Goal: Transaction & Acquisition: Purchase product/service

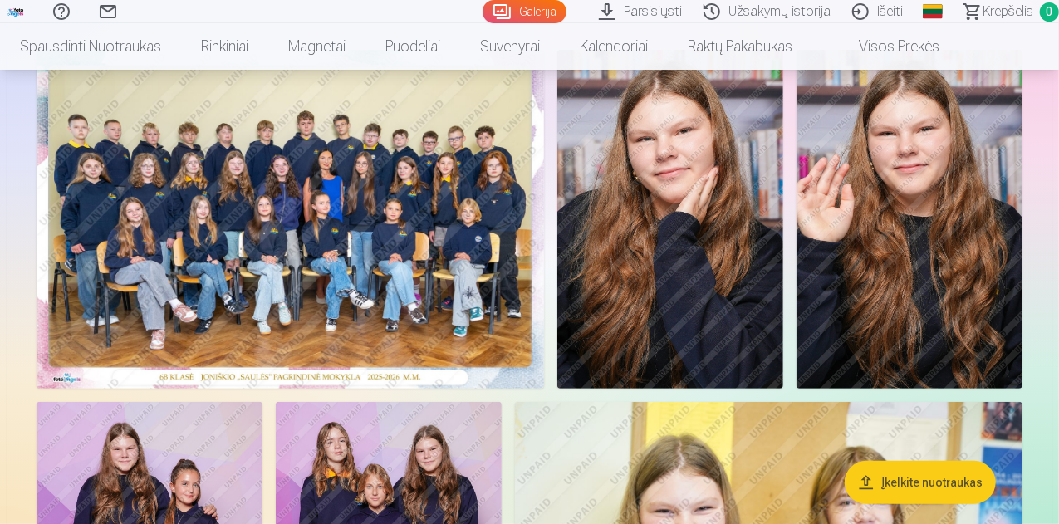
scroll to position [83, 0]
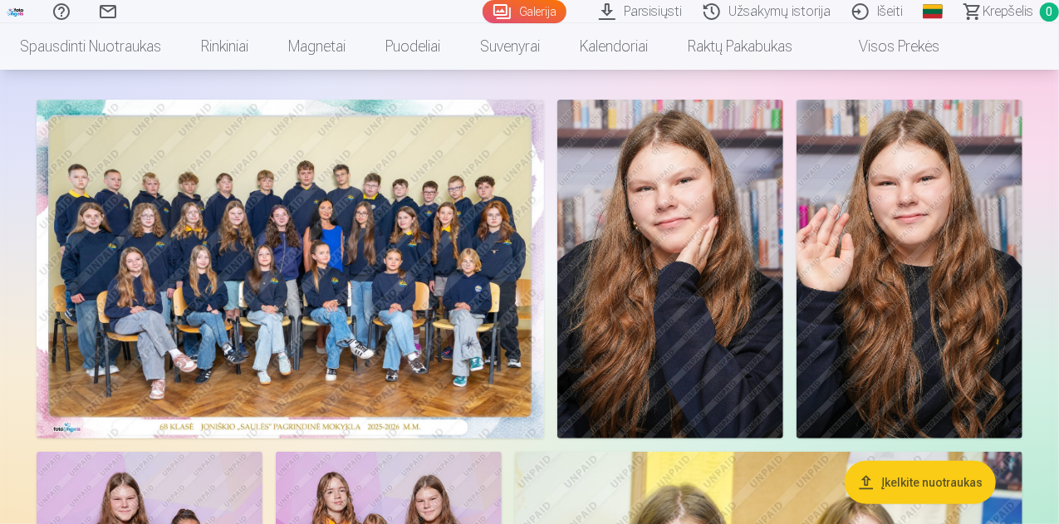
click at [431, 281] on img at bounding box center [291, 269] width 508 height 339
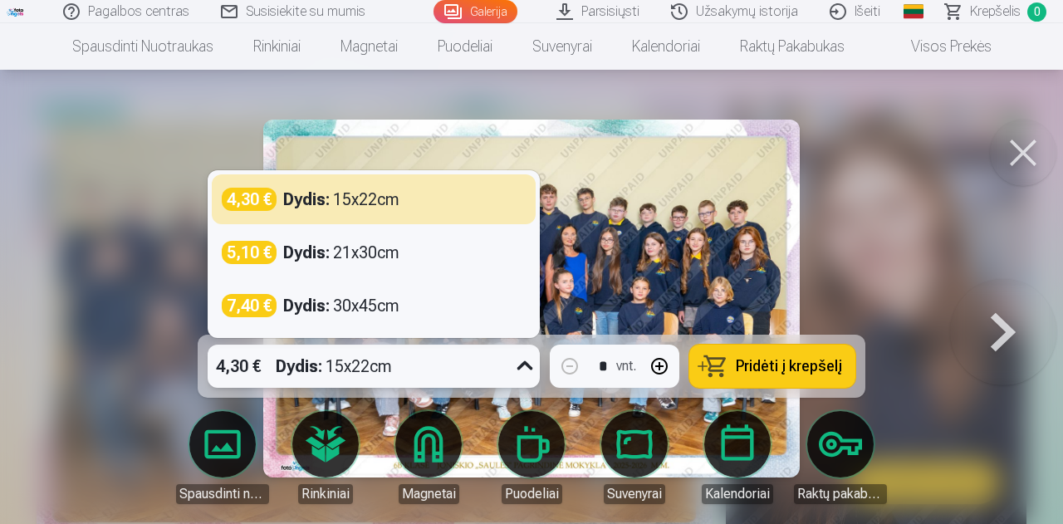
click at [523, 364] on icon at bounding box center [525, 366] width 27 height 27
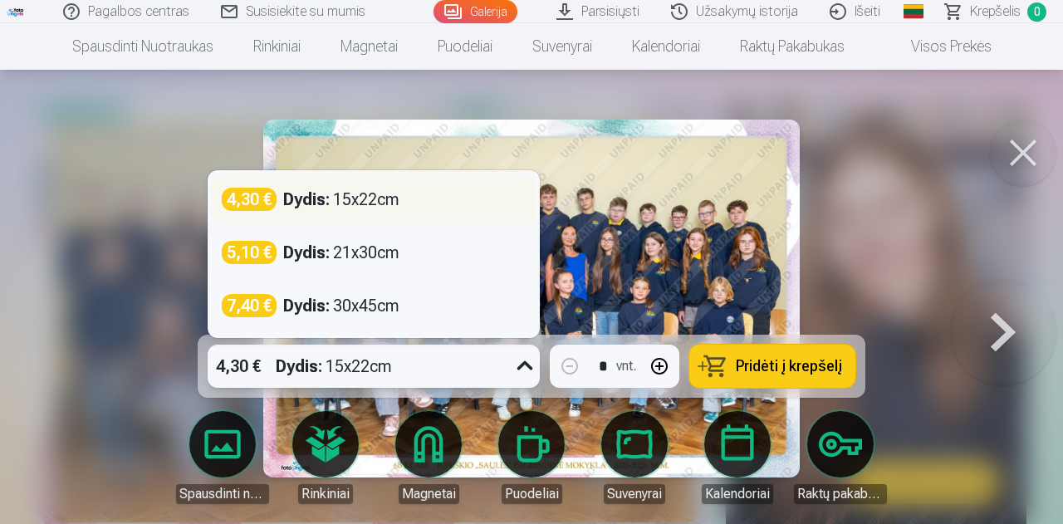
click at [377, 202] on div "Dydis : 15x22cm" at bounding box center [341, 199] width 116 height 23
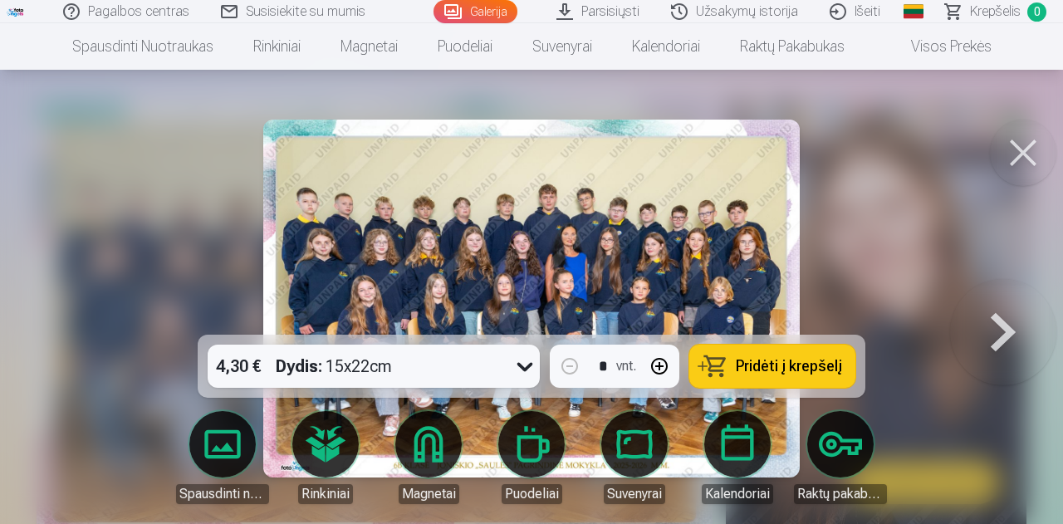
click at [824, 365] on span "Pridėti į krepšelį" at bounding box center [789, 366] width 106 height 15
click at [915, 292] on div at bounding box center [531, 262] width 1063 height 524
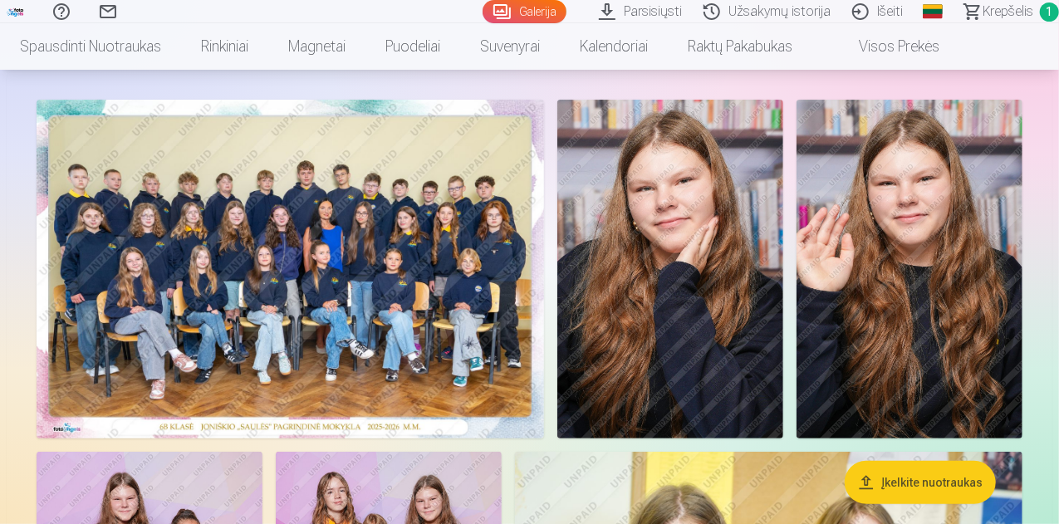
click at [544, 408] on img at bounding box center [291, 269] width 508 height 339
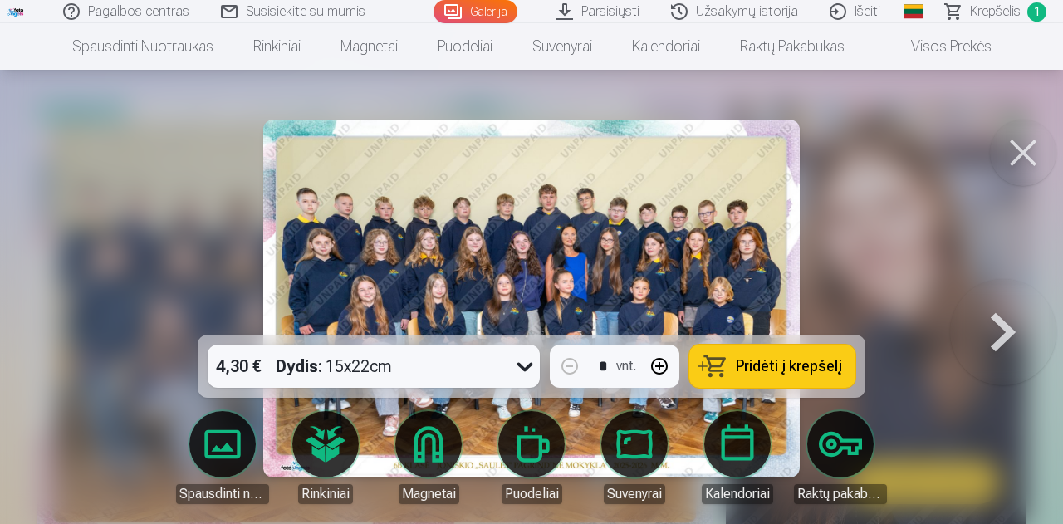
click at [1000, 318] on button at bounding box center [1003, 298] width 106 height 39
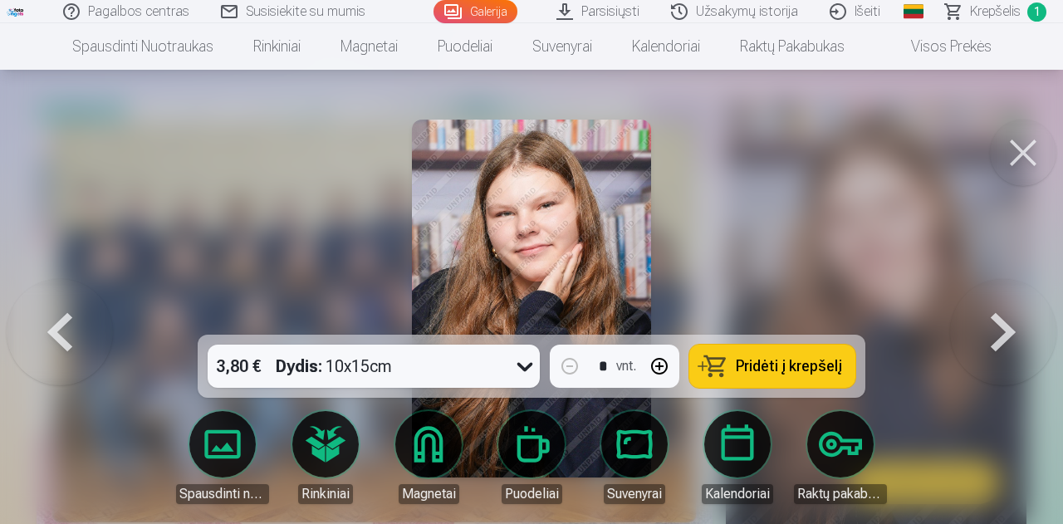
click at [999, 317] on button at bounding box center [1003, 298] width 106 height 39
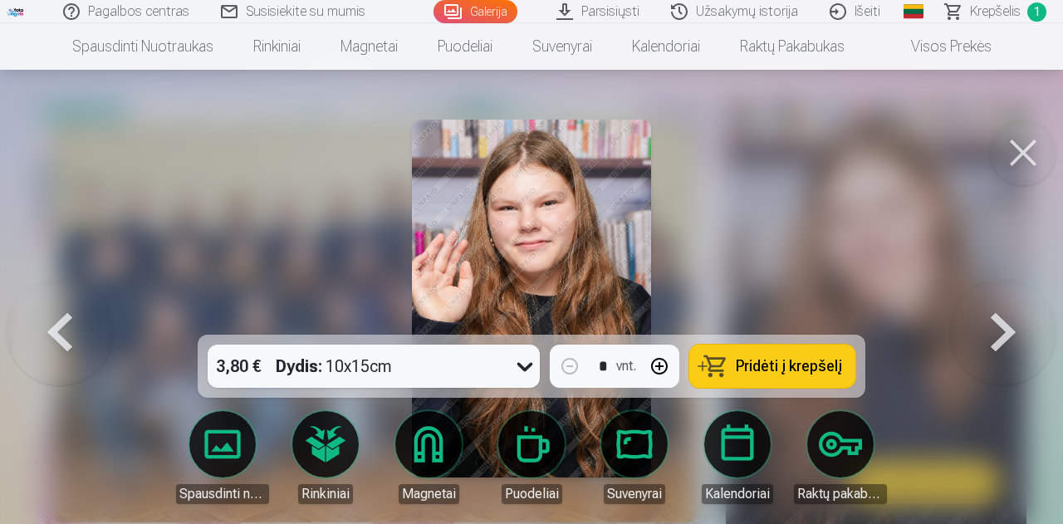
click at [999, 317] on button at bounding box center [1003, 298] width 106 height 39
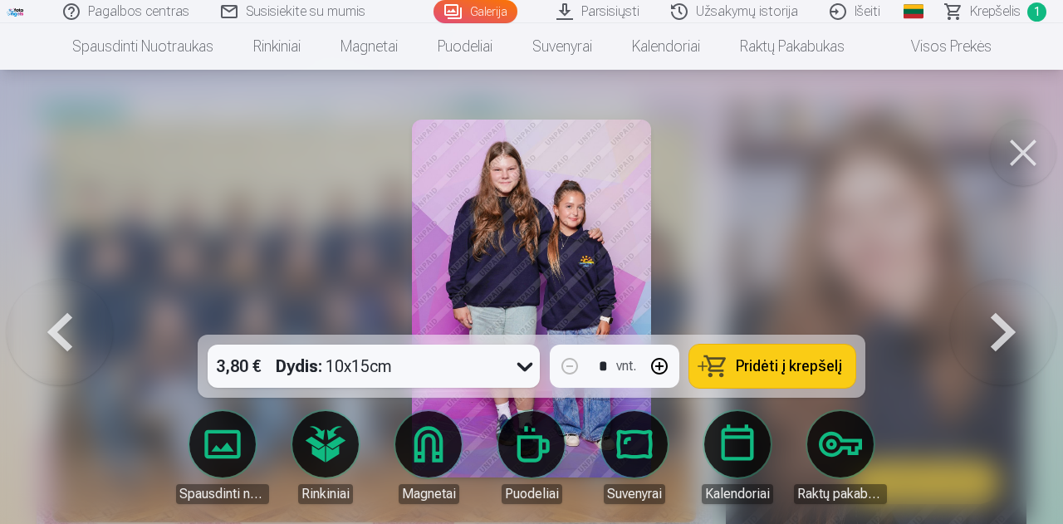
click at [999, 317] on button at bounding box center [1003, 298] width 106 height 39
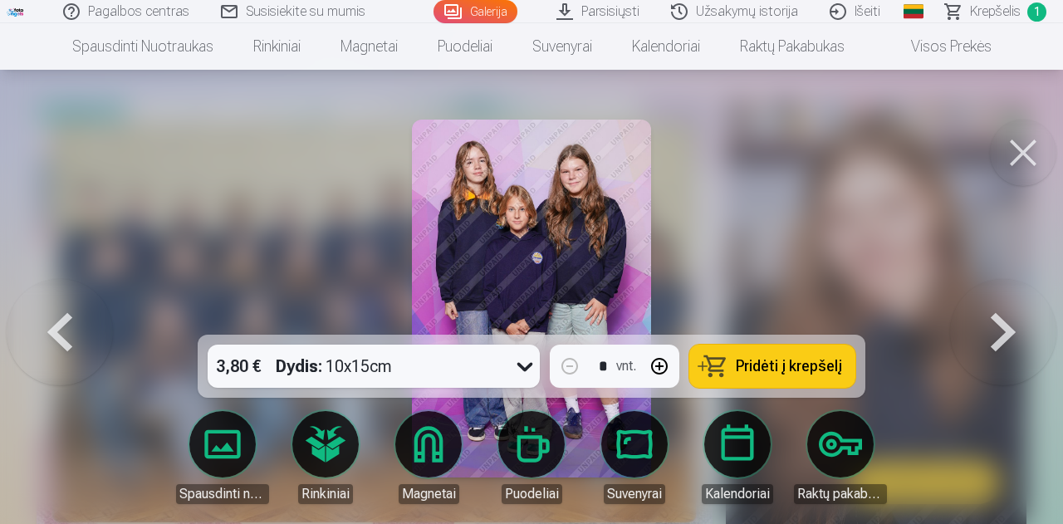
click at [999, 317] on button at bounding box center [1003, 298] width 106 height 39
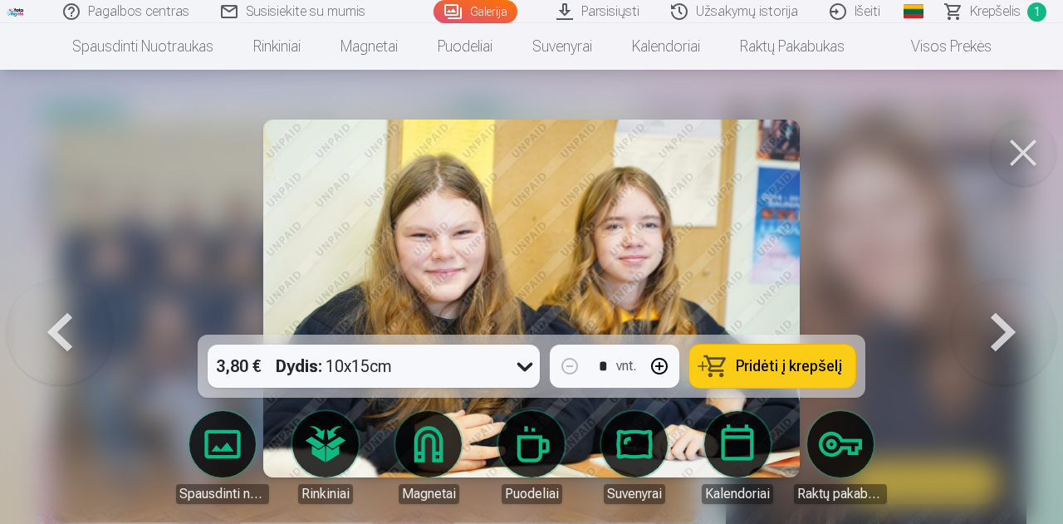
click at [1038, 134] on button at bounding box center [1023, 153] width 66 height 66
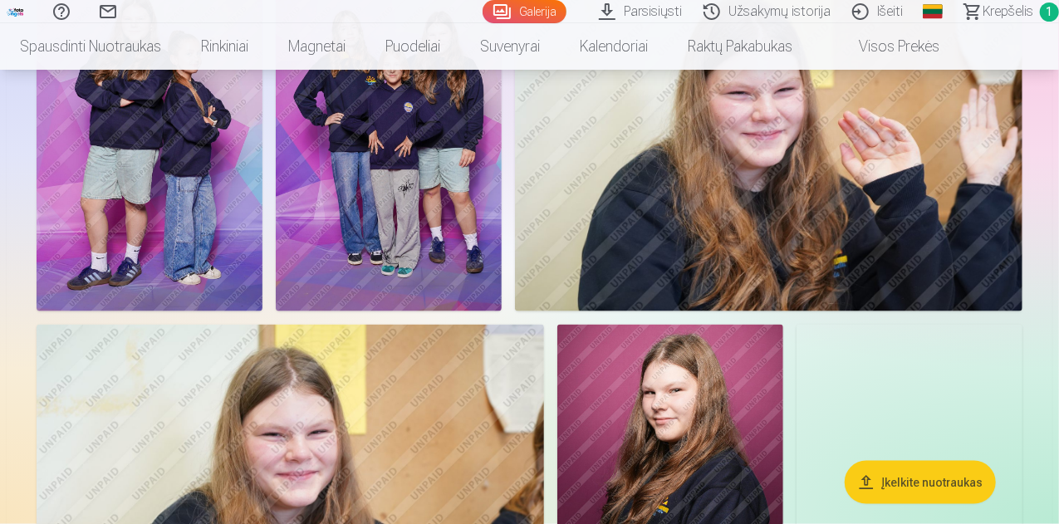
scroll to position [498, 0]
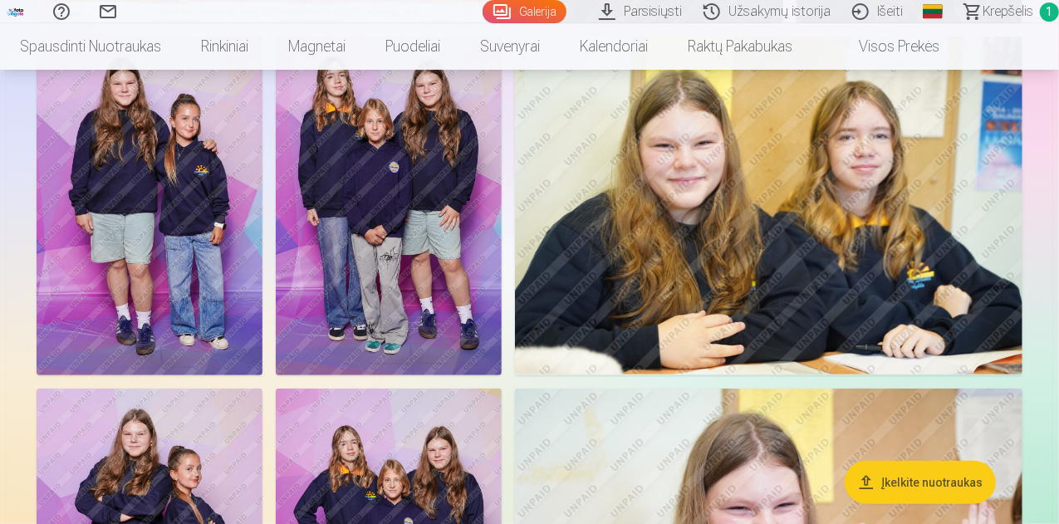
click at [502, 345] on img at bounding box center [389, 206] width 226 height 339
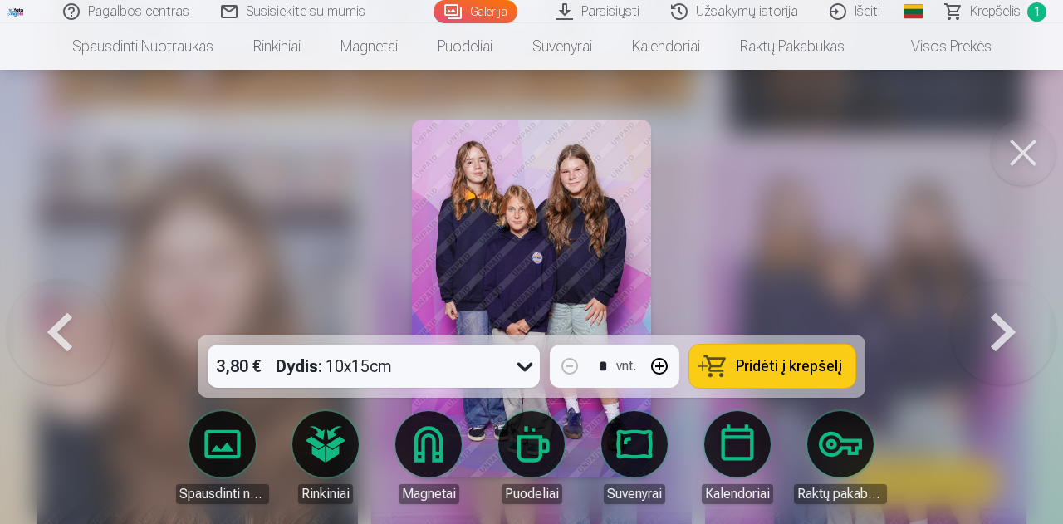
click at [514, 366] on icon at bounding box center [525, 366] width 27 height 27
click at [883, 147] on div at bounding box center [531, 262] width 1063 height 524
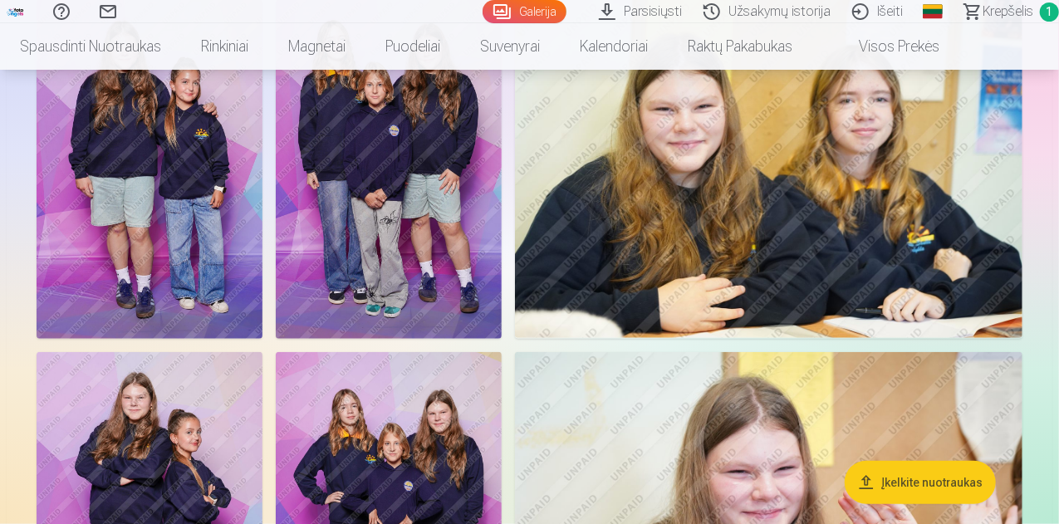
scroll to position [498, 0]
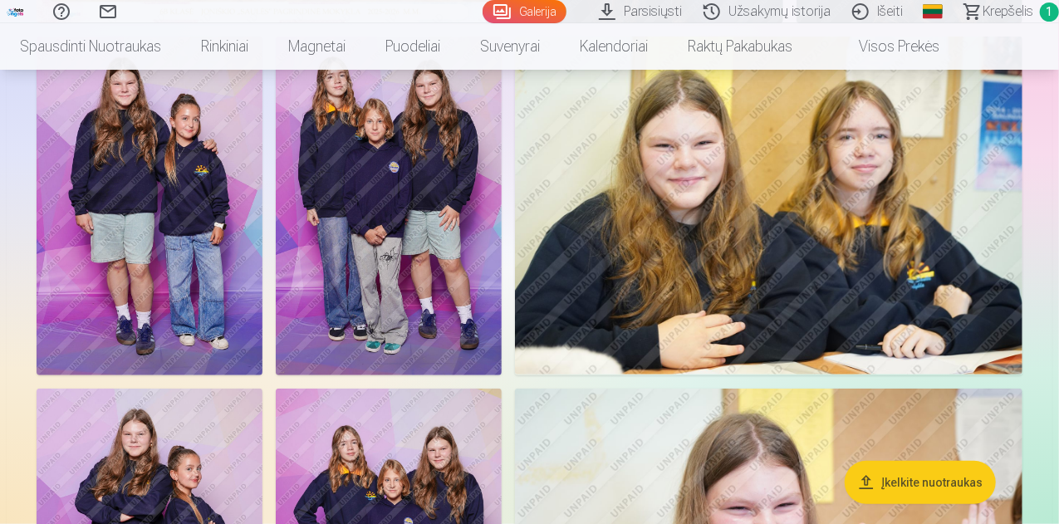
click at [502, 297] on img at bounding box center [389, 206] width 226 height 339
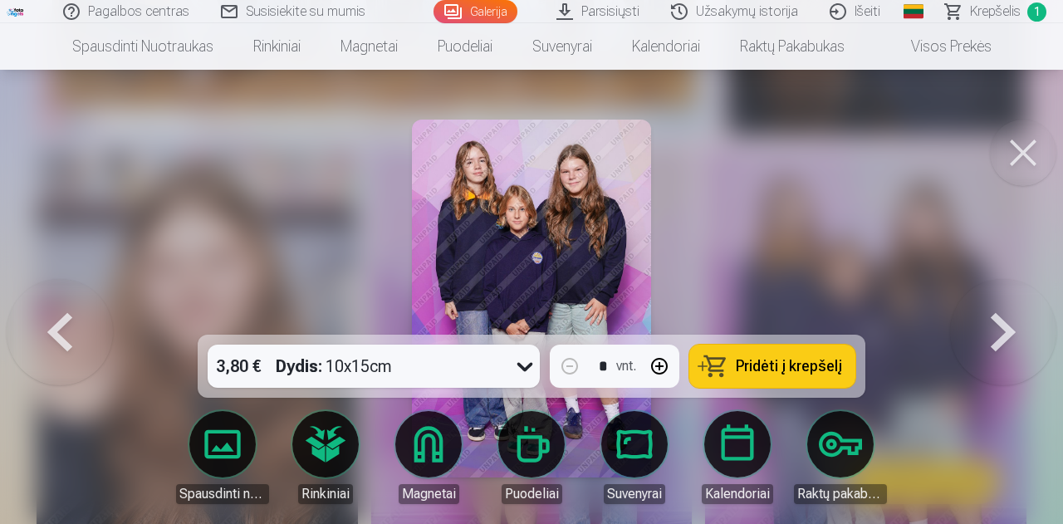
click at [744, 359] on span "Pridėti į krepšelį" at bounding box center [789, 366] width 106 height 15
click at [1043, 153] on button at bounding box center [1023, 153] width 66 height 66
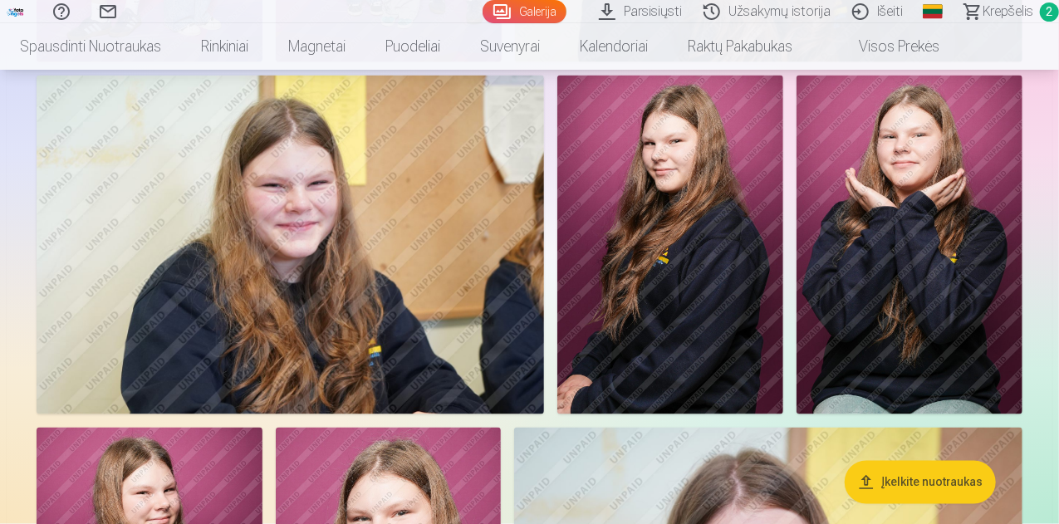
scroll to position [1080, 0]
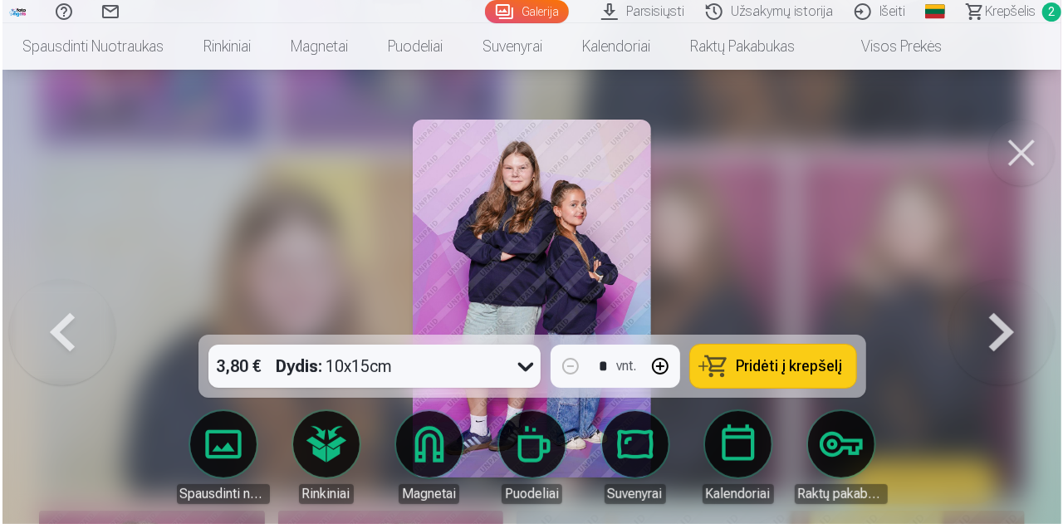
scroll to position [1082, 0]
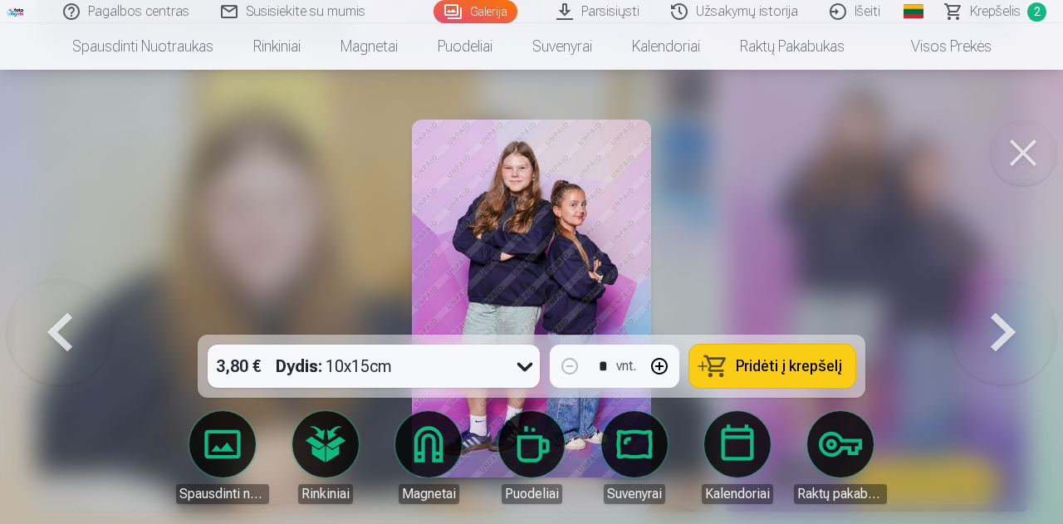
click at [796, 371] on span "Pridėti į krepšelį" at bounding box center [789, 366] width 106 height 15
click at [1027, 180] on button at bounding box center [1023, 153] width 66 height 66
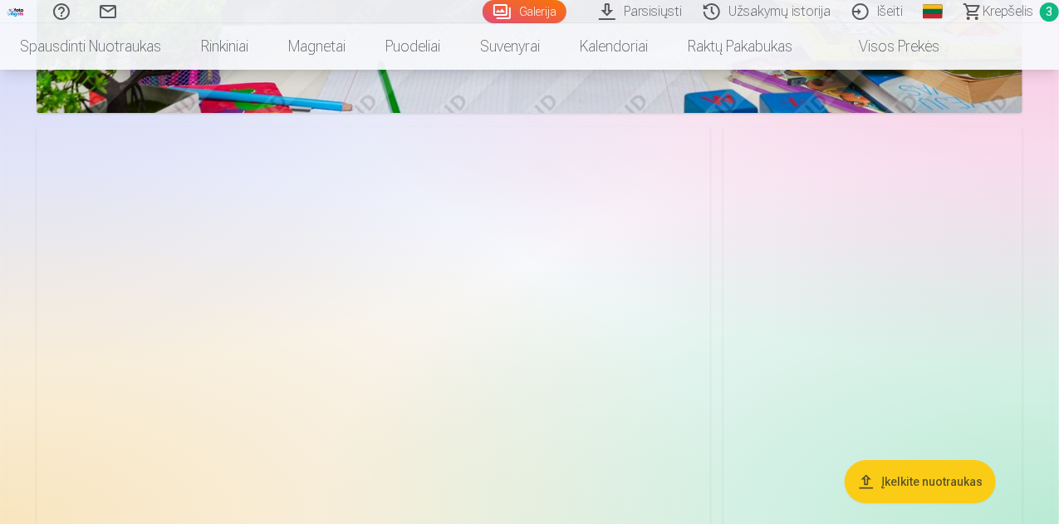
scroll to position [2575, 0]
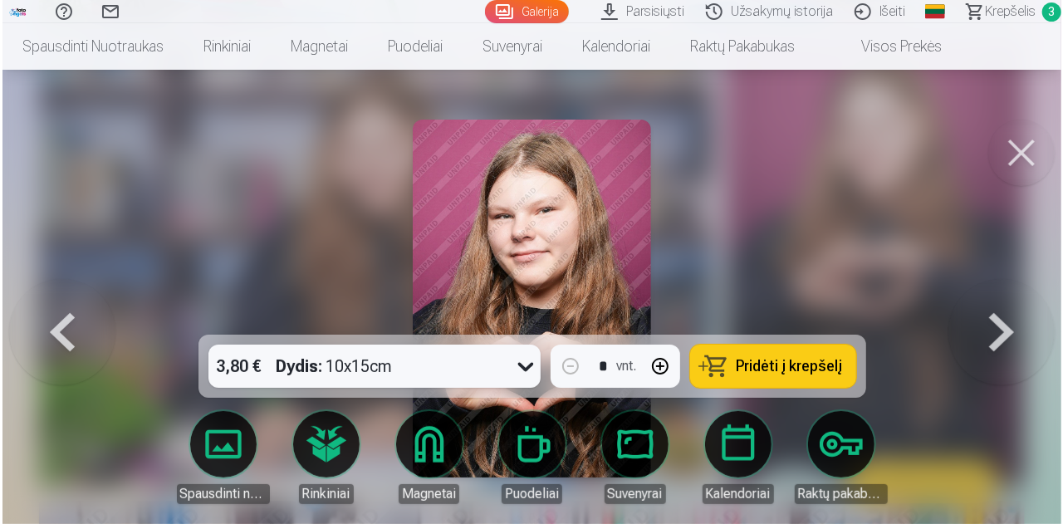
scroll to position [2585, 0]
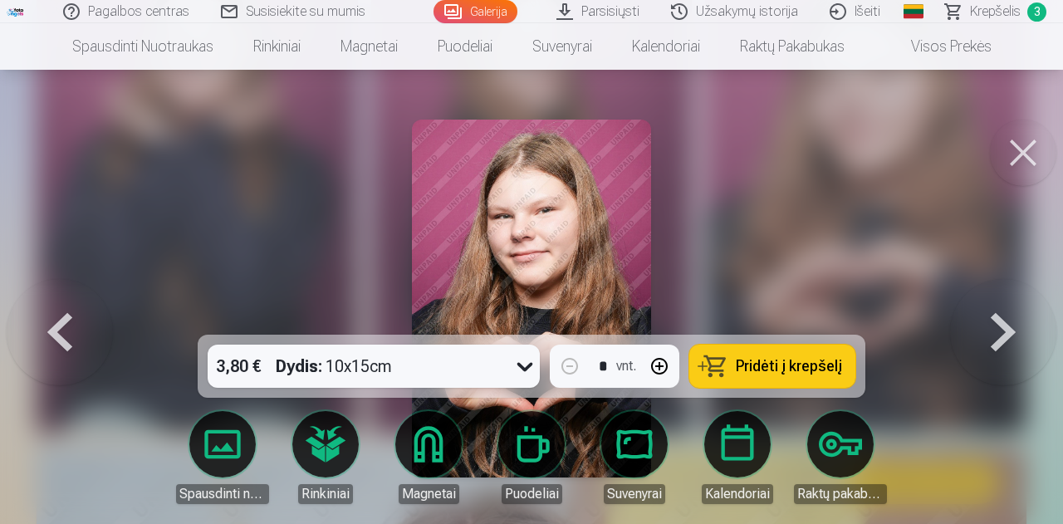
click at [741, 363] on span "Pridėti į krepšelį" at bounding box center [789, 366] width 106 height 15
click at [1038, 167] on button at bounding box center [1023, 153] width 66 height 66
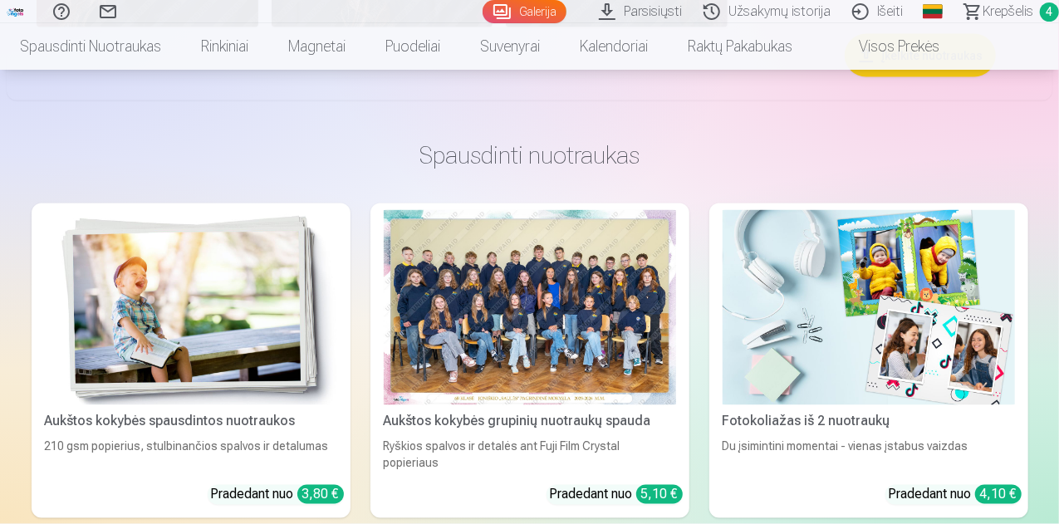
scroll to position [4320, 0]
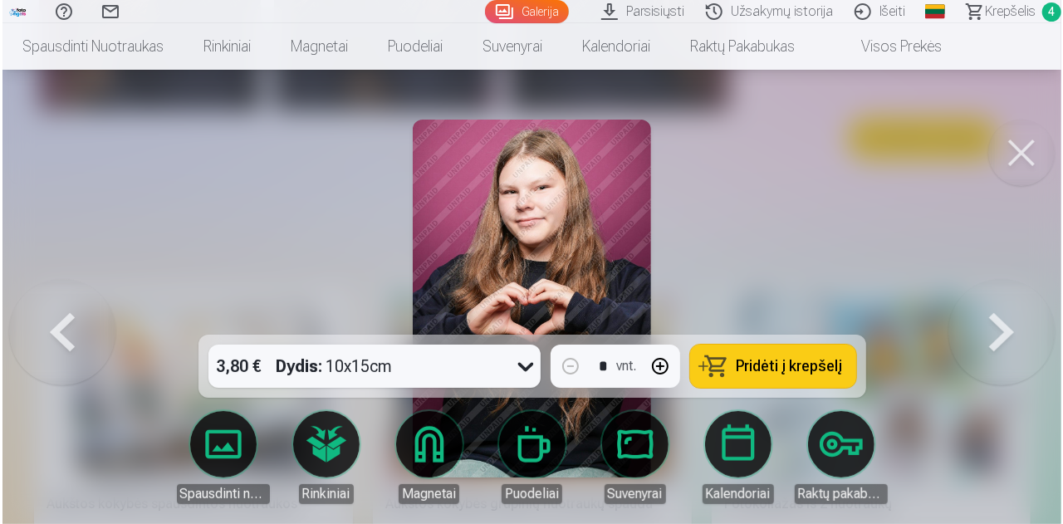
scroll to position [4333, 0]
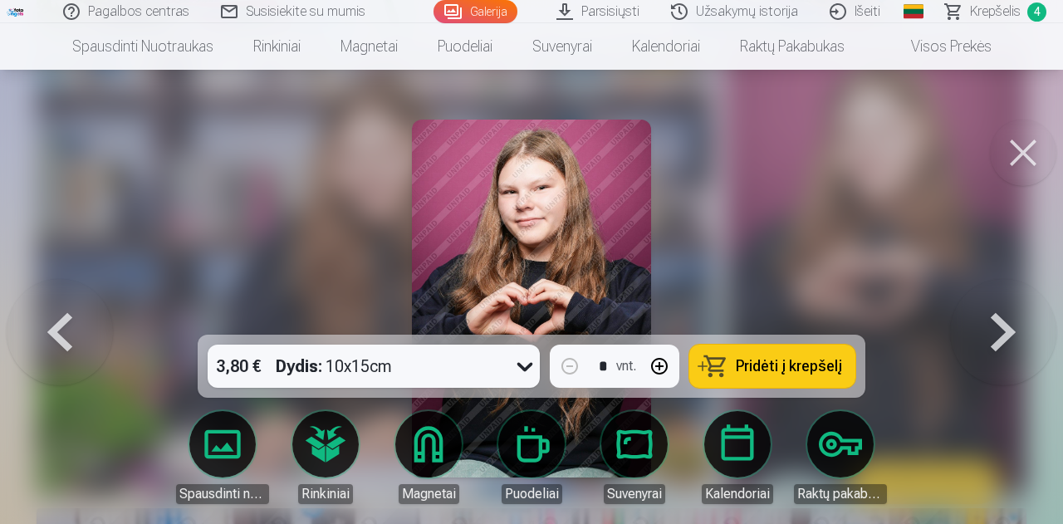
click at [774, 359] on span "Pridėti į krepšelį" at bounding box center [789, 366] width 106 height 15
click at [1037, 160] on button at bounding box center [1023, 153] width 66 height 66
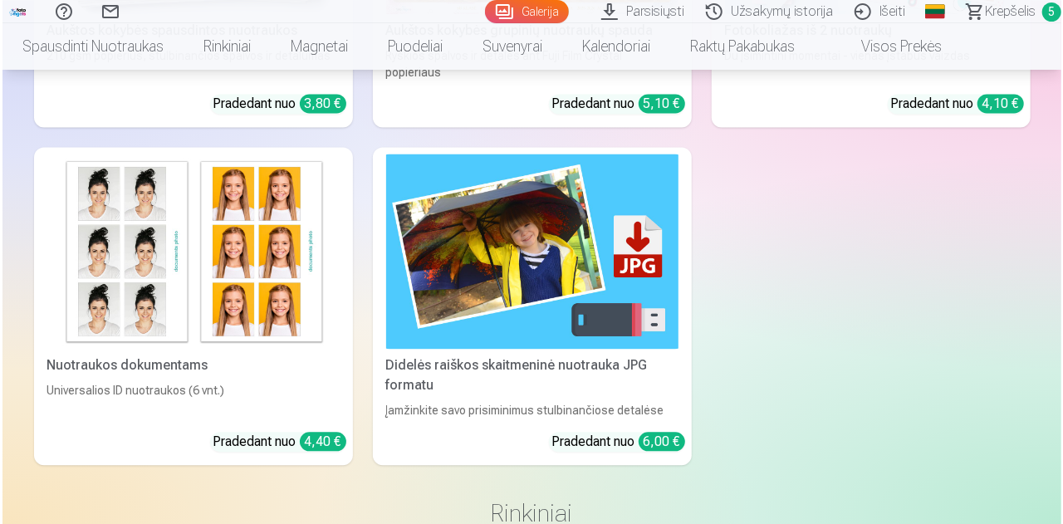
scroll to position [4902, 0]
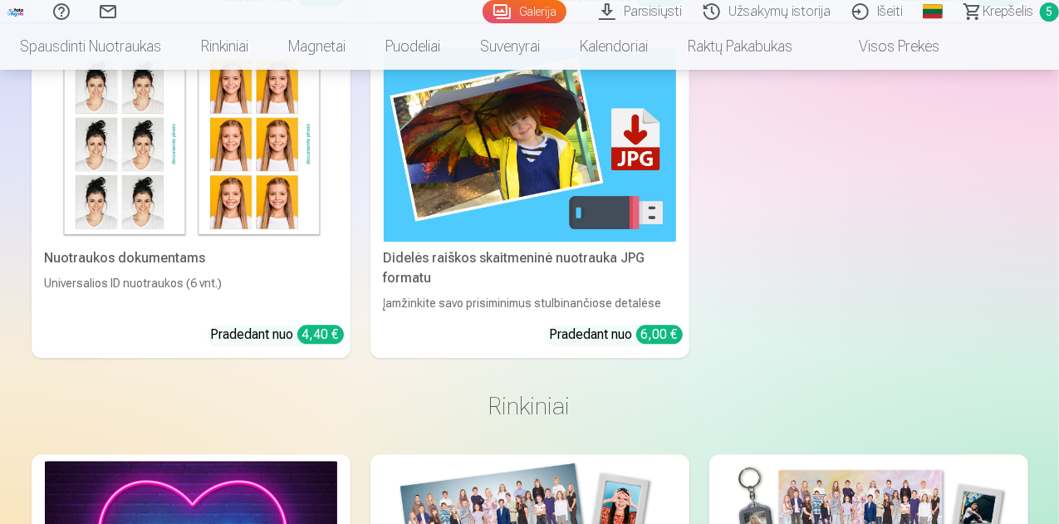
drag, startPoint x: 841, startPoint y: 312, endPoint x: 791, endPoint y: 300, distance: 51.2
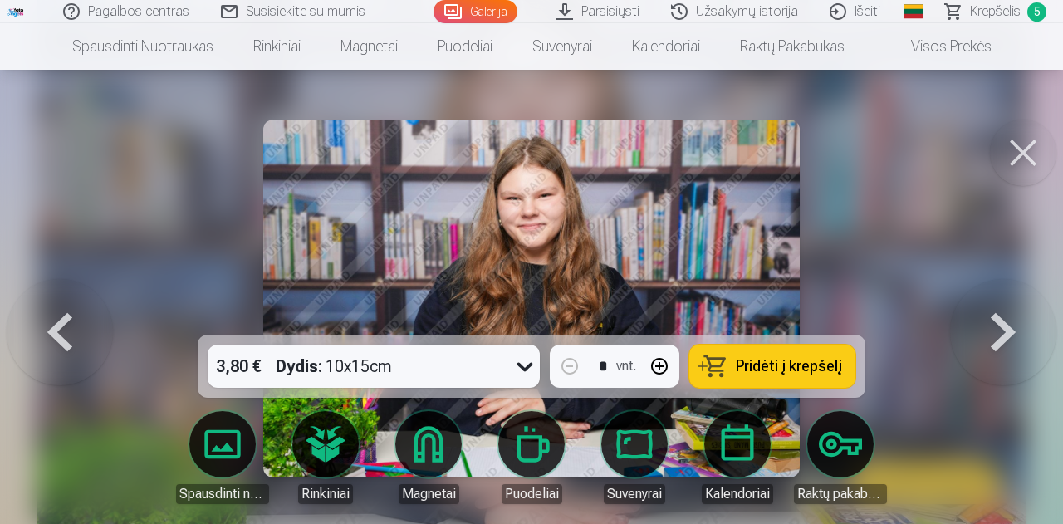
click at [719, 356] on button "Pridėti į krepšelį" at bounding box center [773, 366] width 166 height 43
click at [1013, 162] on button at bounding box center [1023, 153] width 66 height 66
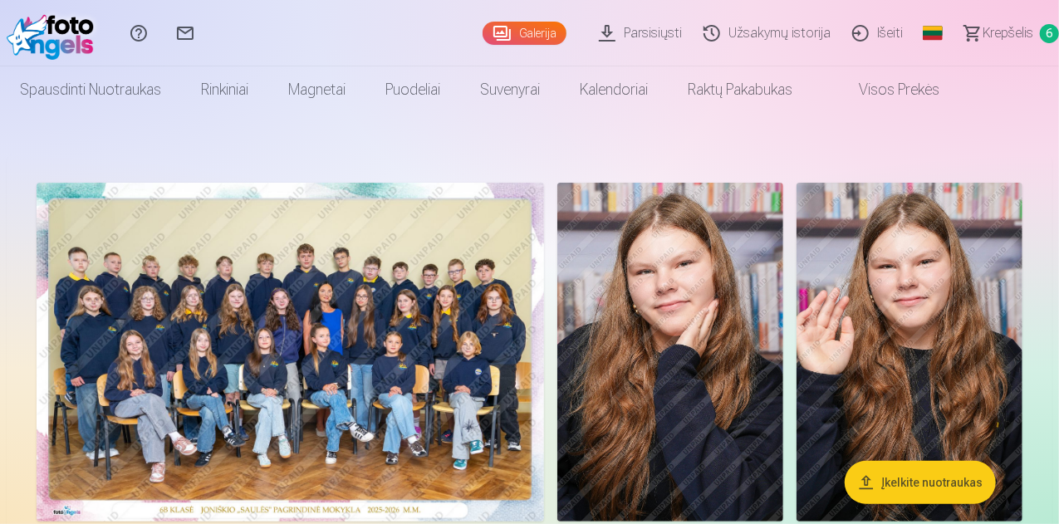
click at [1005, 30] on span "Krepšelis" at bounding box center [1008, 33] width 51 height 20
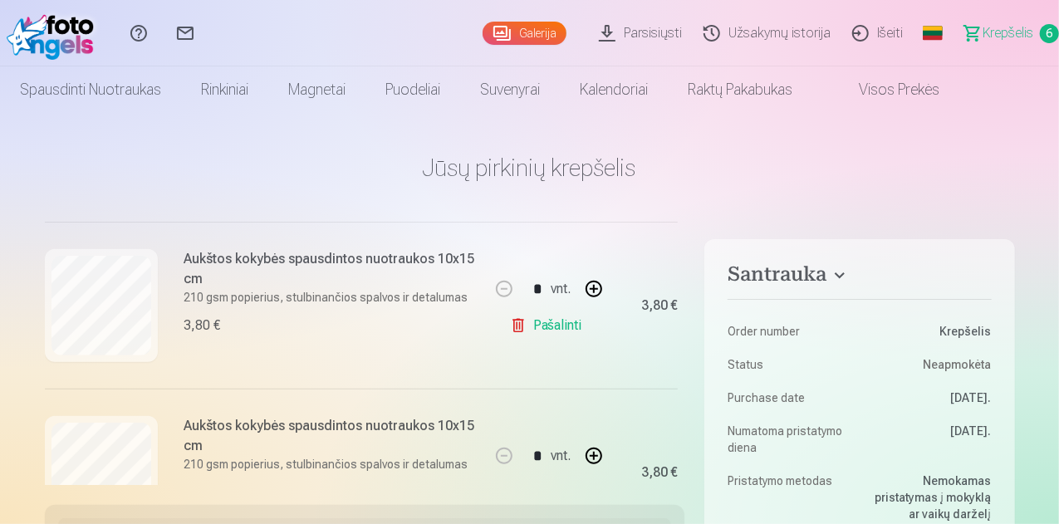
scroll to position [665, 0]
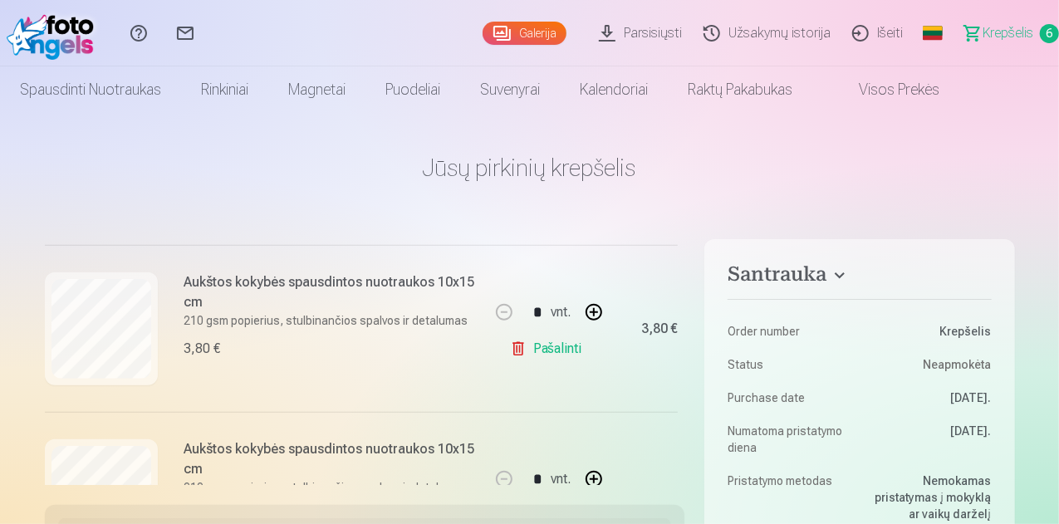
click at [546, 351] on link "Pašalinti" at bounding box center [549, 348] width 79 height 33
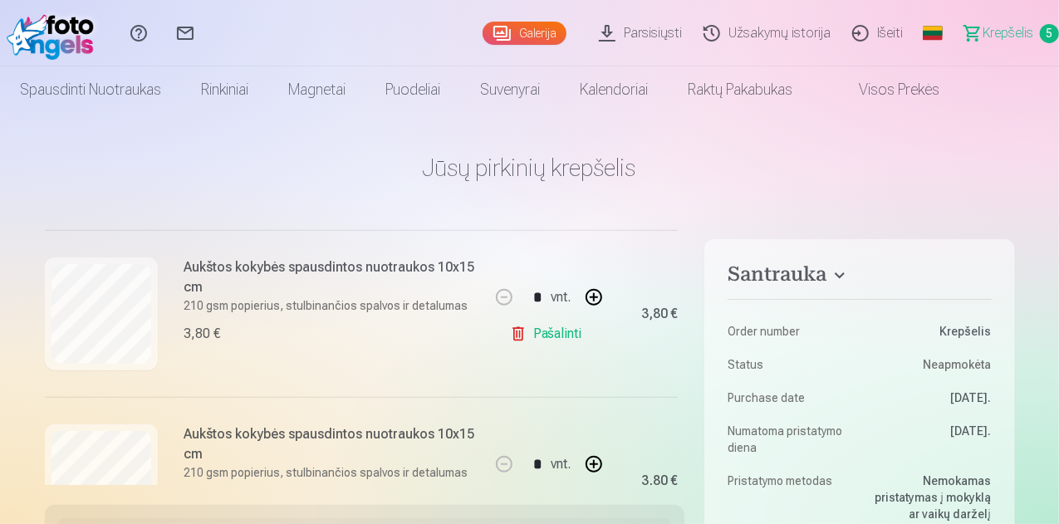
scroll to position [512, 0]
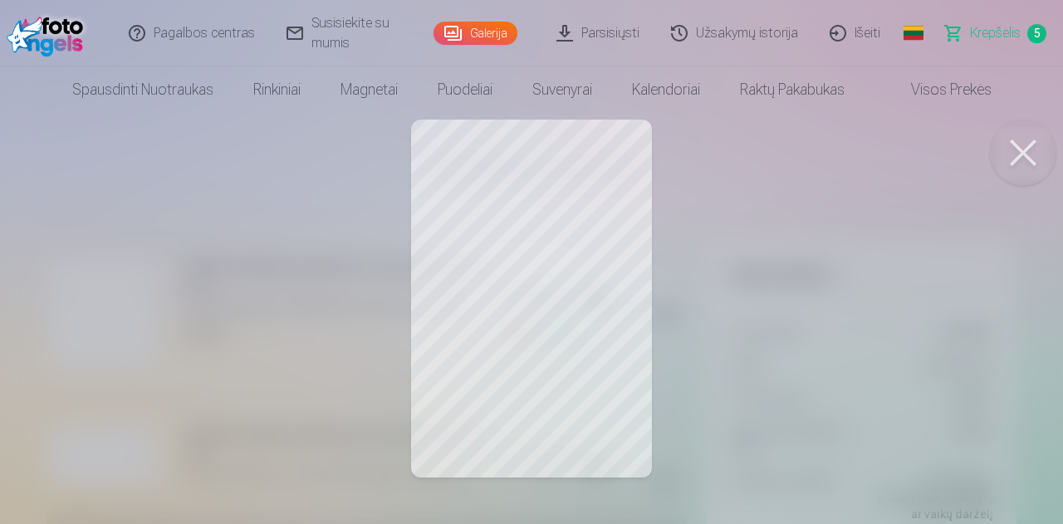
click at [635, 298] on div at bounding box center [531, 262] width 1063 height 524
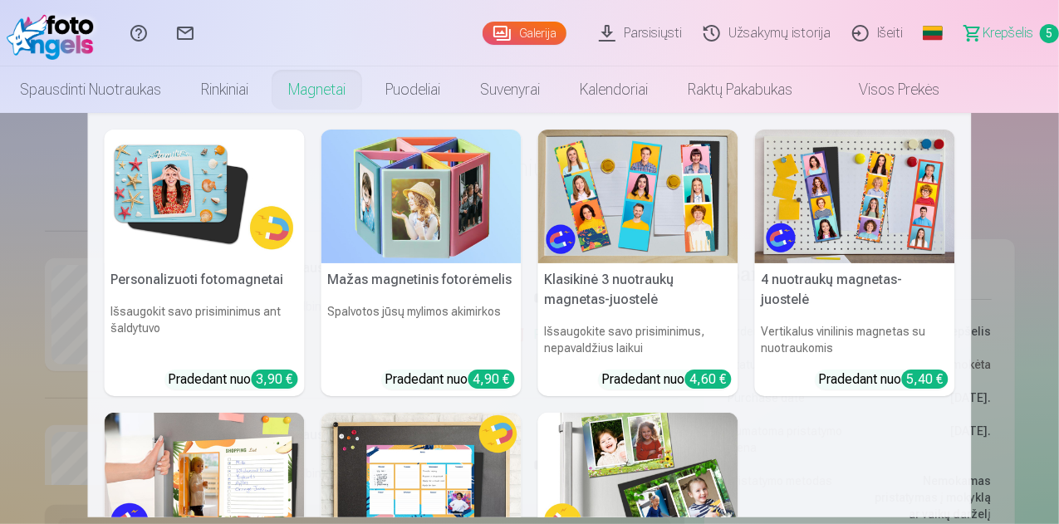
click at [168, 283] on h5 "Personalizuoti fotomagnetai" at bounding box center [205, 279] width 200 height 33
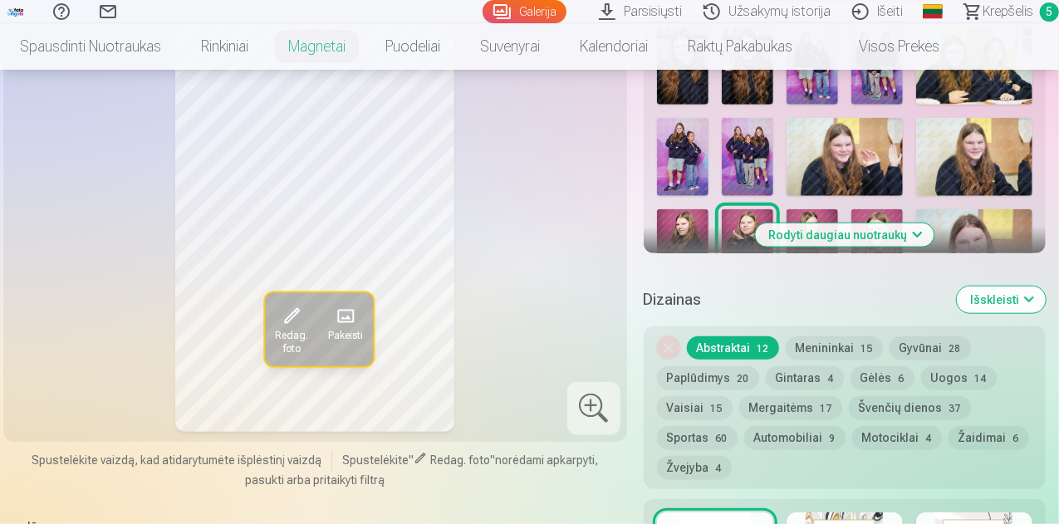
scroll to position [665, 0]
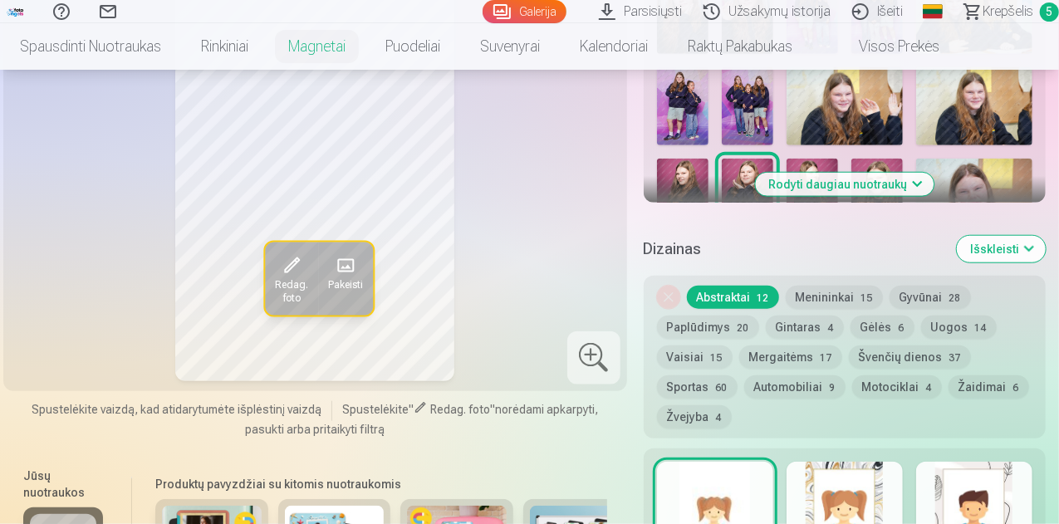
click at [847, 179] on button "Rodyti daugiau nuotraukų" at bounding box center [844, 184] width 179 height 23
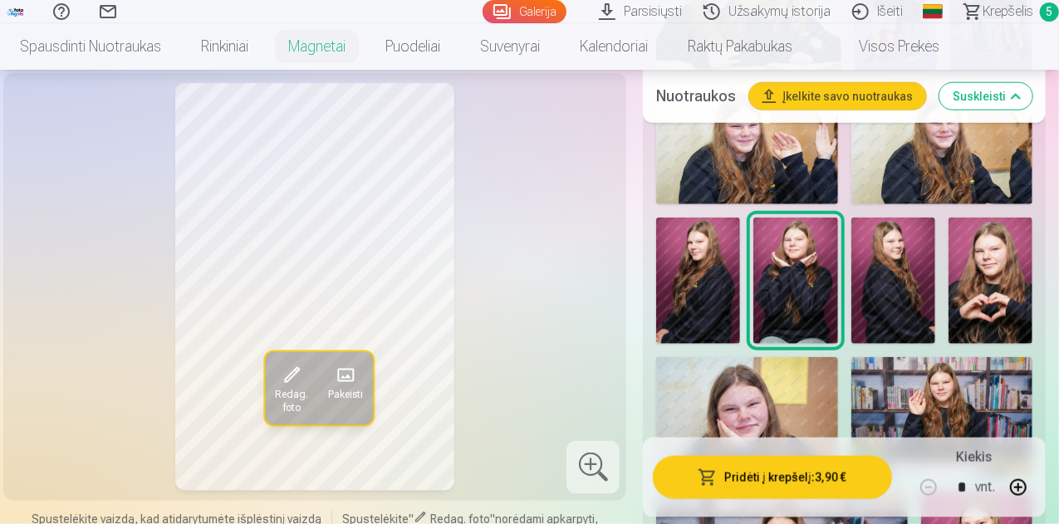
scroll to position [914, 0]
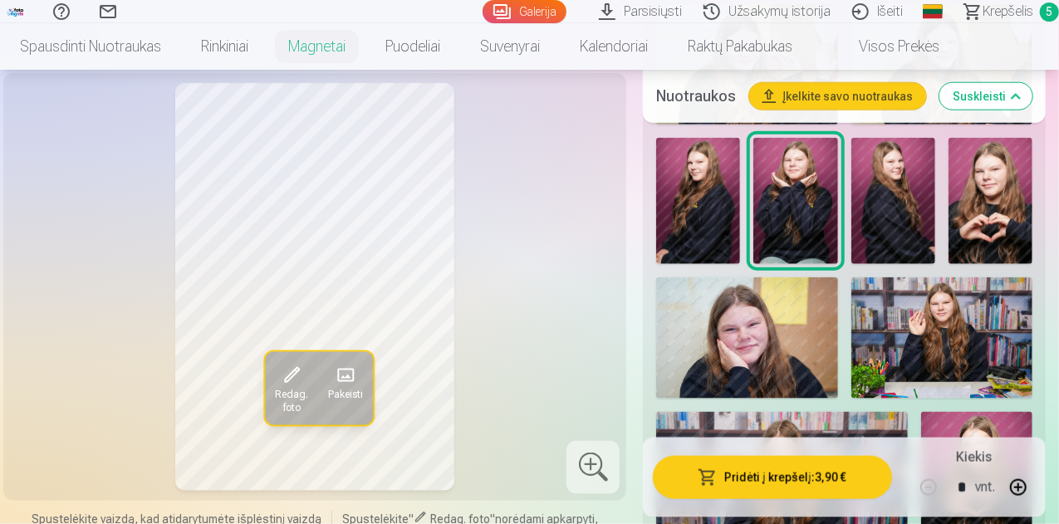
click at [1015, 212] on img at bounding box center [991, 201] width 84 height 126
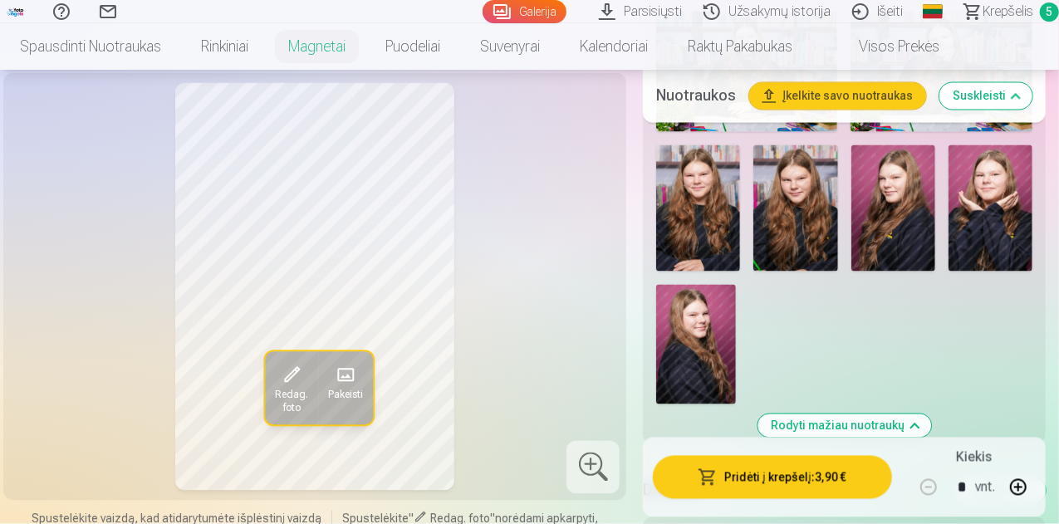
scroll to position [1745, 0]
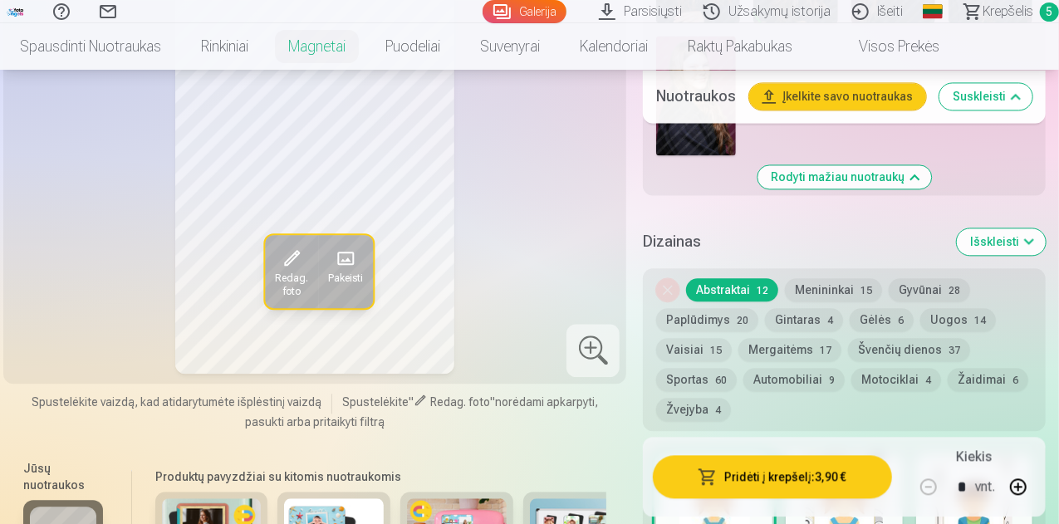
click at [783, 361] on button "Mergaitėms 17" at bounding box center [790, 349] width 103 height 23
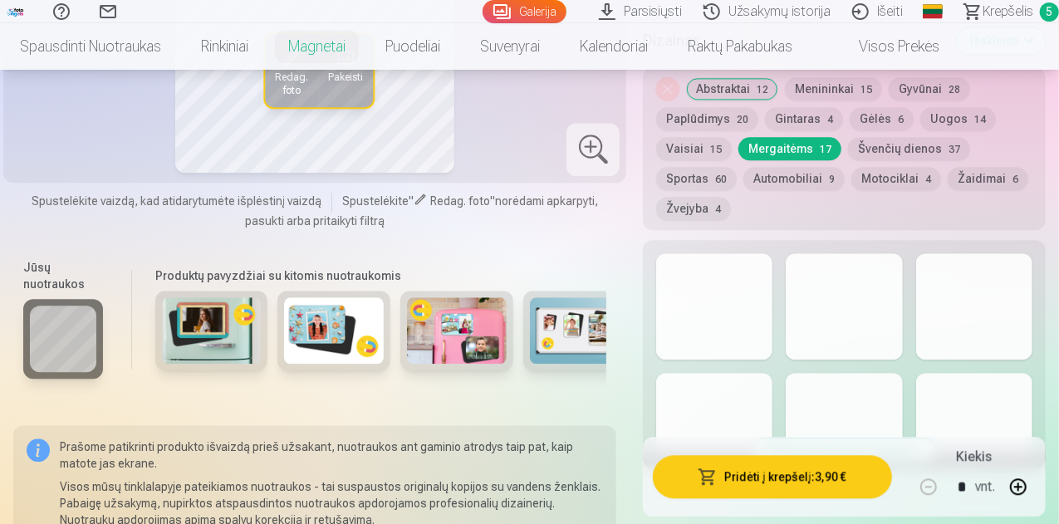
scroll to position [2077, 0]
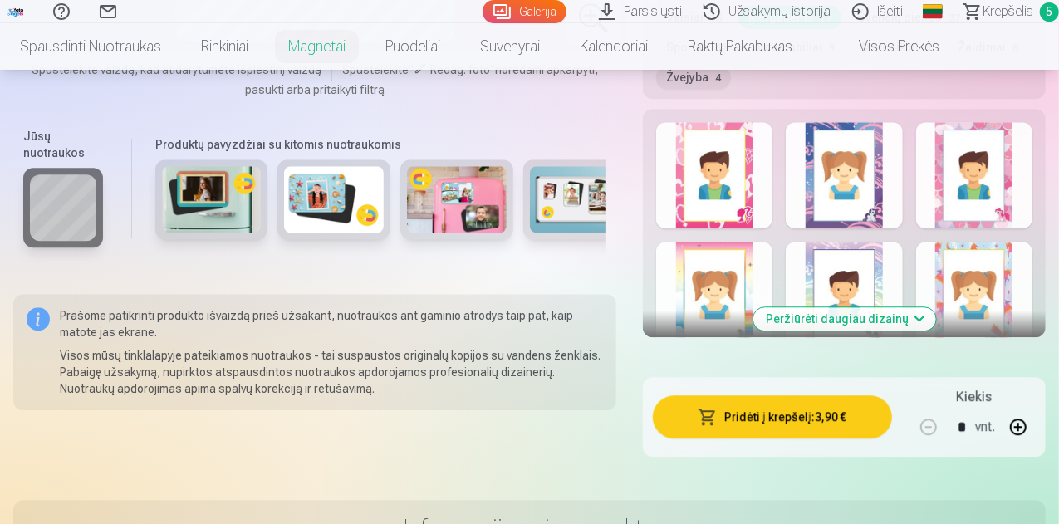
click at [884, 330] on button "Peržiūrėti daugiau dizainų" at bounding box center [845, 318] width 183 height 23
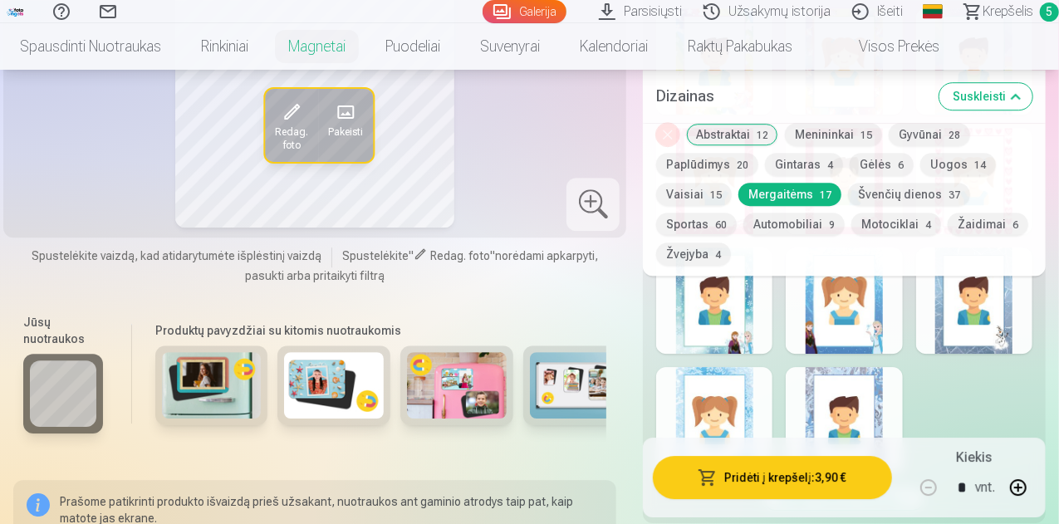
scroll to position [2575, 0]
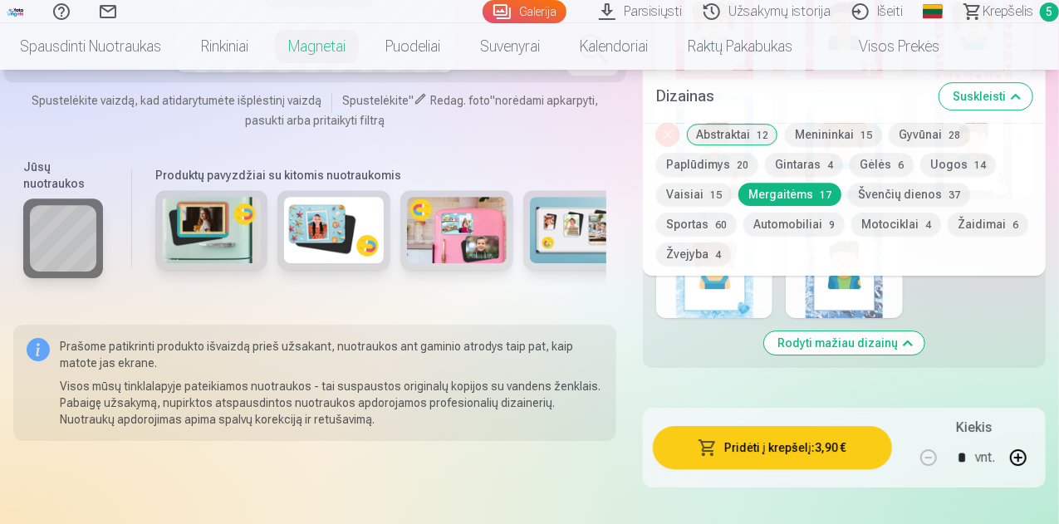
click at [743, 307] on div at bounding box center [714, 265] width 116 height 106
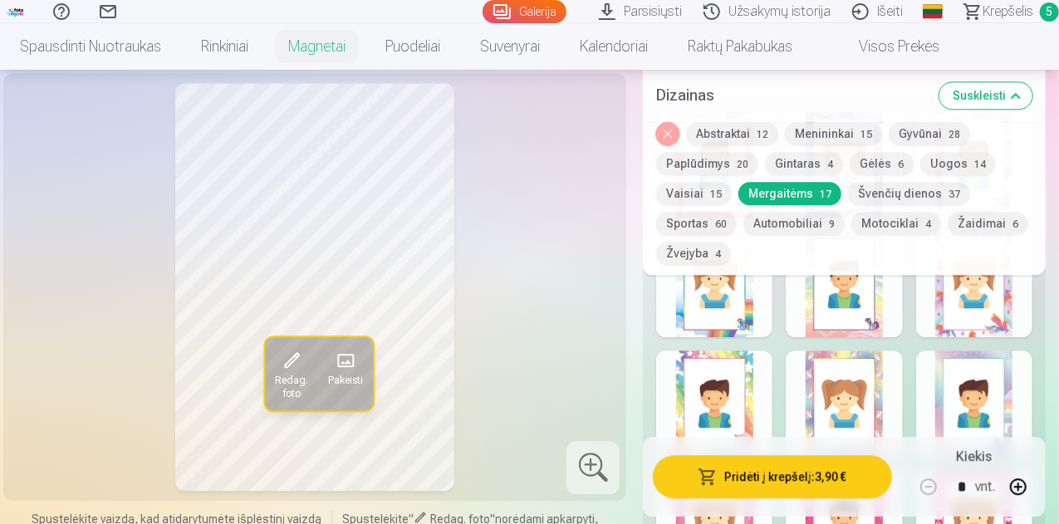
scroll to position [2077, 0]
click at [944, 322] on div at bounding box center [974, 285] width 116 height 106
click at [719, 160] on button "Paplūdimys 20" at bounding box center [707, 164] width 102 height 23
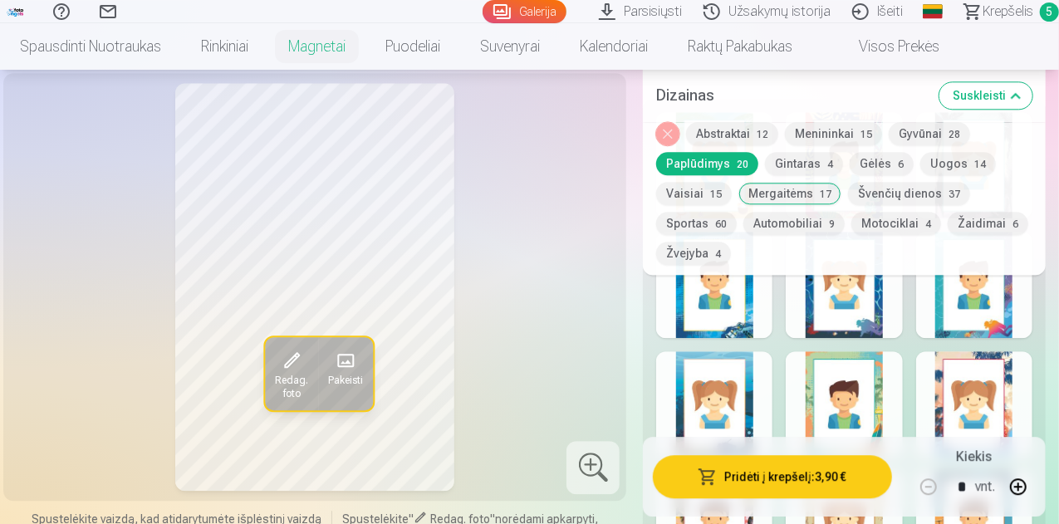
click at [874, 335] on div at bounding box center [844, 285] width 116 height 106
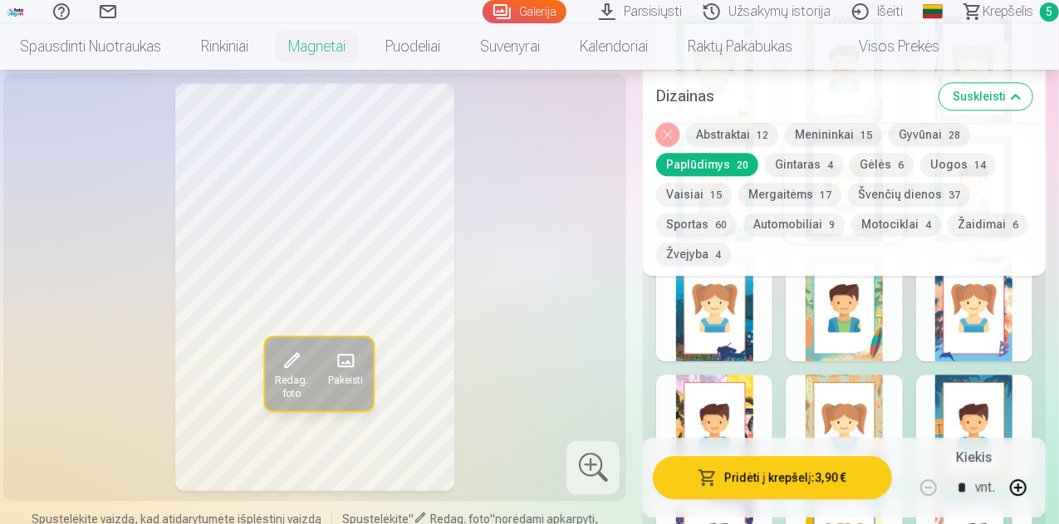
scroll to position [2160, 0]
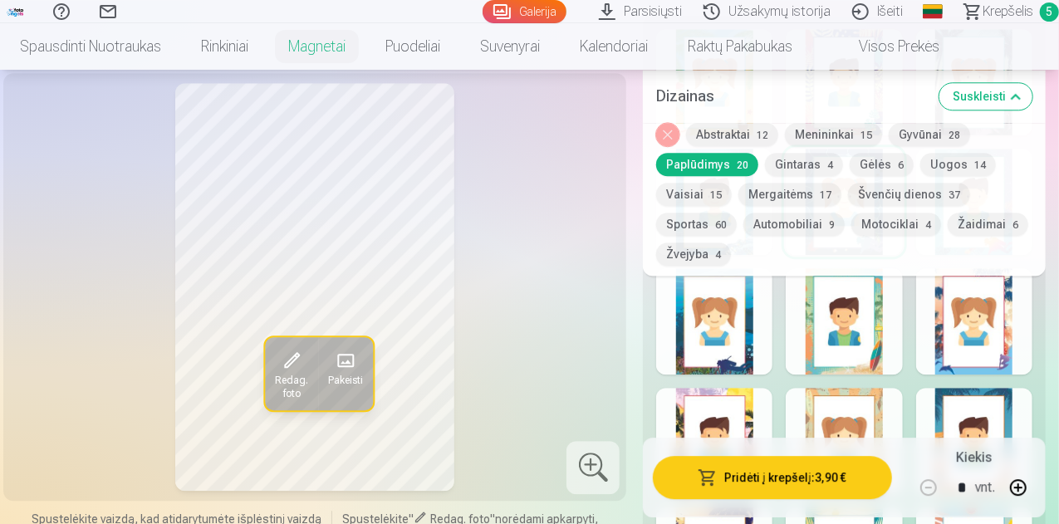
click at [723, 348] on div at bounding box center [714, 321] width 116 height 106
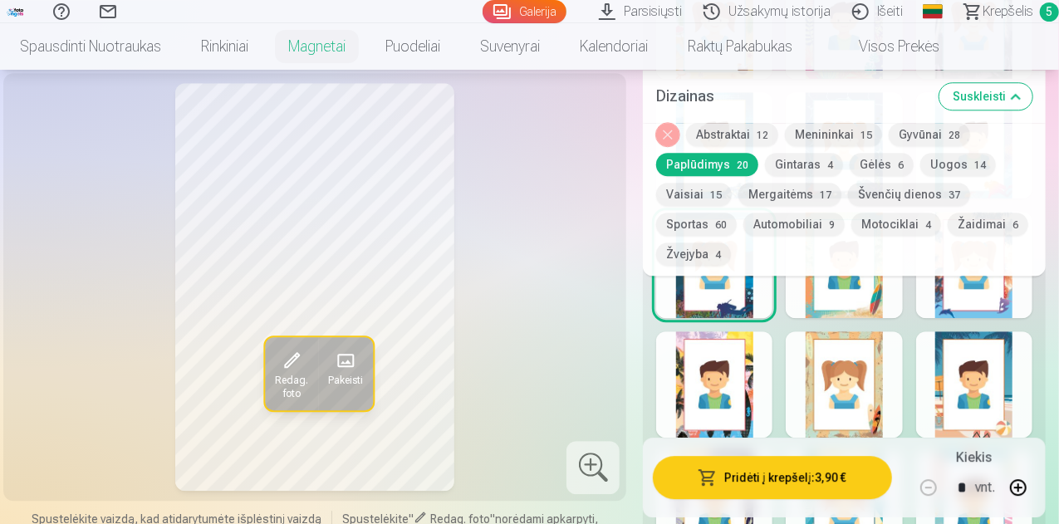
scroll to position [2243, 0]
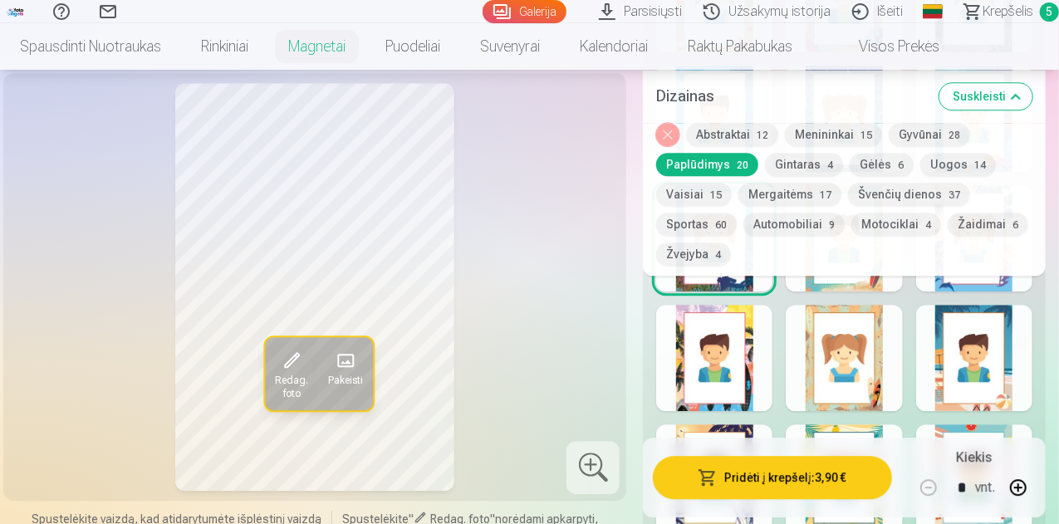
click at [764, 137] on span "12" at bounding box center [763, 136] width 12 height 12
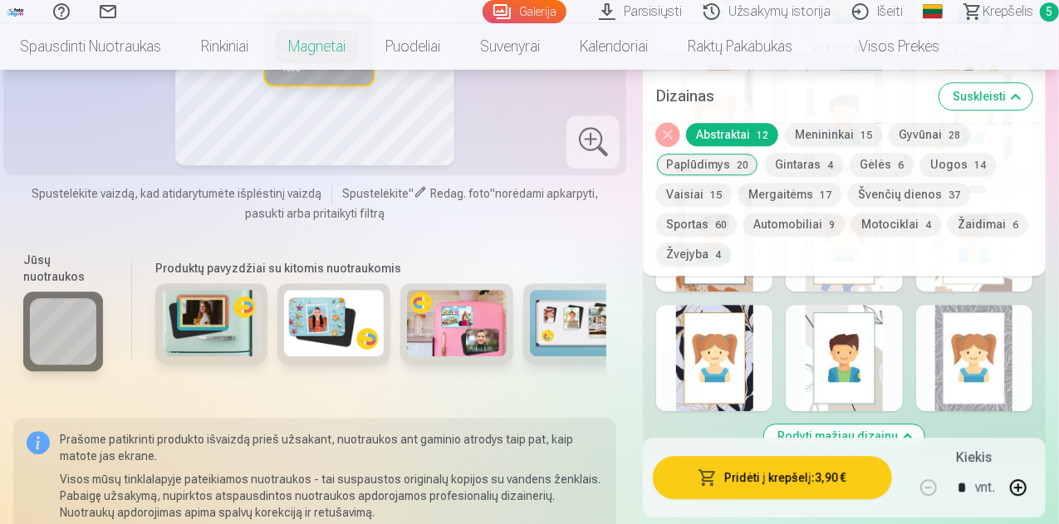
click at [765, 399] on div at bounding box center [714, 358] width 116 height 106
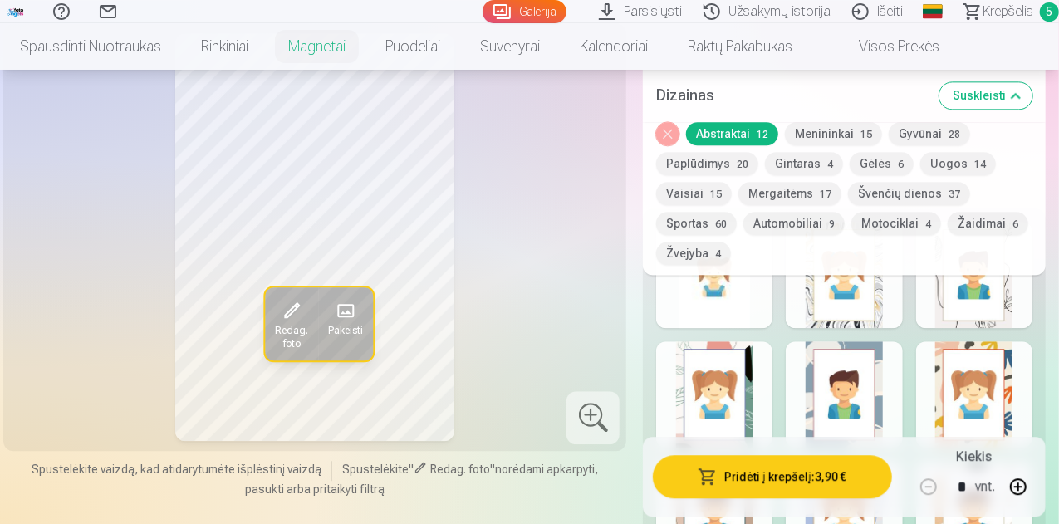
scroll to position [1994, 0]
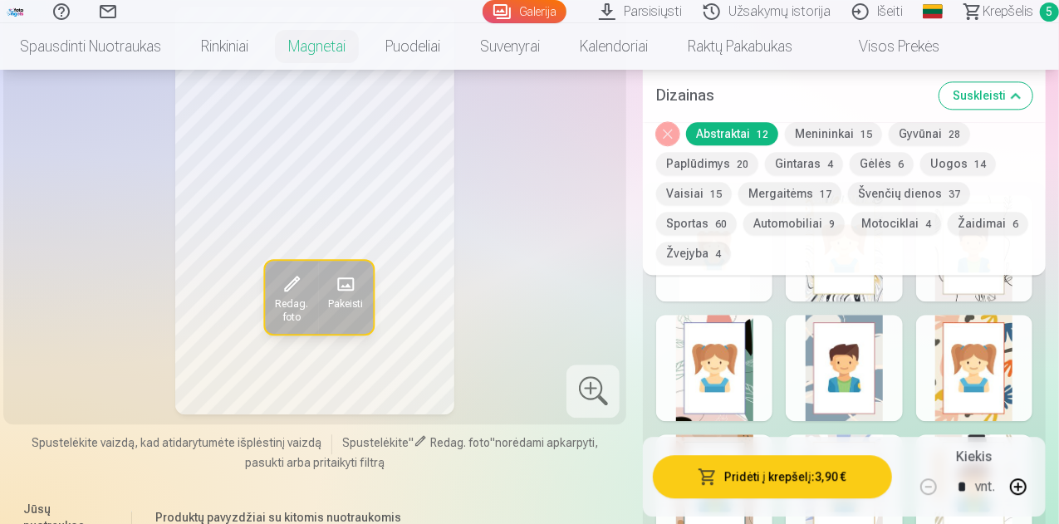
click at [827, 385] on div at bounding box center [844, 368] width 116 height 106
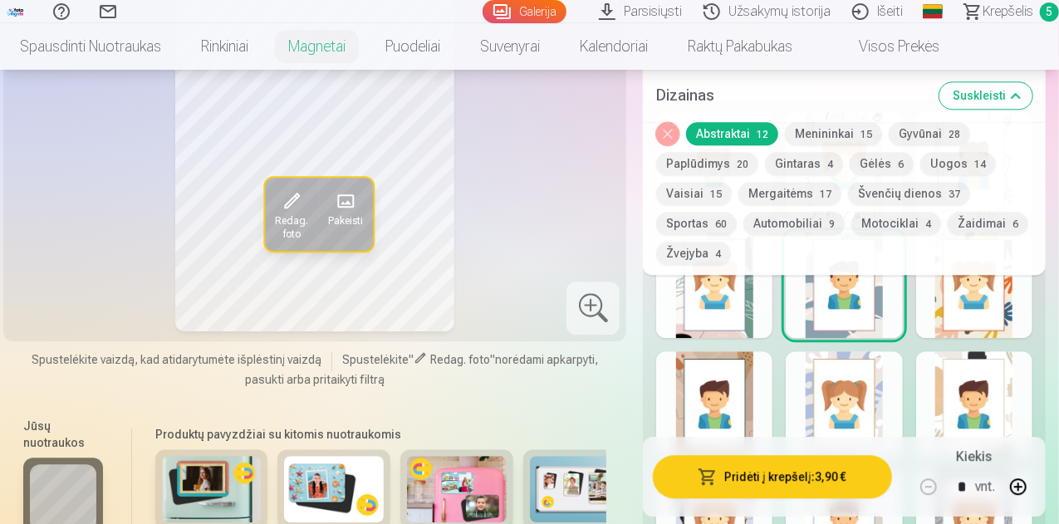
click at [1024, 336] on div at bounding box center [974, 285] width 116 height 106
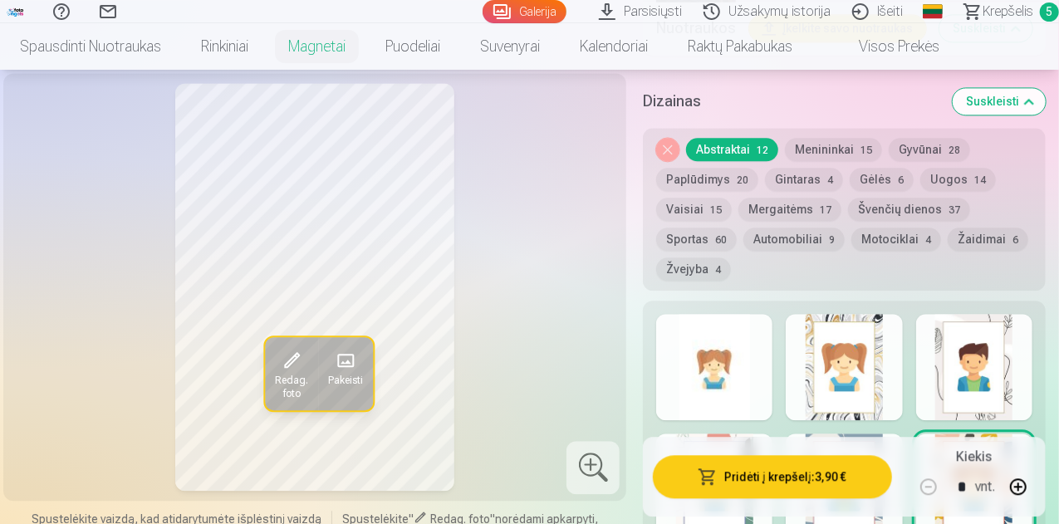
scroll to position [1911, 0]
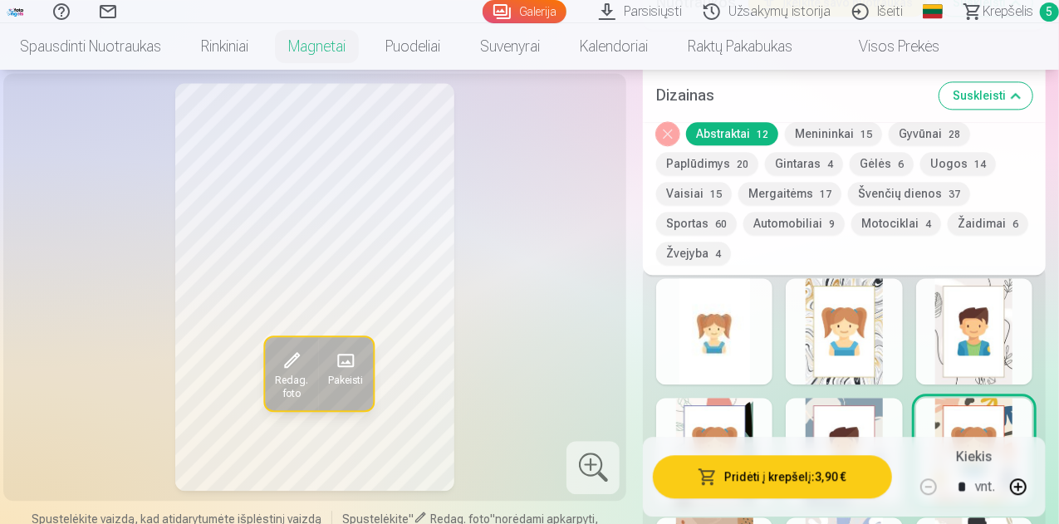
click at [909, 160] on button "Gėlės 6" at bounding box center [882, 164] width 64 height 23
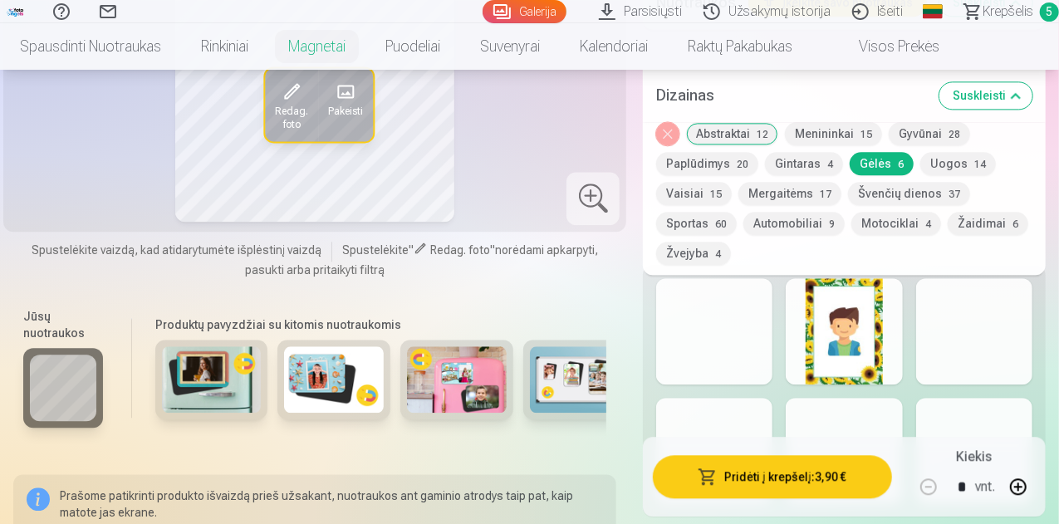
scroll to position [1994, 0]
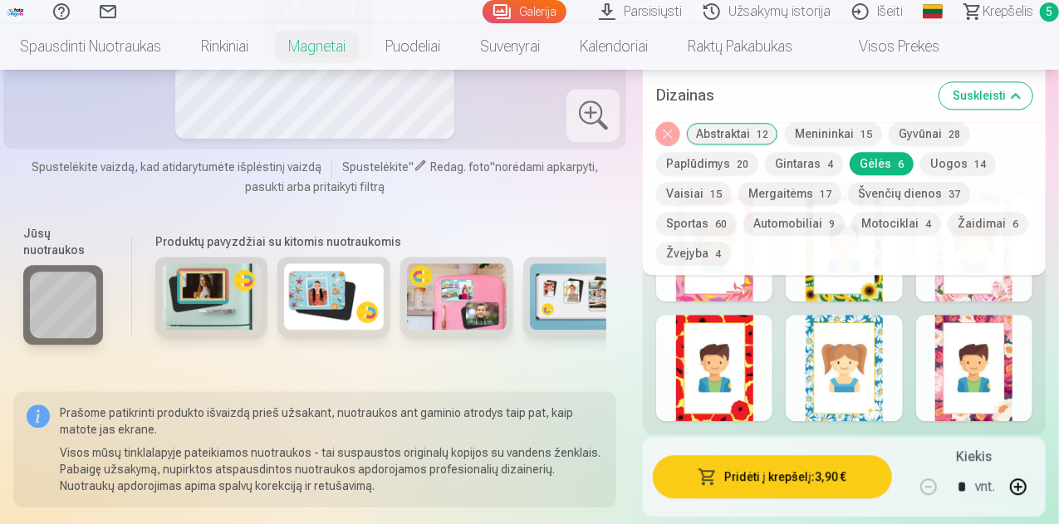
click at [754, 302] on div at bounding box center [714, 248] width 116 height 106
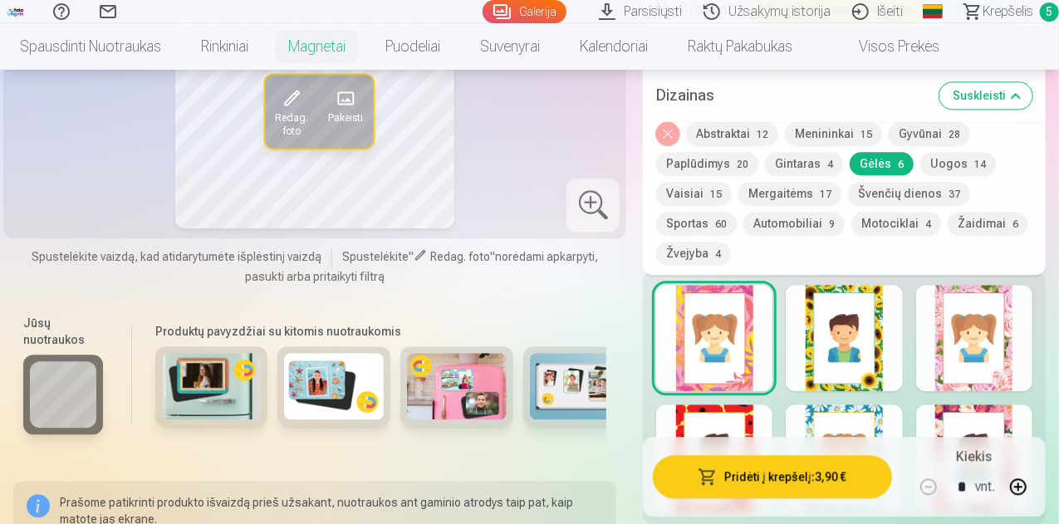
scroll to position [1911, 0]
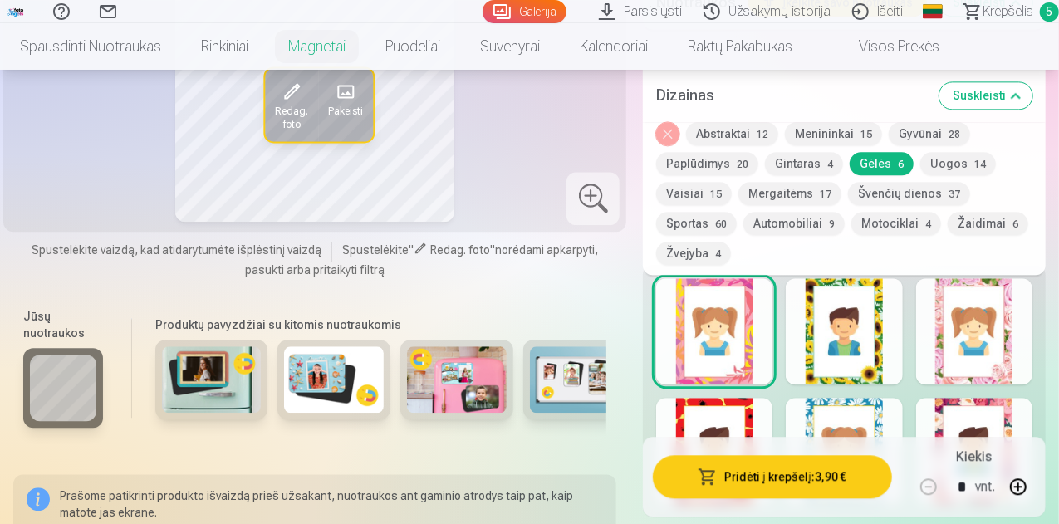
click at [973, 336] on div at bounding box center [974, 331] width 116 height 106
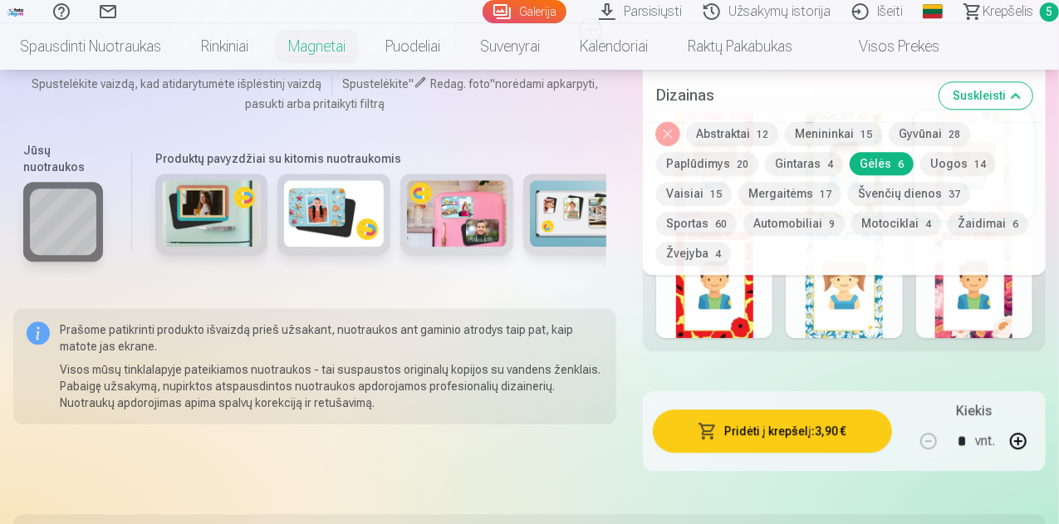
click at [867, 330] on div at bounding box center [844, 285] width 116 height 106
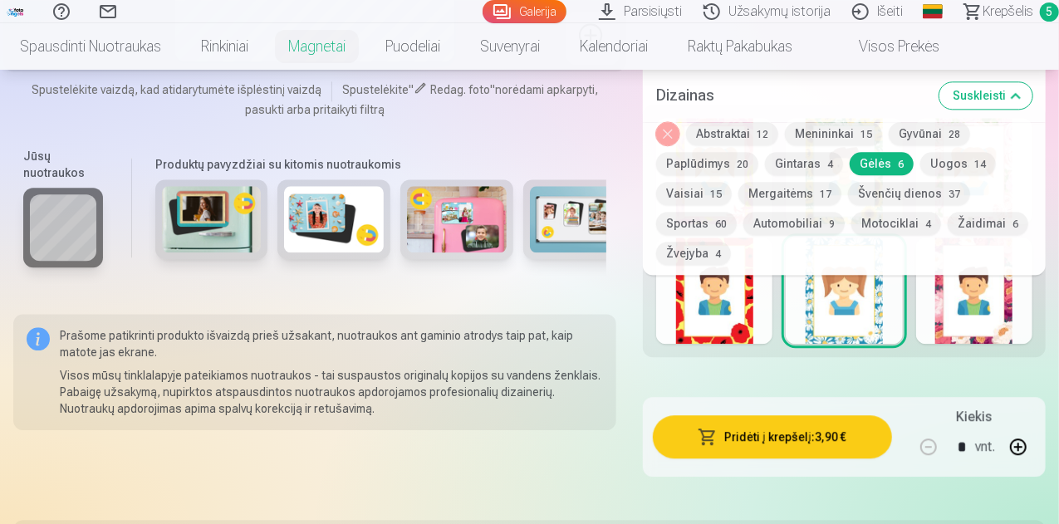
scroll to position [2077, 0]
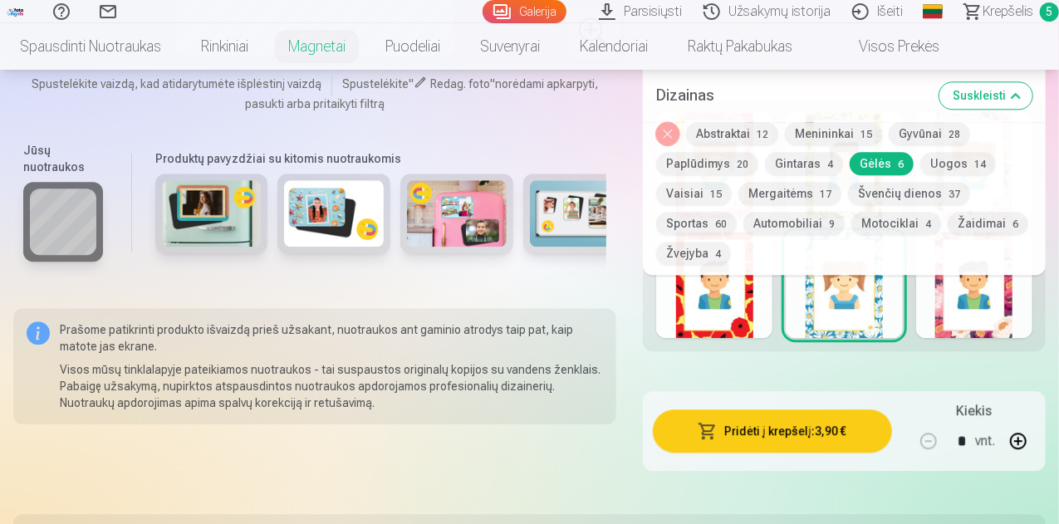
click at [984, 315] on div at bounding box center [974, 285] width 116 height 106
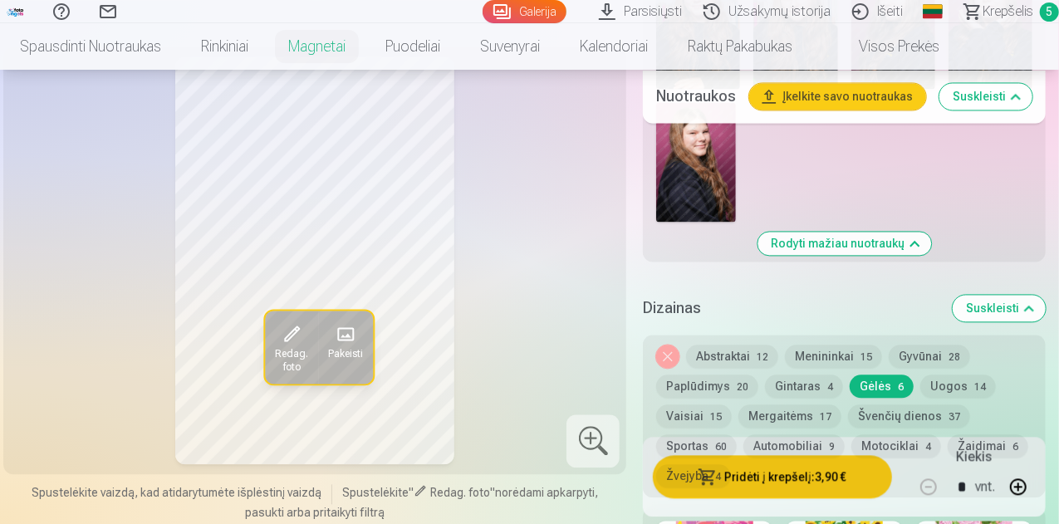
scroll to position [1662, 0]
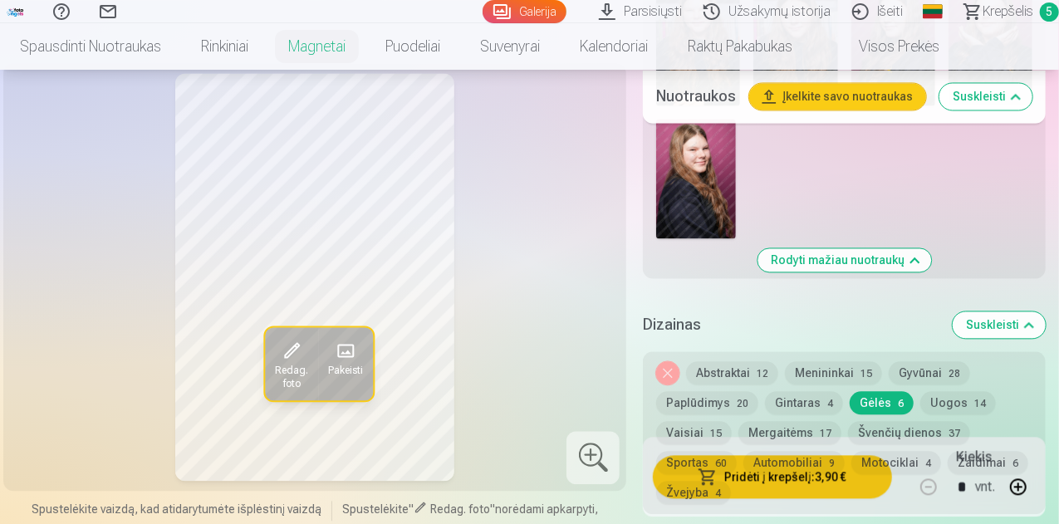
click at [832, 385] on button "Menininkai 15" at bounding box center [833, 372] width 97 height 23
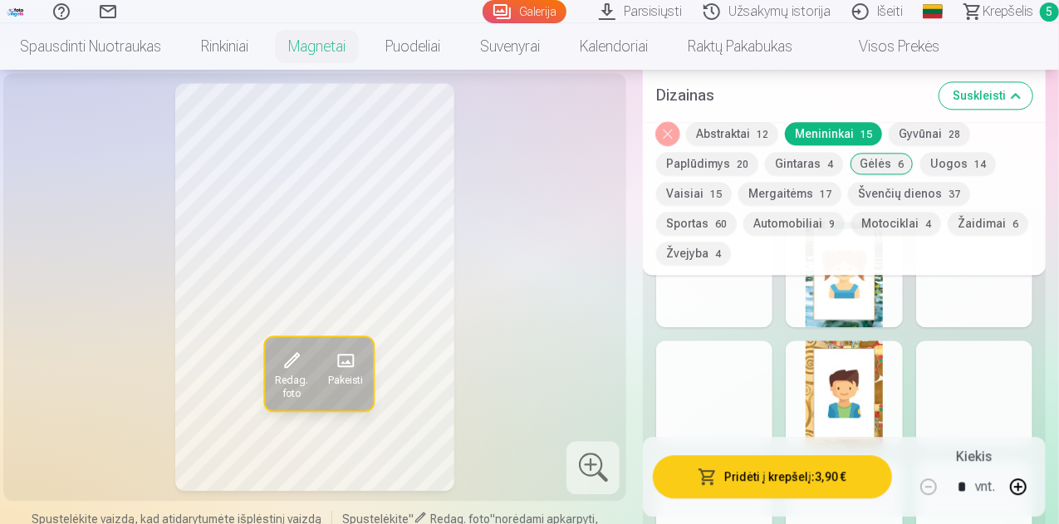
scroll to position [1994, 0]
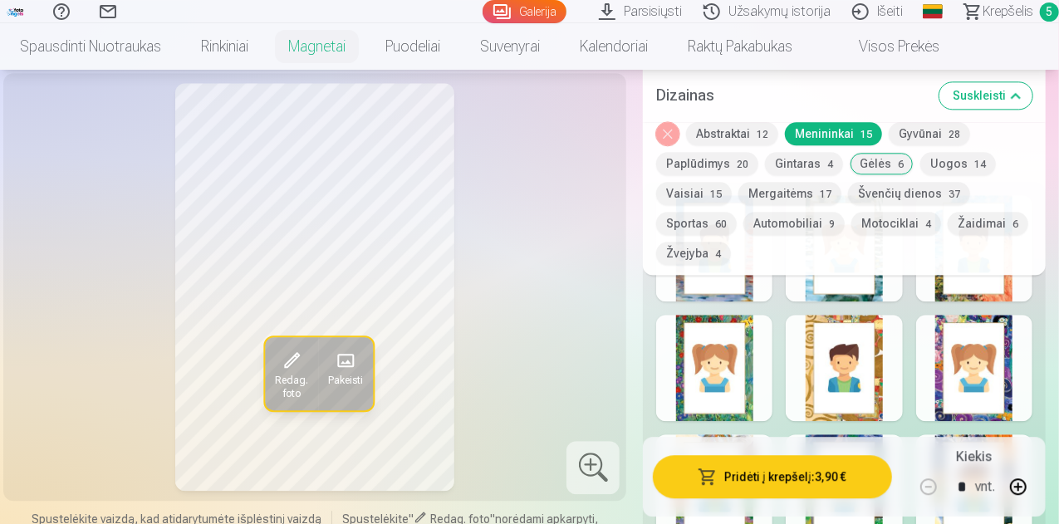
click at [826, 386] on div at bounding box center [844, 368] width 116 height 106
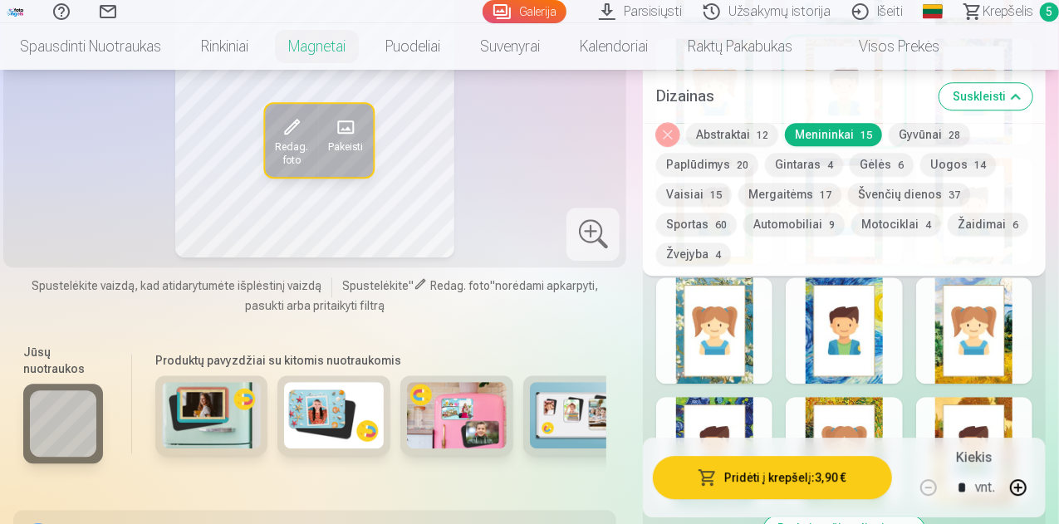
scroll to position [2243, 0]
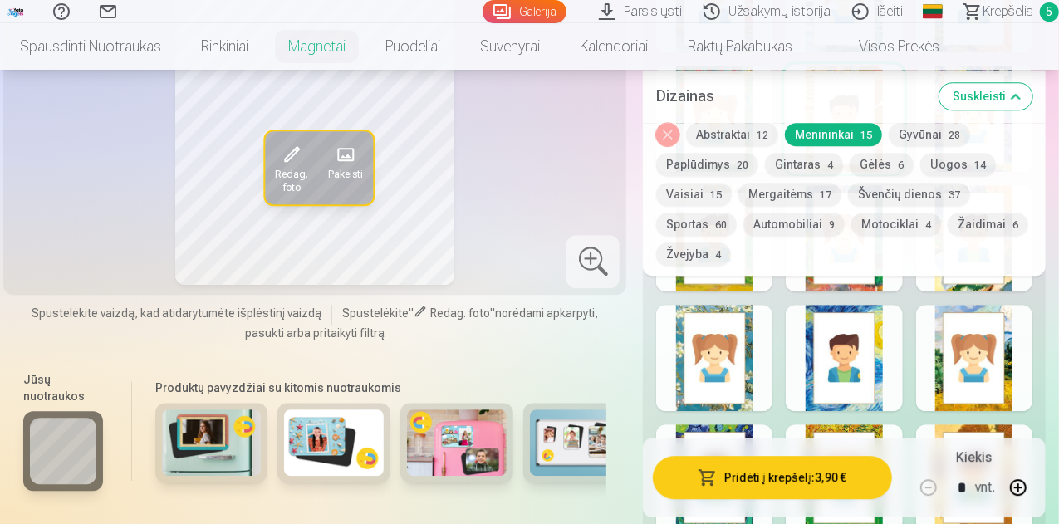
click at [949, 195] on span "37" at bounding box center [955, 195] width 12 height 12
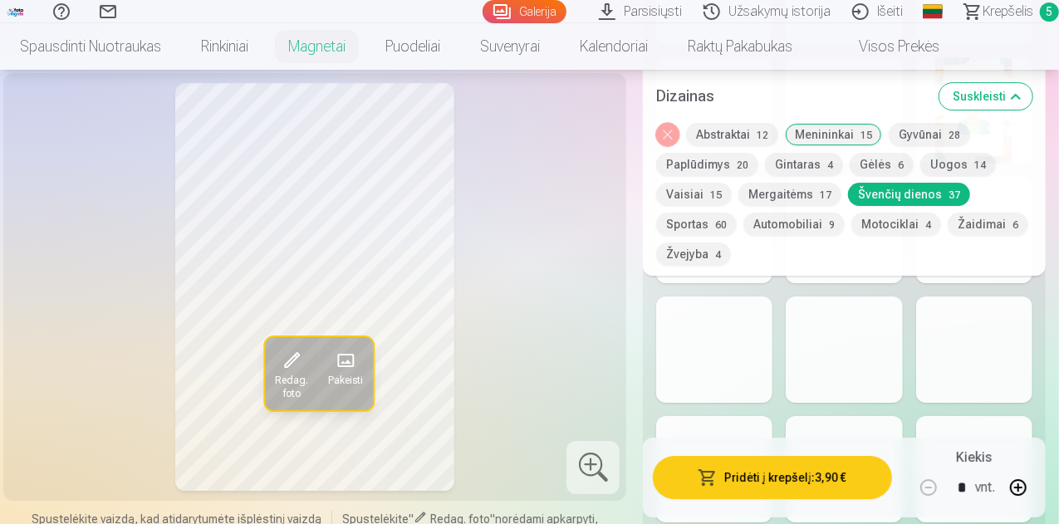
scroll to position [2658, 0]
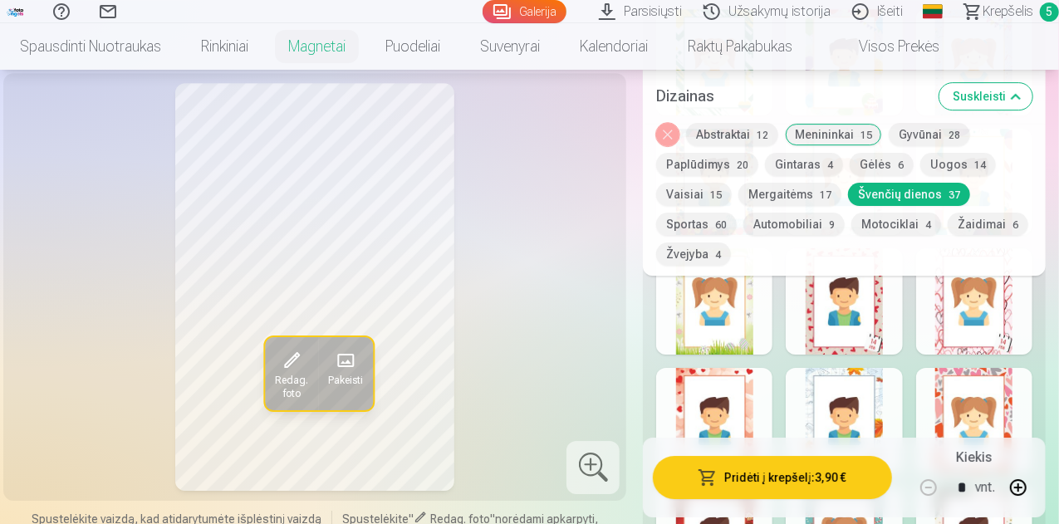
drag, startPoint x: 949, startPoint y: 394, endPoint x: 1018, endPoint y: 319, distance: 101.7
click at [1005, 332] on div "Rodyti mažiau dizainų" at bounding box center [844, 319] width 403 height 1605
click at [982, 350] on div at bounding box center [974, 301] width 116 height 106
click at [1025, 396] on div at bounding box center [974, 421] width 116 height 106
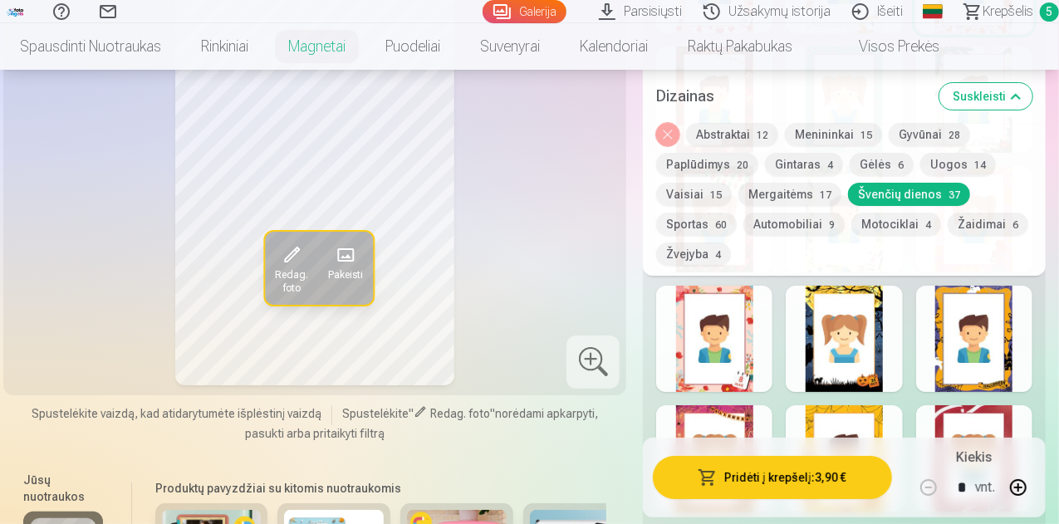
scroll to position [2991, 0]
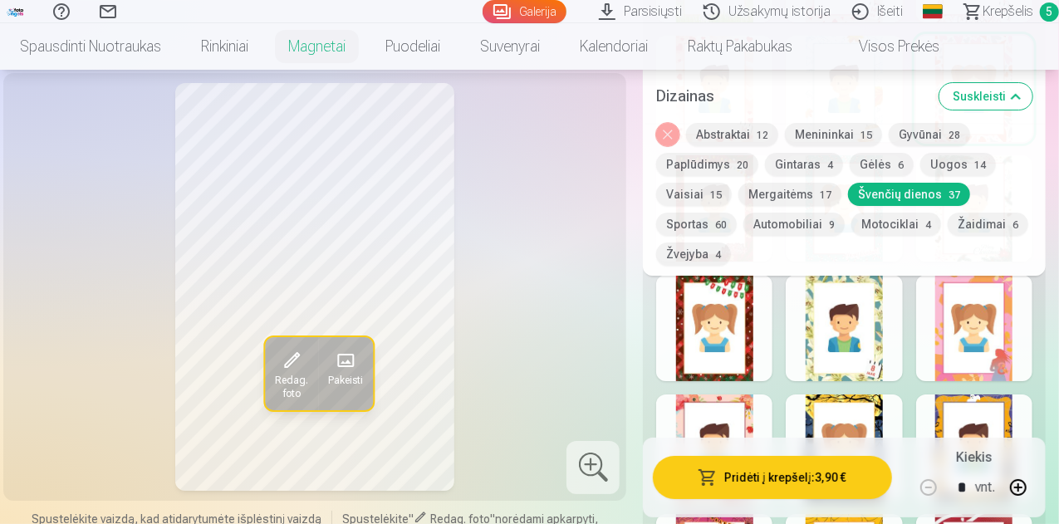
click at [986, 335] on div at bounding box center [974, 328] width 116 height 106
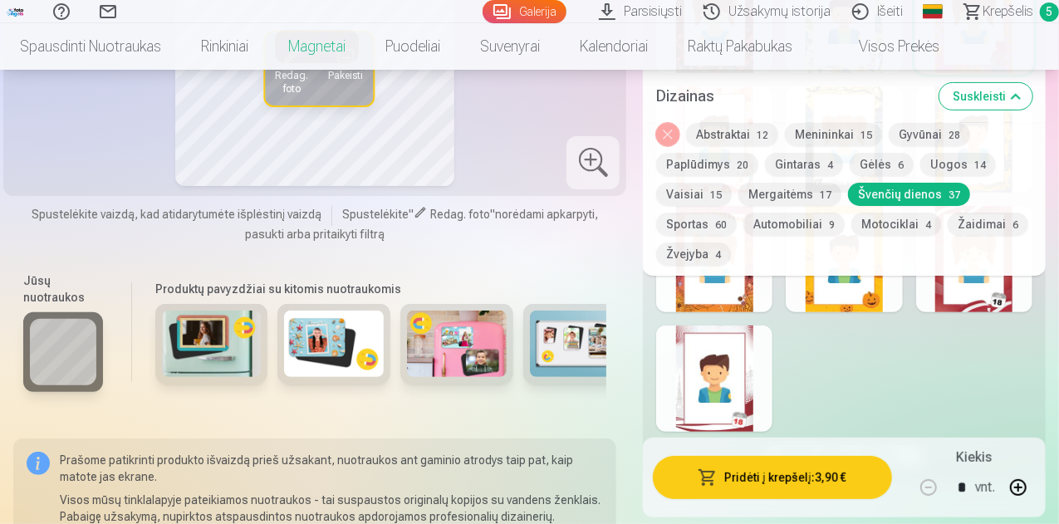
scroll to position [3323, 0]
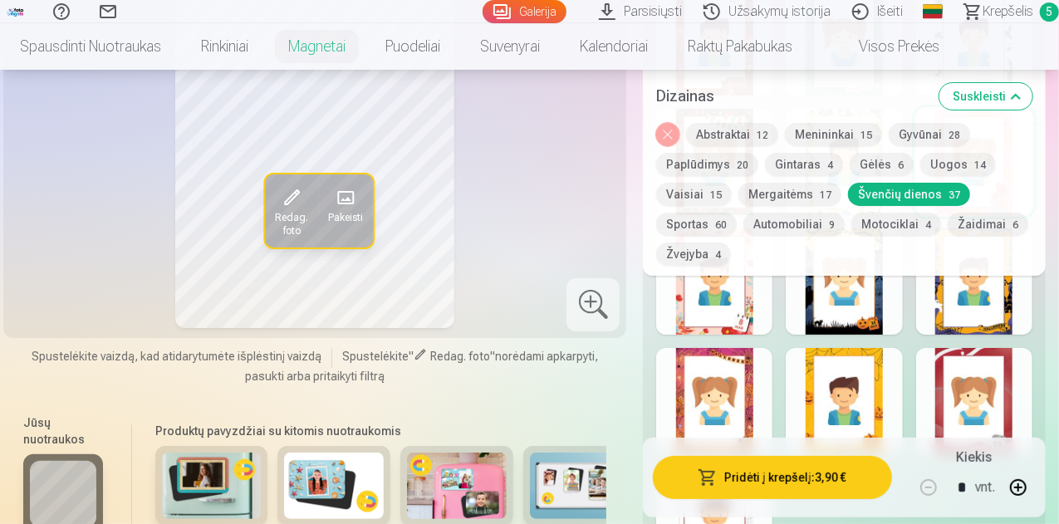
click at [874, 368] on div at bounding box center [844, 401] width 116 height 106
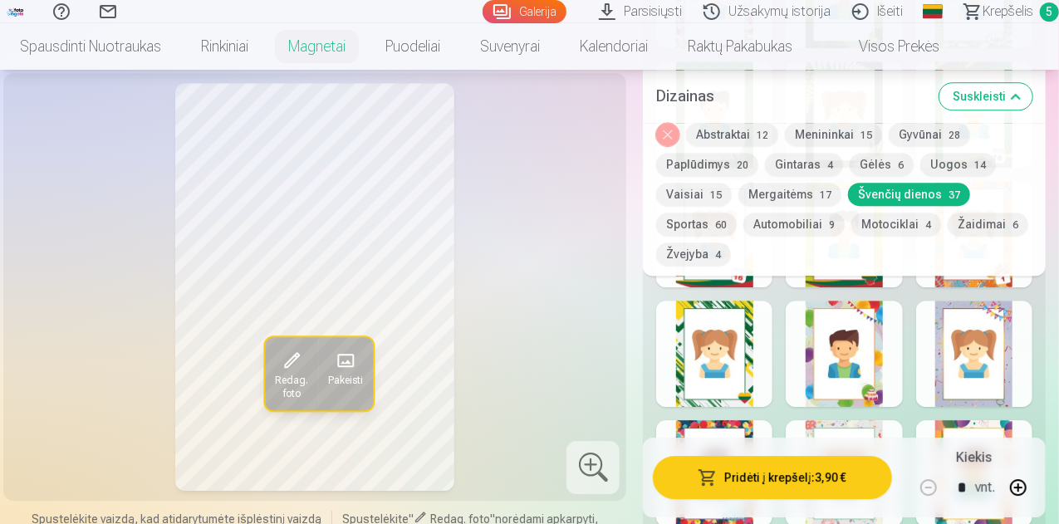
scroll to position [2243, 0]
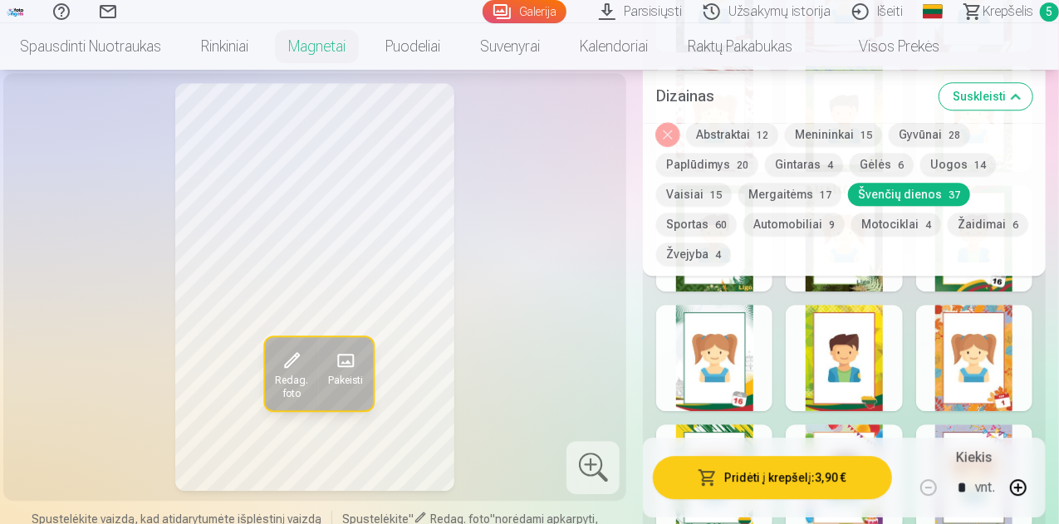
click at [922, 222] on button "Motociklai 4" at bounding box center [897, 224] width 90 height 23
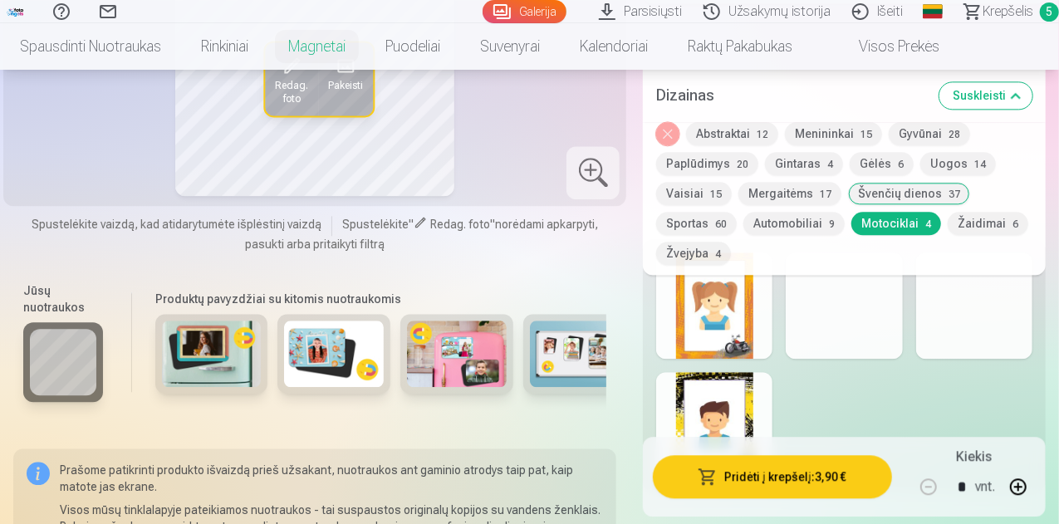
scroll to position [1911, 0]
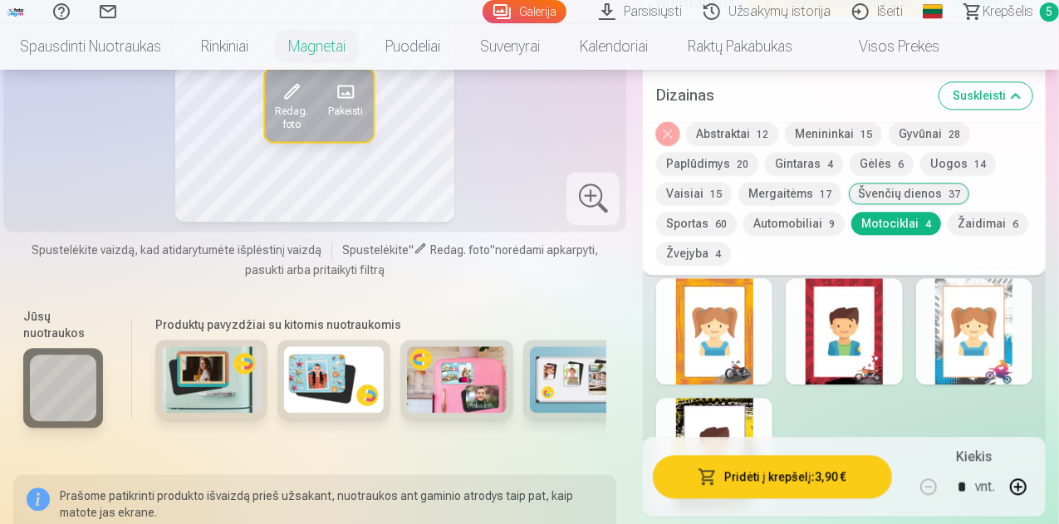
drag, startPoint x: 662, startPoint y: 376, endPoint x: 671, endPoint y: 370, distance: 11.3
click at [671, 370] on div at bounding box center [714, 331] width 116 height 106
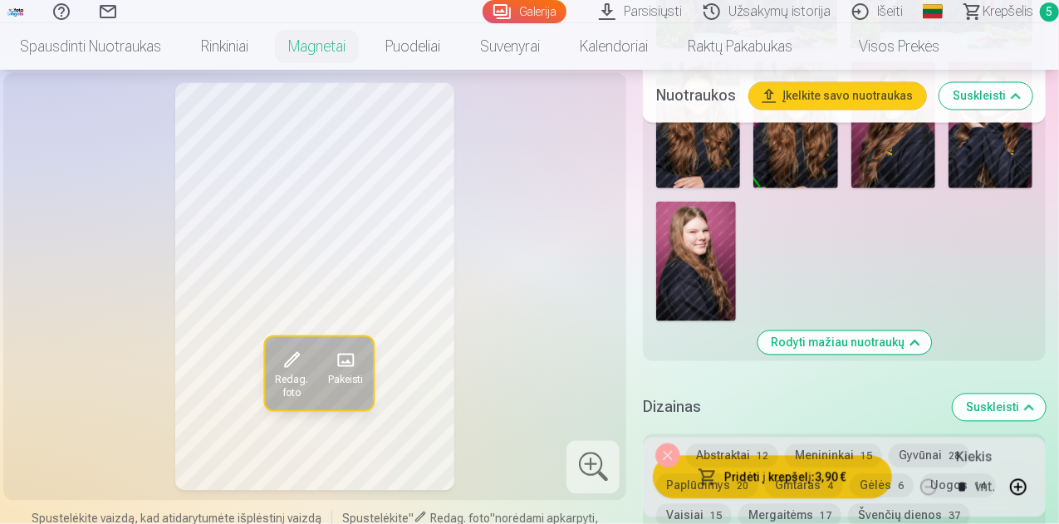
scroll to position [1828, 0]
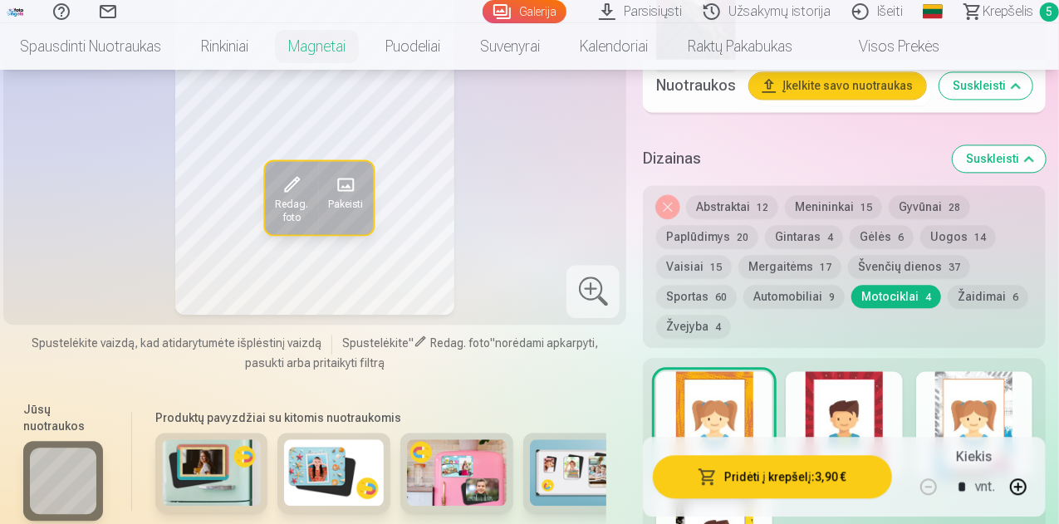
click at [1010, 302] on button "Žaidimai 6" at bounding box center [988, 296] width 81 height 23
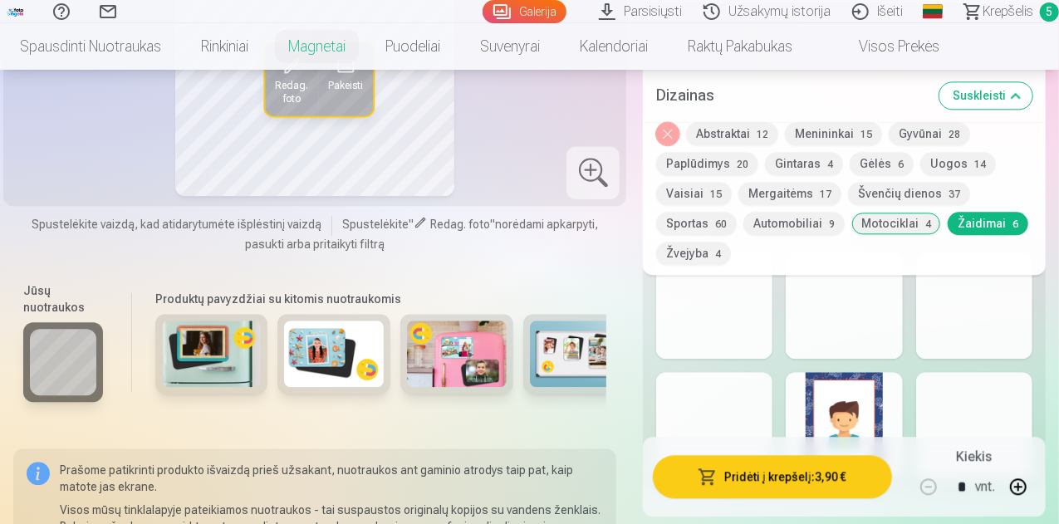
scroll to position [1911, 0]
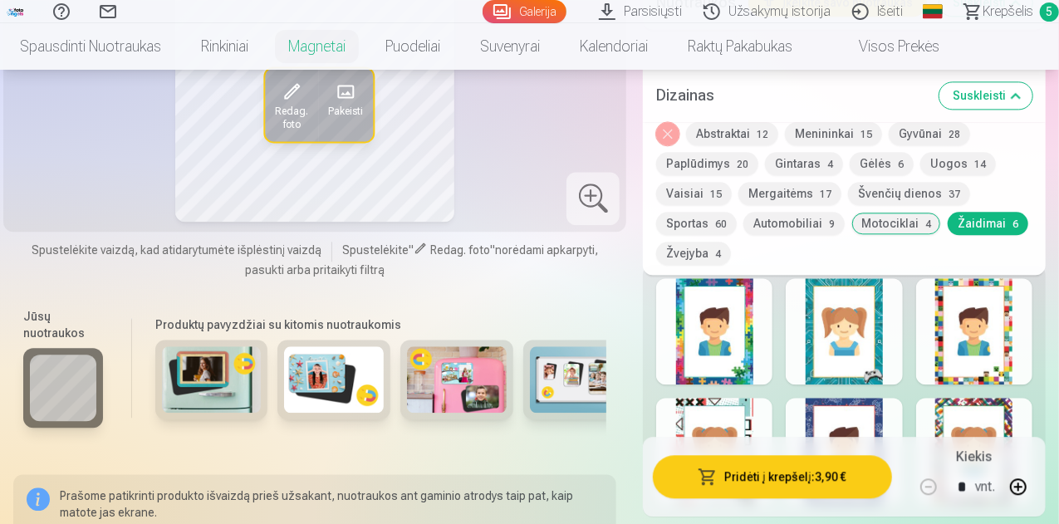
click at [724, 157] on button "Paplūdimys 20" at bounding box center [707, 164] width 102 height 23
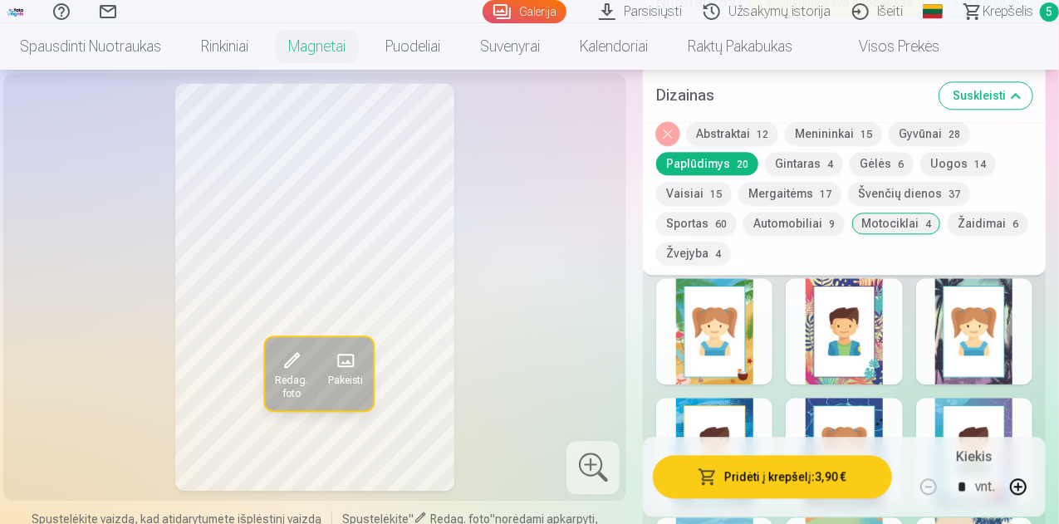
click at [832, 321] on div at bounding box center [844, 331] width 116 height 106
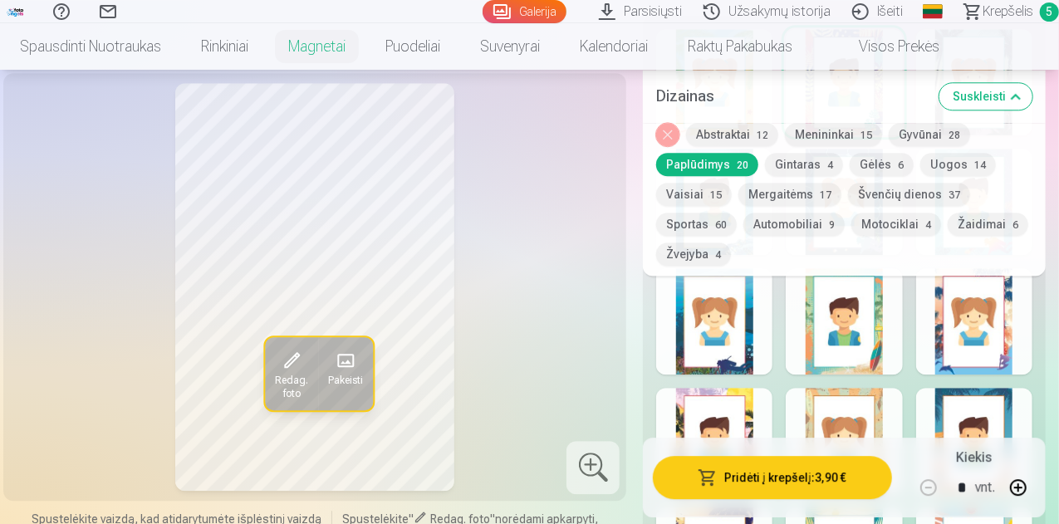
scroll to position [2243, 0]
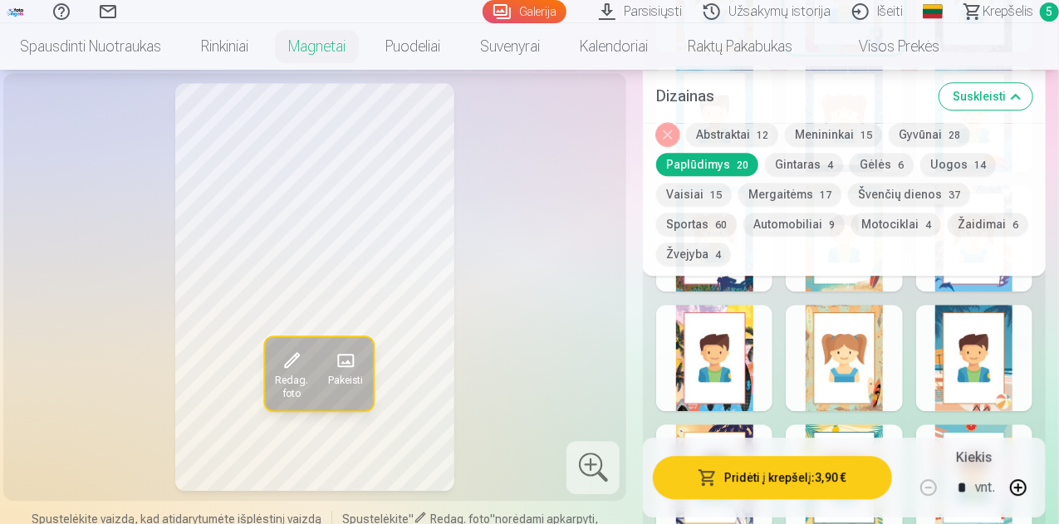
click at [882, 346] on div at bounding box center [844, 358] width 116 height 106
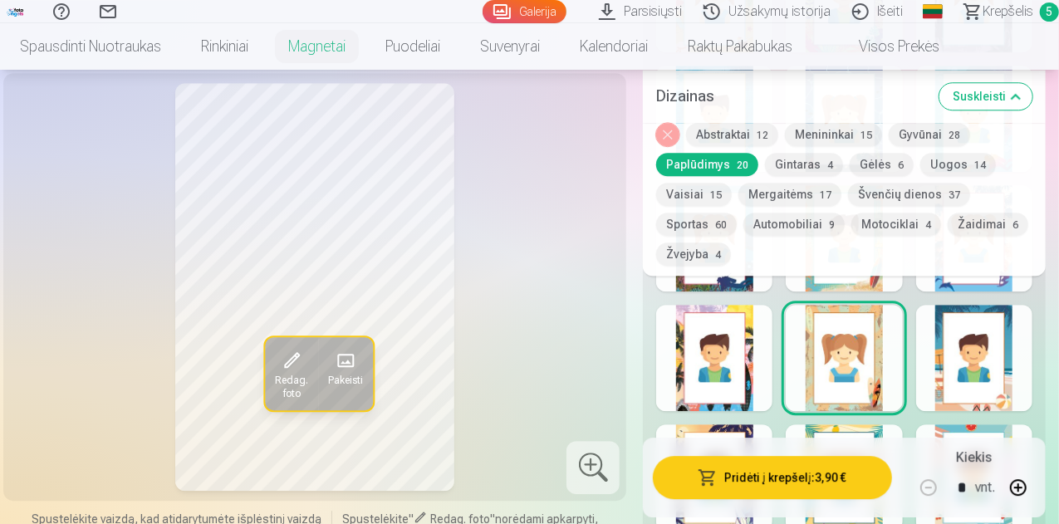
click at [1021, 292] on div at bounding box center [974, 238] width 116 height 106
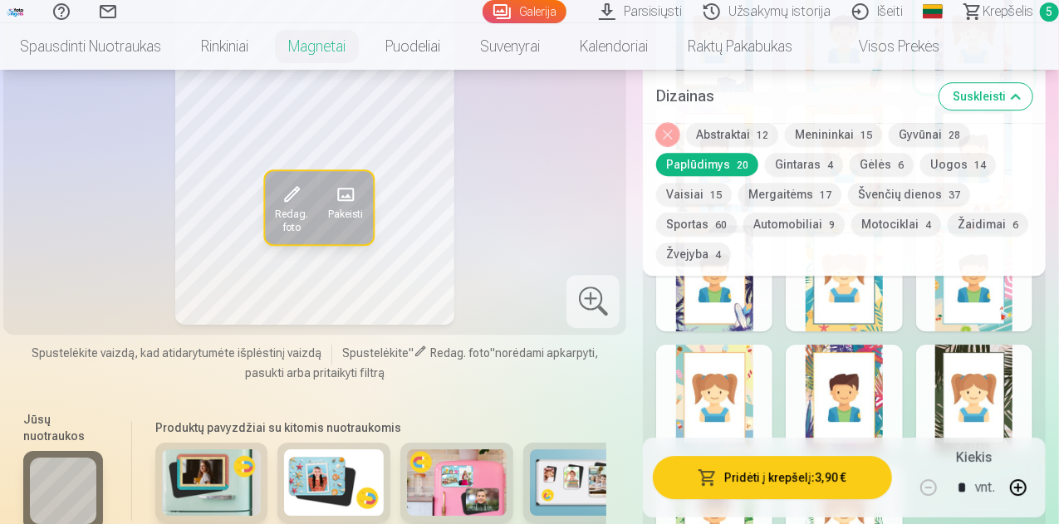
scroll to position [2409, 0]
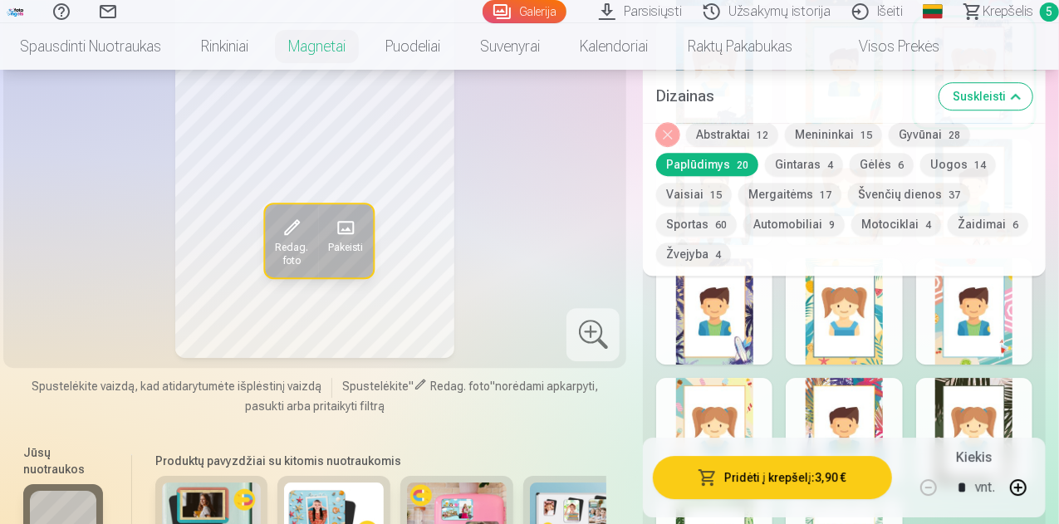
click at [1033, 300] on div at bounding box center [974, 311] width 116 height 106
click at [878, 361] on div at bounding box center [844, 311] width 116 height 106
click at [736, 440] on div "Pridėti į krepšelį : 3,90 € Kiekis * vnt." at bounding box center [844, 478] width 403 height 80
click at [770, 405] on div at bounding box center [714, 431] width 116 height 106
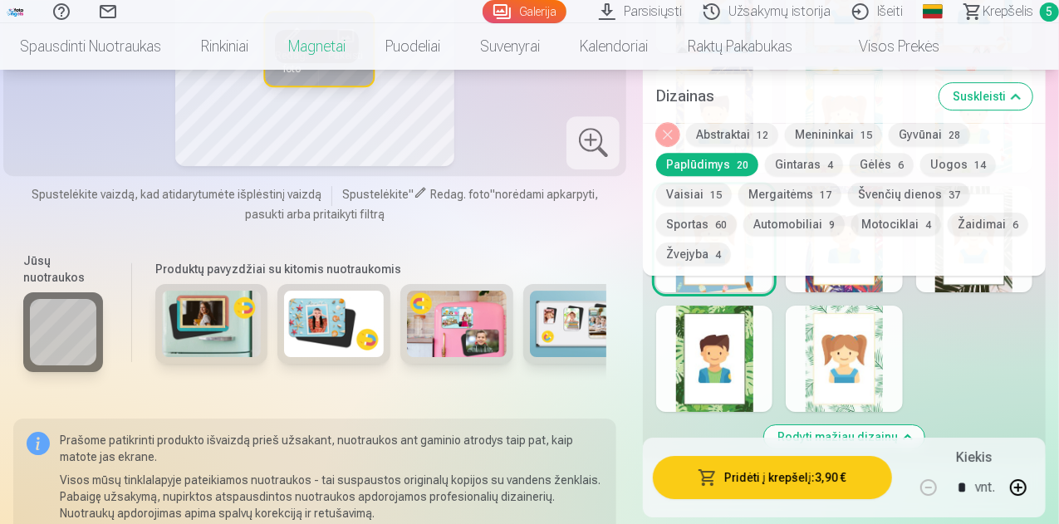
scroll to position [2575, 0]
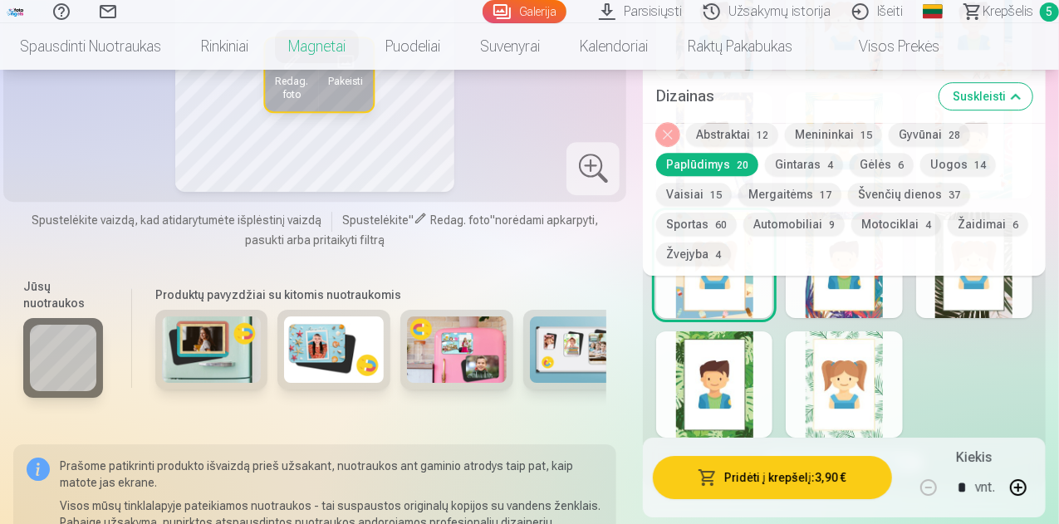
click at [859, 376] on div at bounding box center [844, 384] width 116 height 106
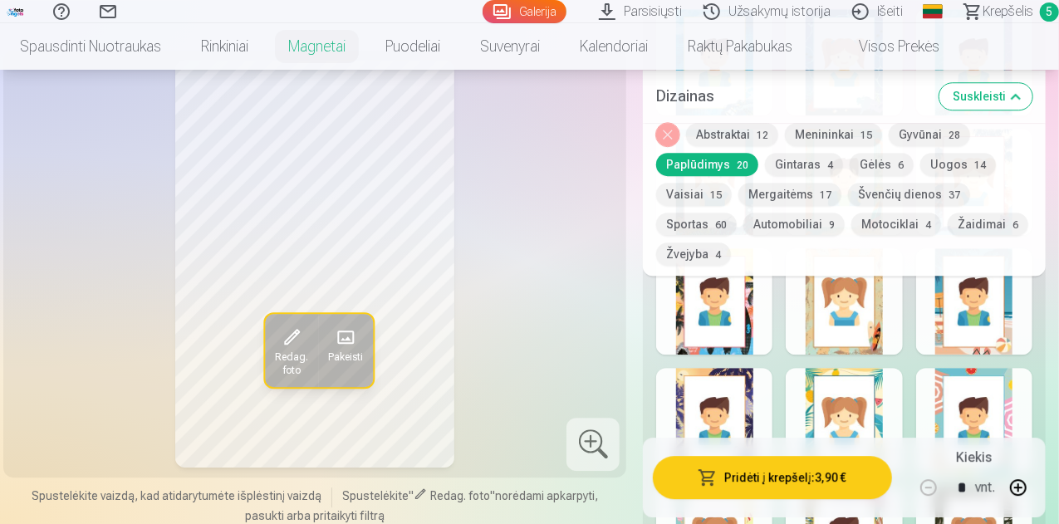
scroll to position [2326, 0]
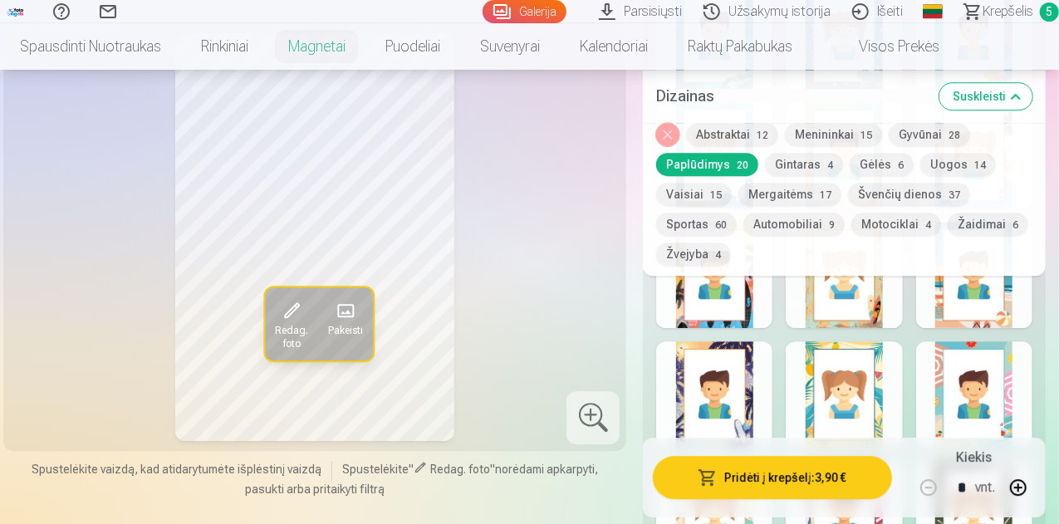
click at [754, 142] on button "Abstraktai 12" at bounding box center [732, 134] width 92 height 23
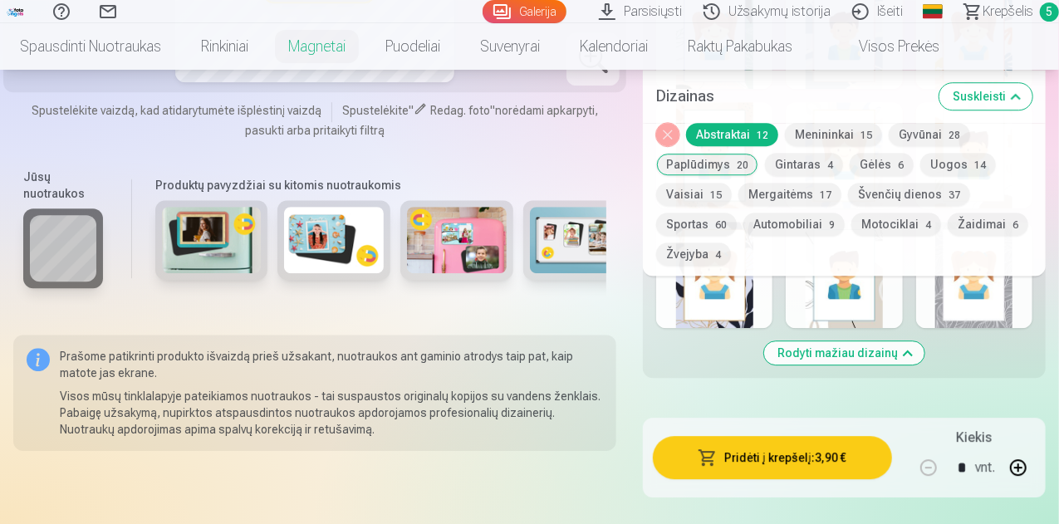
click at [825, 145] on button "Menininkai 15" at bounding box center [833, 134] width 97 height 23
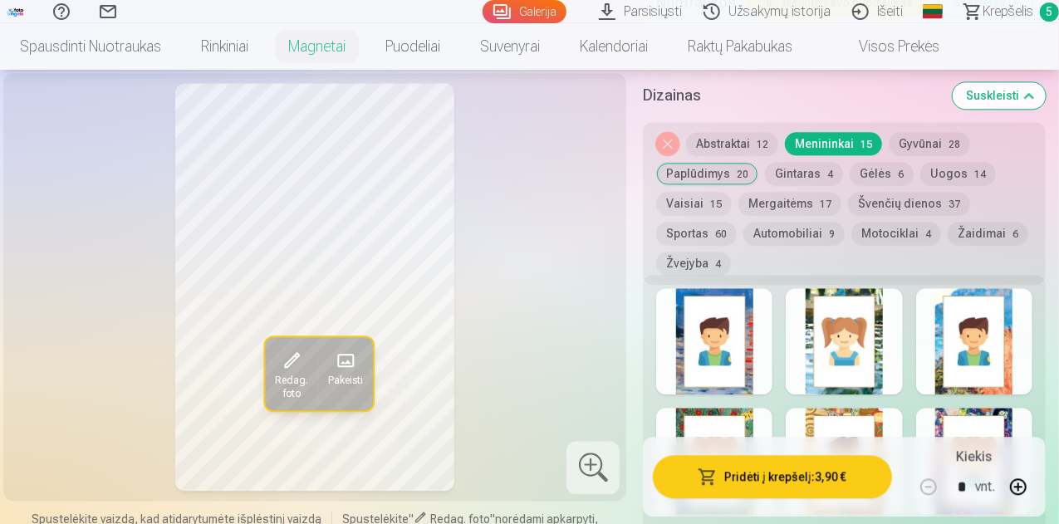
scroll to position [1828, 0]
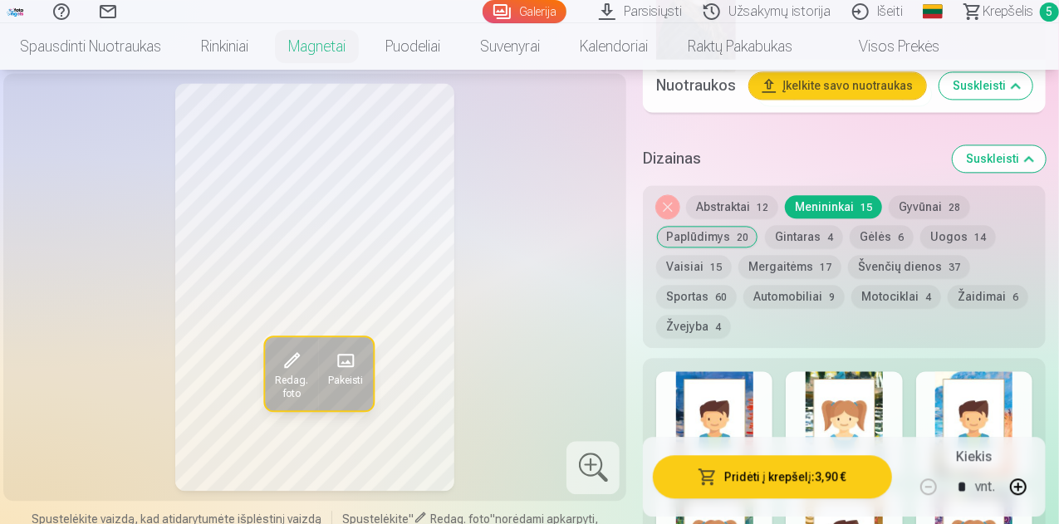
click at [932, 218] on button "Gyvūnai 28" at bounding box center [929, 206] width 81 height 23
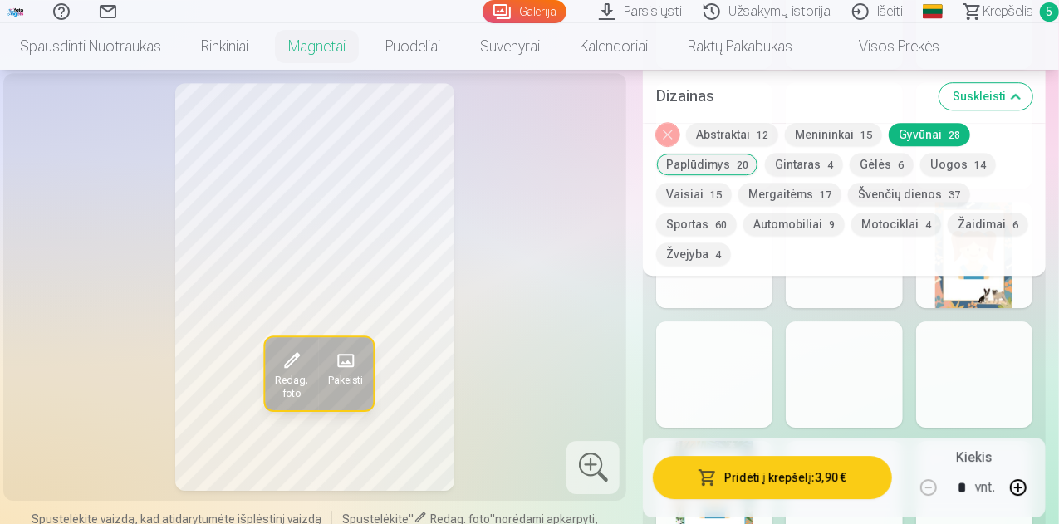
scroll to position [2492, 0]
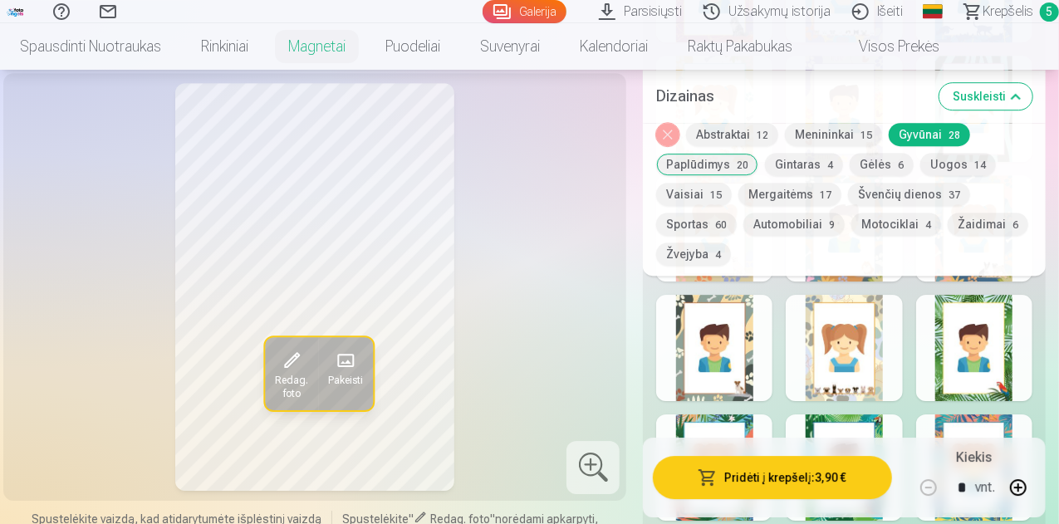
drag, startPoint x: 981, startPoint y: 149, endPoint x: 957, endPoint y: 179, distance: 38.4
click at [979, 150] on div "Nuimkite dizainą Abstraktai 12 Menininkai 15 Gyvūnai 28 Paplūdimys 20 Gintaras …" at bounding box center [844, 199] width 403 height 153
click at [971, 160] on button "Uogos 14" at bounding box center [958, 164] width 76 height 23
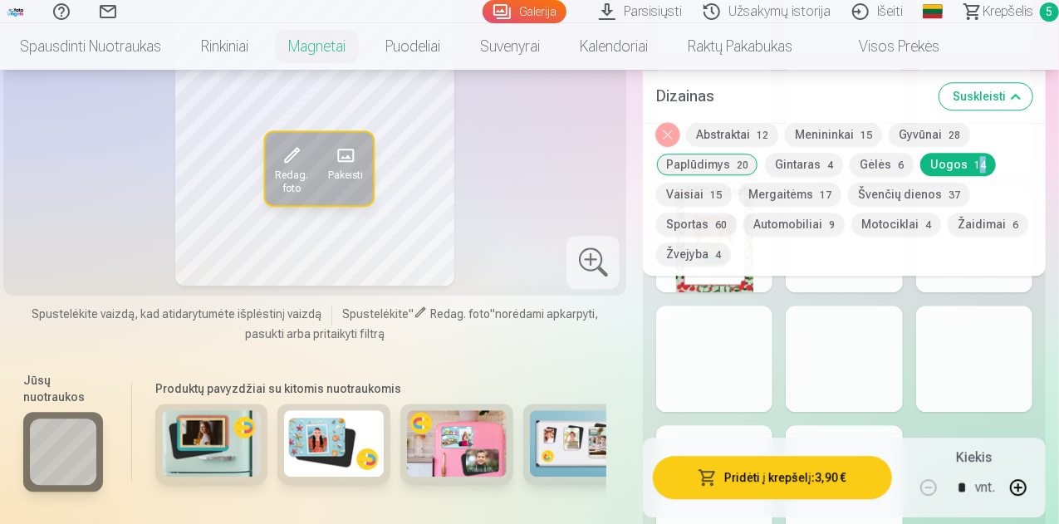
scroll to position [2243, 0]
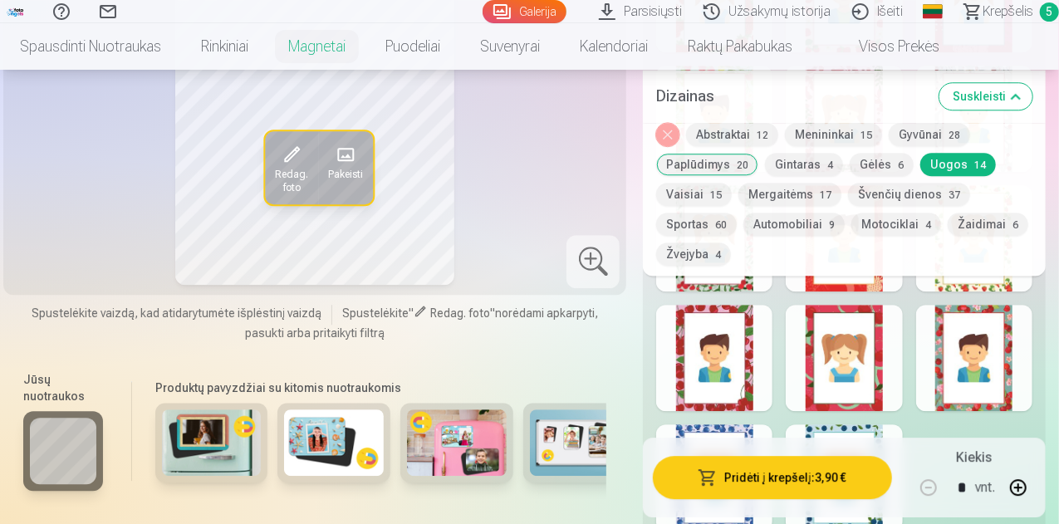
click at [762, 370] on div at bounding box center [714, 358] width 116 height 106
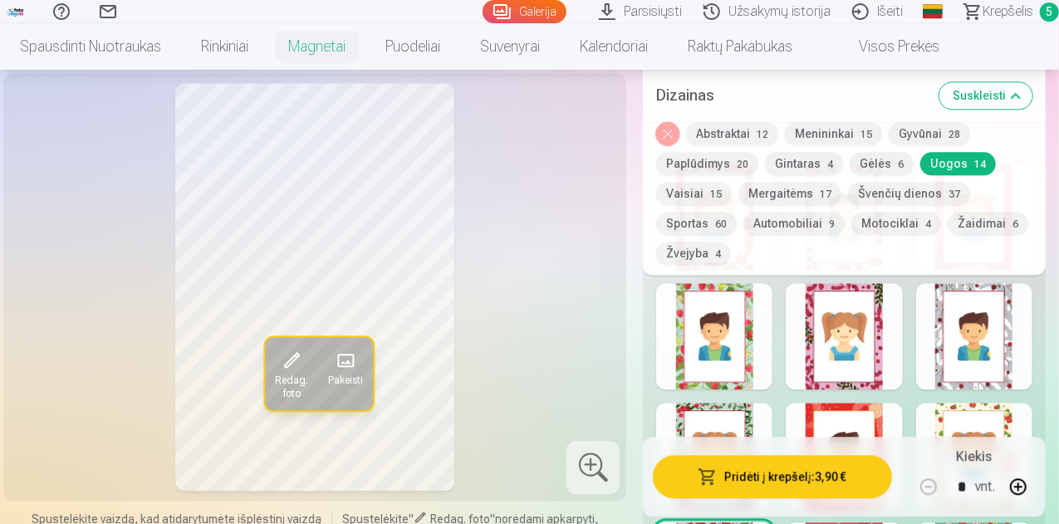
scroll to position [1994, 0]
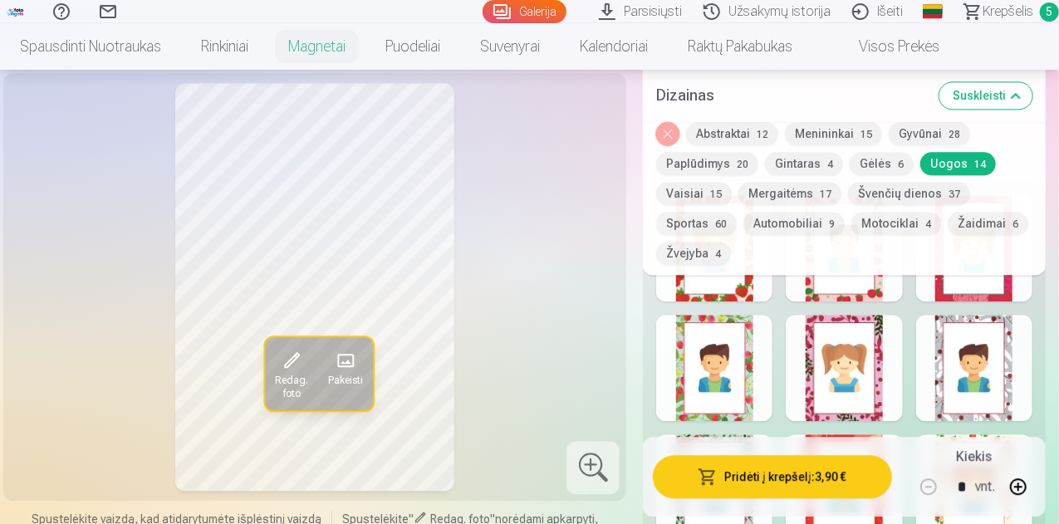
click at [766, 343] on div at bounding box center [714, 368] width 116 height 106
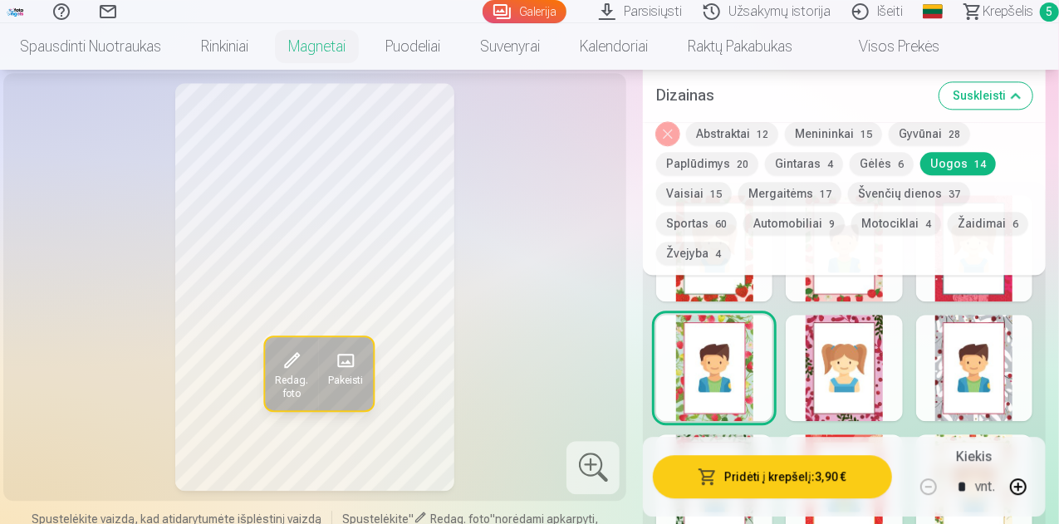
click at [803, 400] on div at bounding box center [844, 368] width 116 height 106
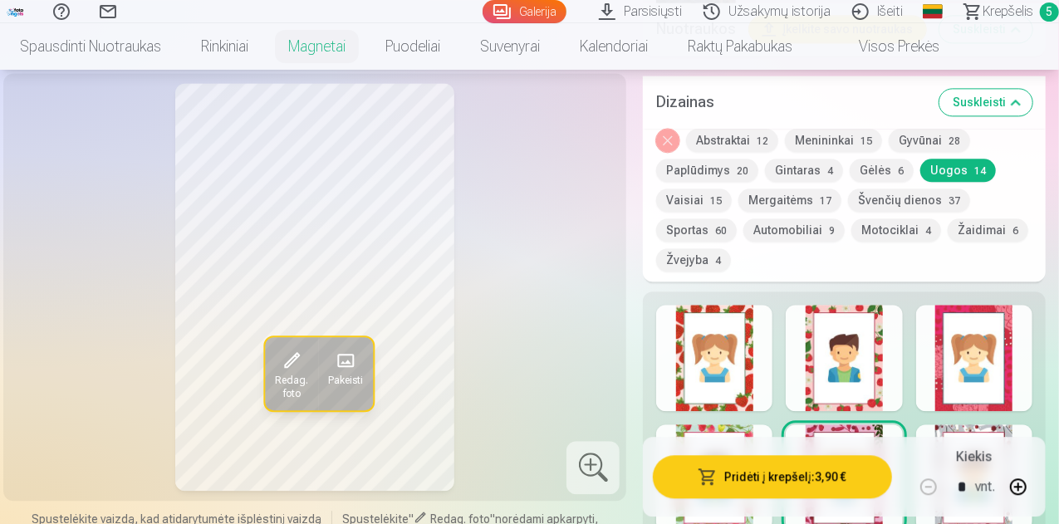
scroll to position [1911, 0]
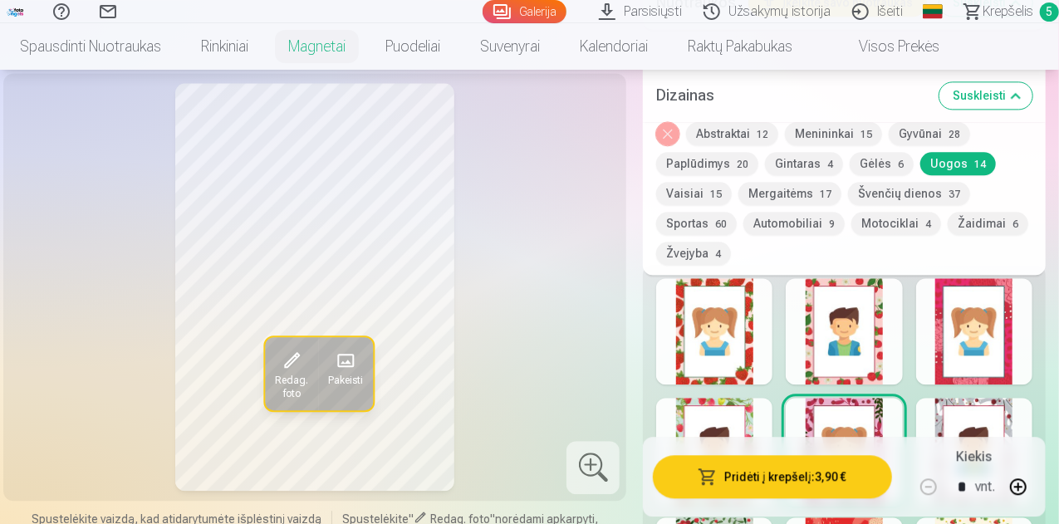
click at [723, 377] on div at bounding box center [714, 331] width 116 height 106
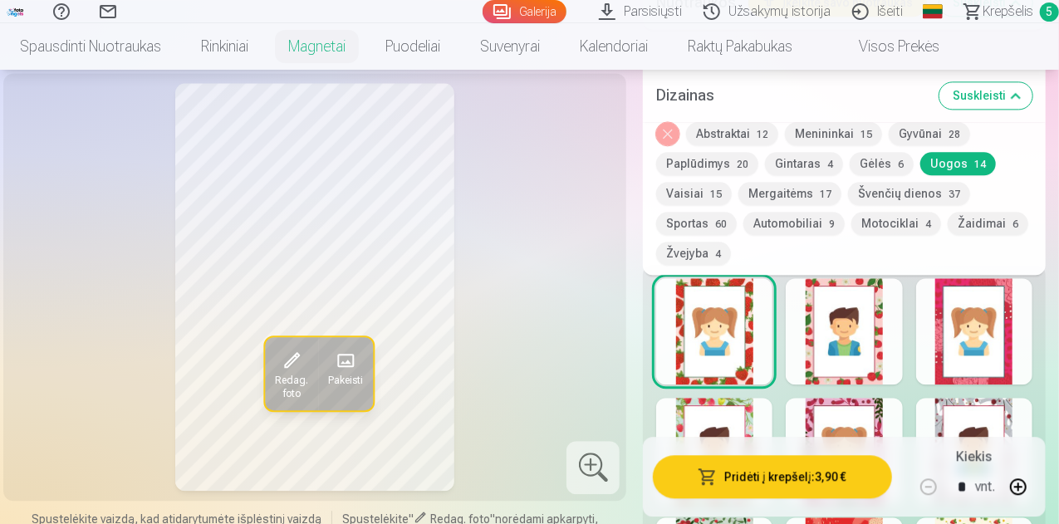
click at [882, 342] on div at bounding box center [844, 331] width 116 height 106
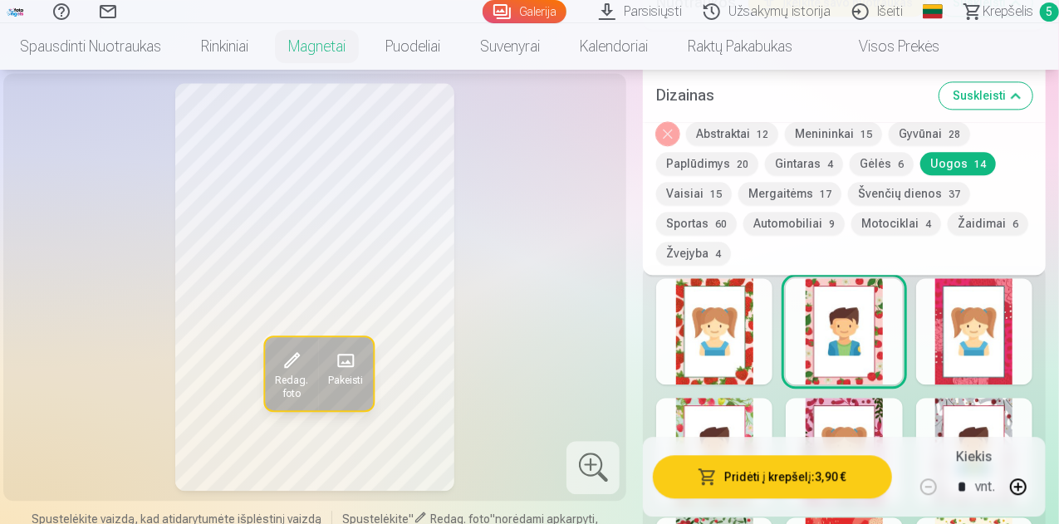
click at [954, 374] on div at bounding box center [974, 331] width 116 height 106
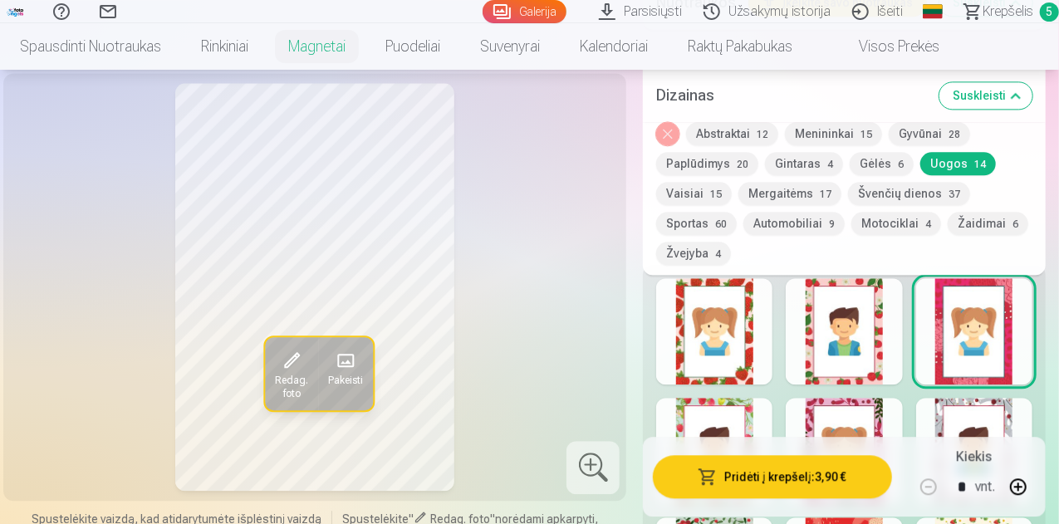
scroll to position [1994, 0]
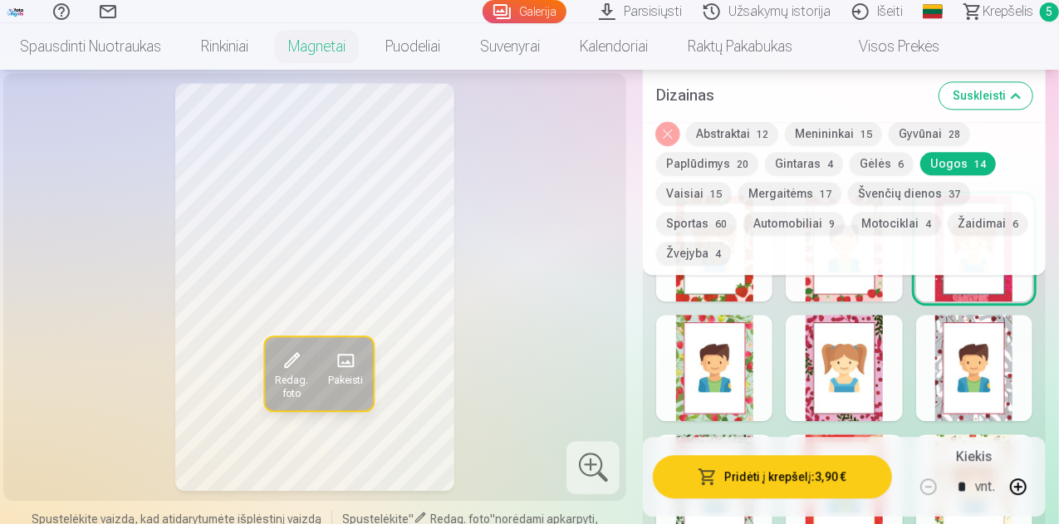
click at [883, 378] on div at bounding box center [844, 368] width 116 height 106
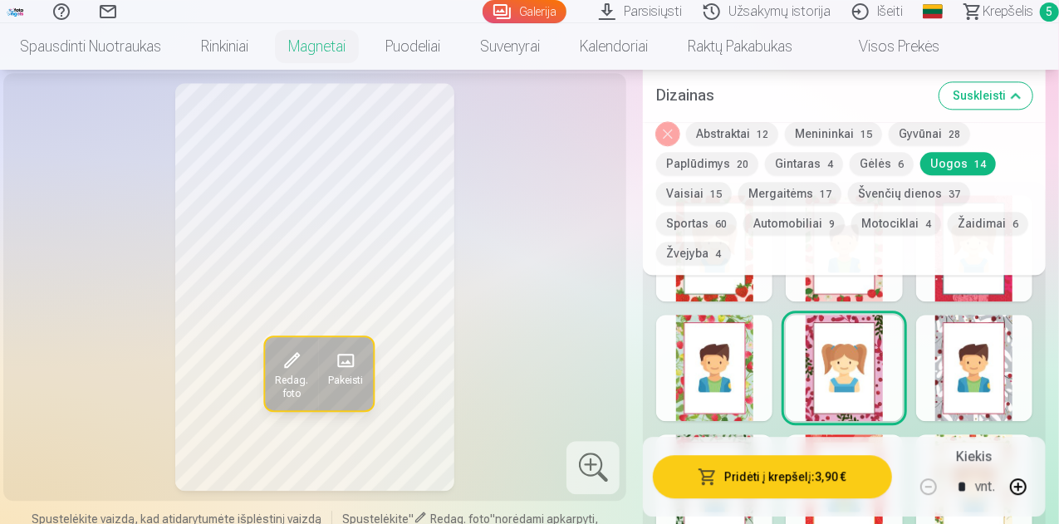
click at [940, 377] on div at bounding box center [974, 368] width 116 height 106
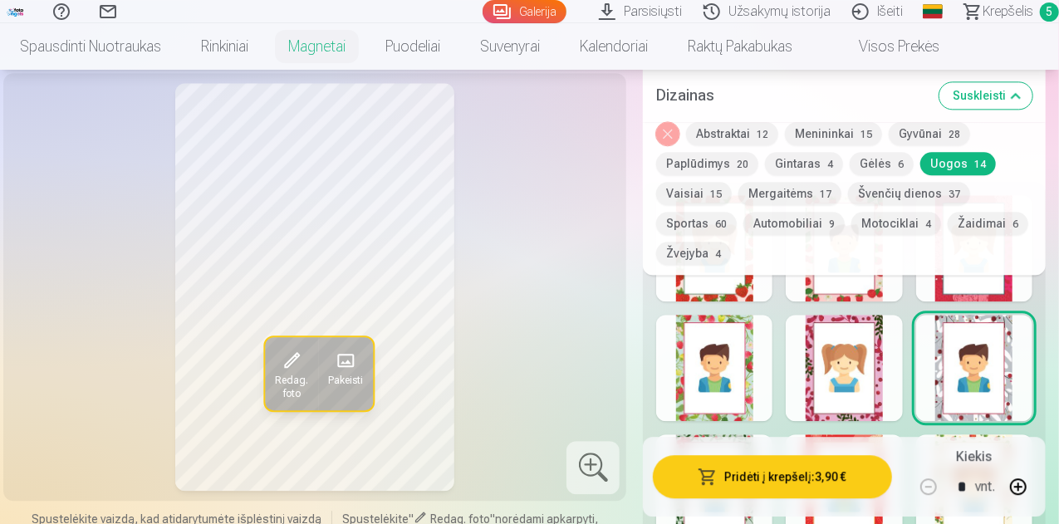
click at [891, 373] on div at bounding box center [844, 368] width 116 height 106
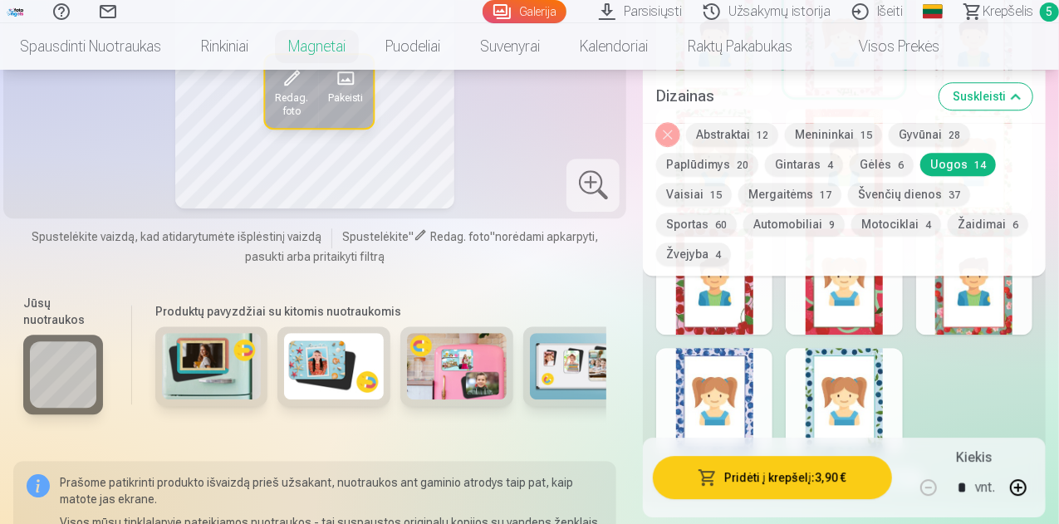
scroll to position [2409, 0]
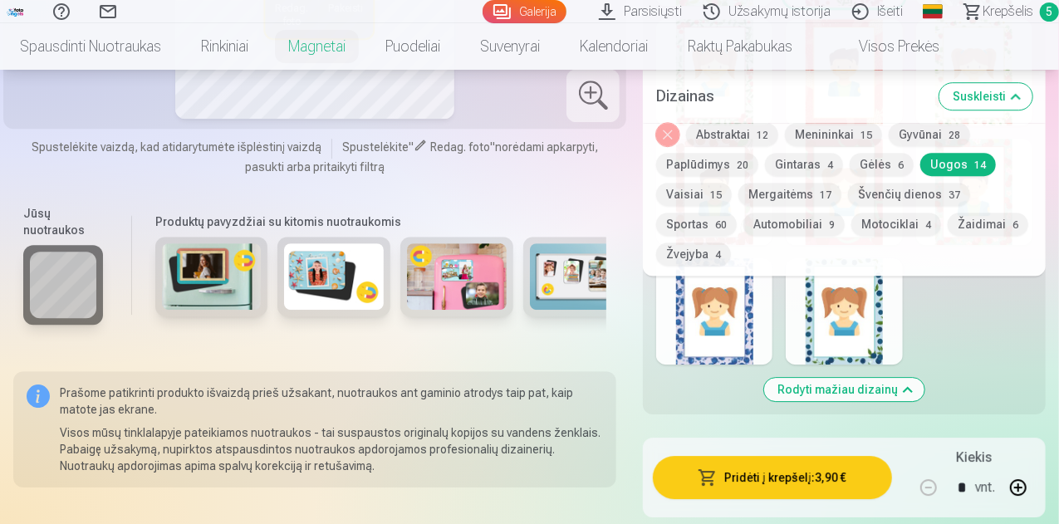
click at [729, 342] on div at bounding box center [714, 311] width 116 height 106
click at [873, 365] on div at bounding box center [844, 311] width 116 height 106
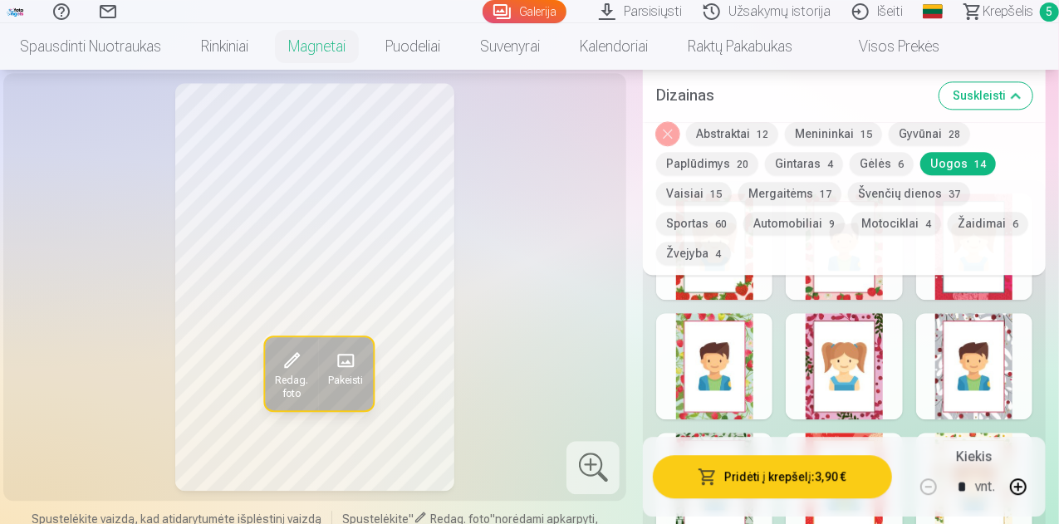
scroll to position [1994, 0]
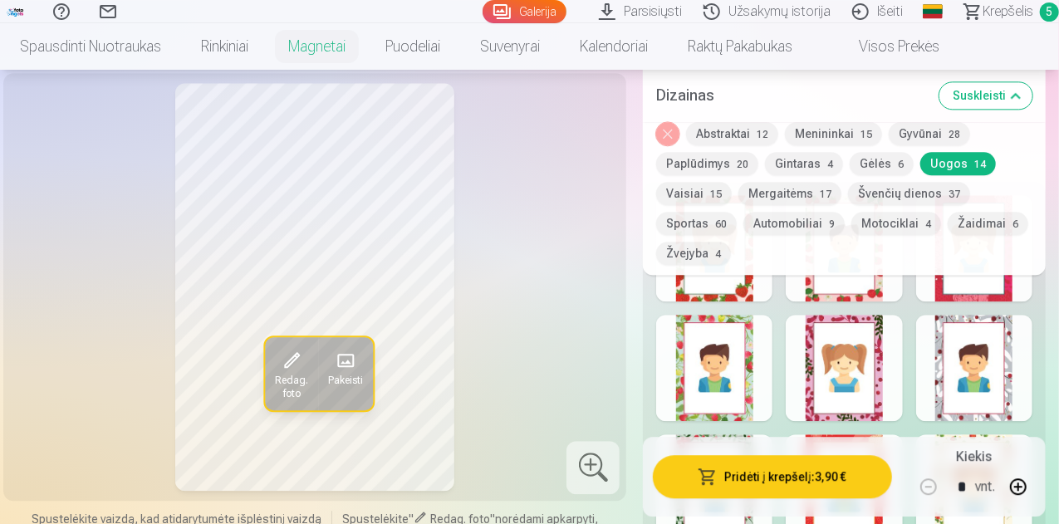
click at [734, 142] on button "Abstraktai 12" at bounding box center [732, 134] width 92 height 23
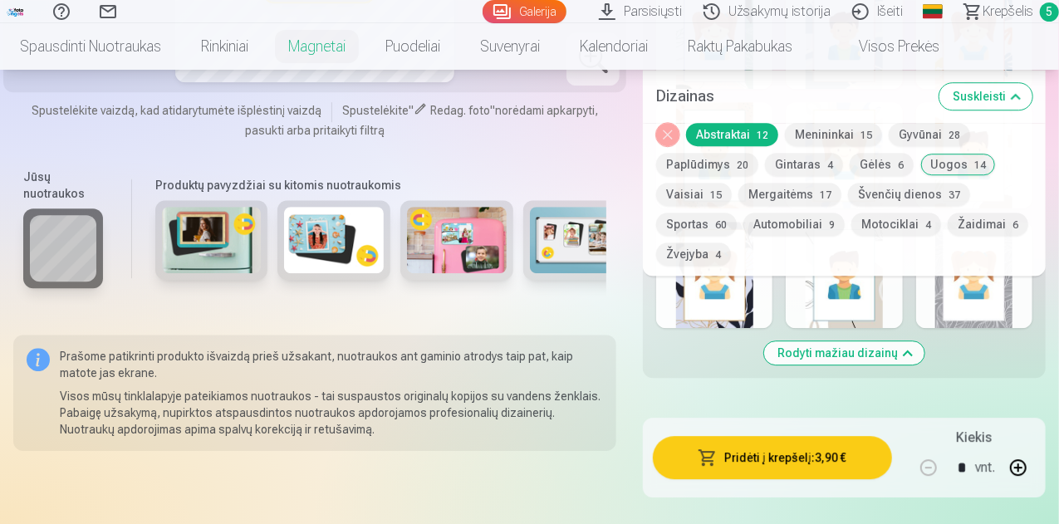
scroll to position [2243, 0]
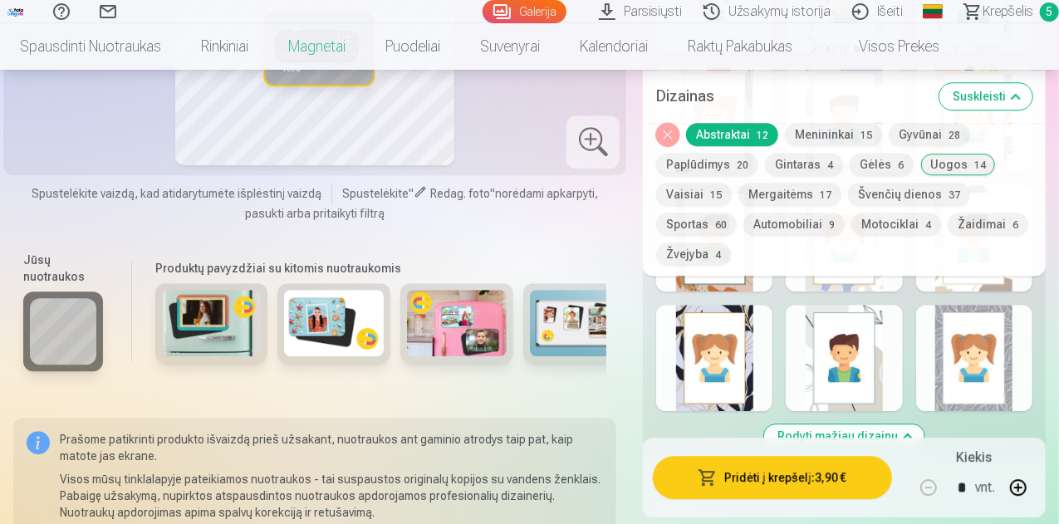
click at [847, 394] on div at bounding box center [844, 358] width 116 height 106
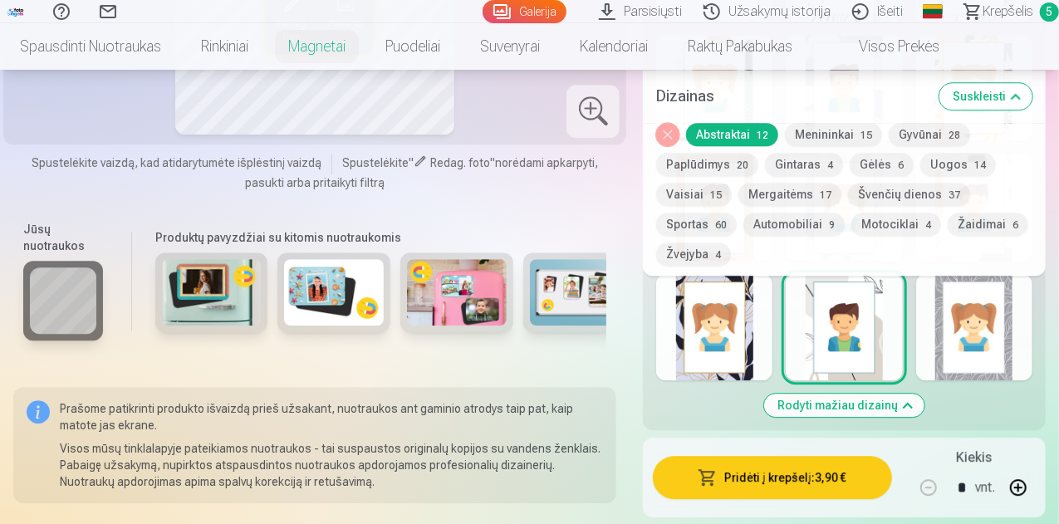
scroll to position [2120, 0]
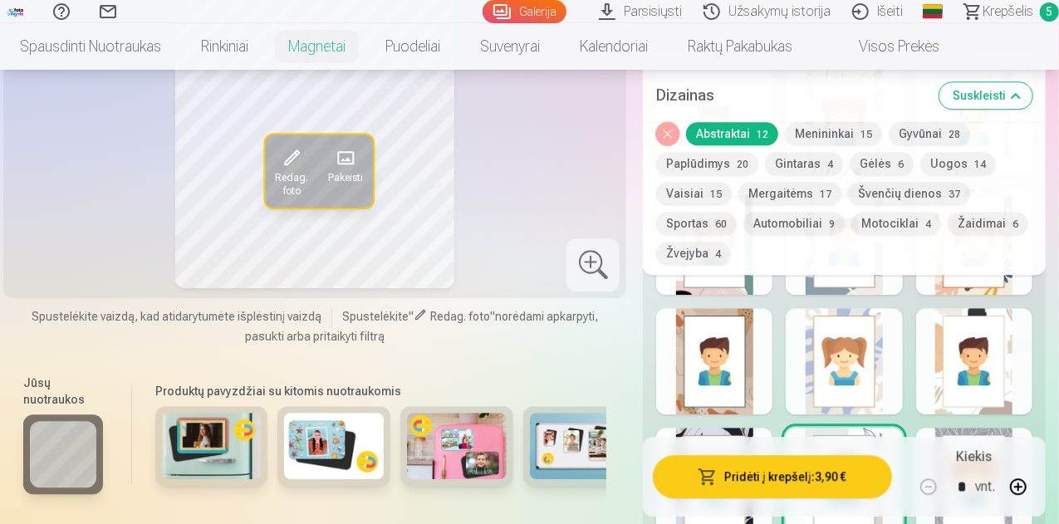
click at [974, 385] on div at bounding box center [974, 361] width 116 height 106
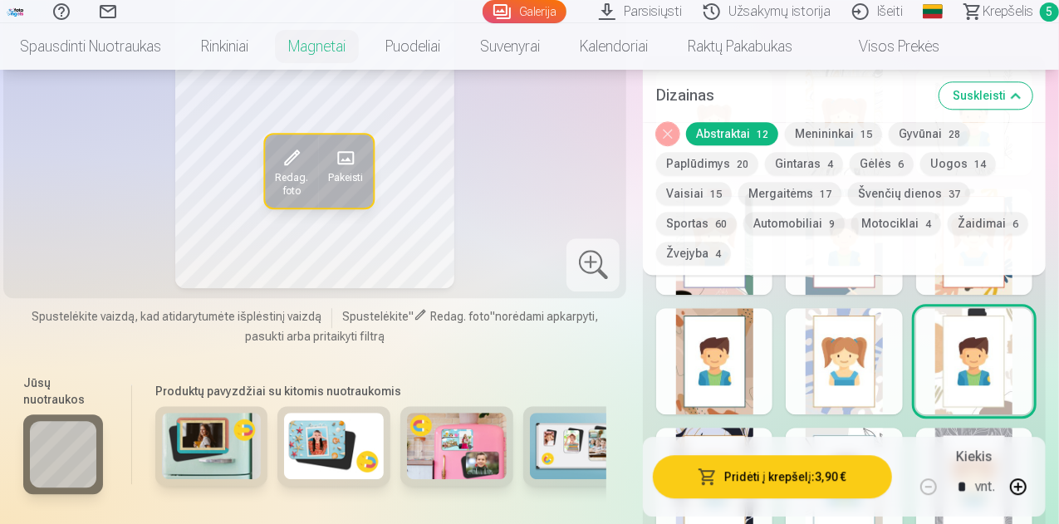
click at [900, 368] on div at bounding box center [844, 361] width 116 height 106
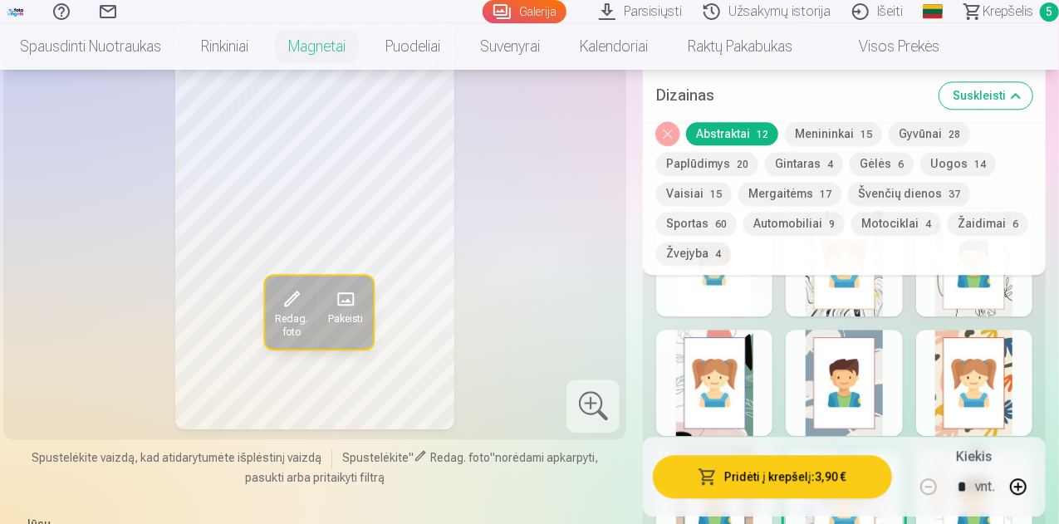
scroll to position [1954, 0]
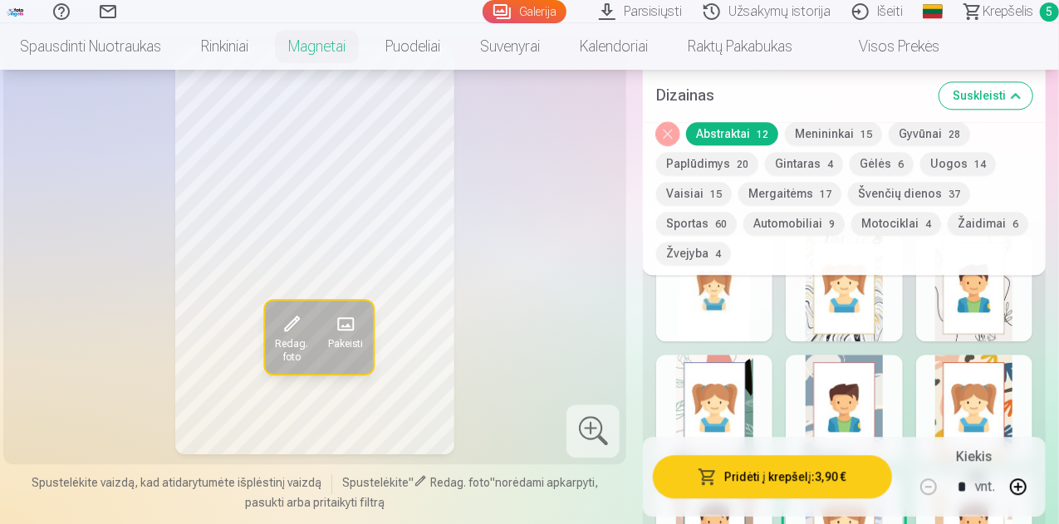
click at [884, 331] on div at bounding box center [844, 288] width 116 height 106
click at [975, 340] on div at bounding box center [974, 288] width 116 height 106
click at [723, 395] on div at bounding box center [714, 408] width 116 height 106
click at [826, 413] on div at bounding box center [844, 408] width 116 height 106
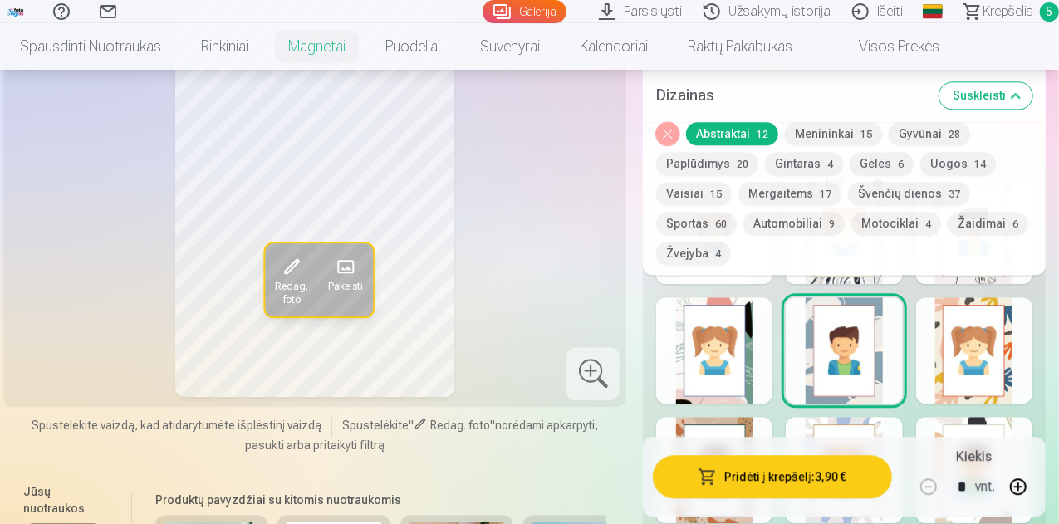
scroll to position [2037, 0]
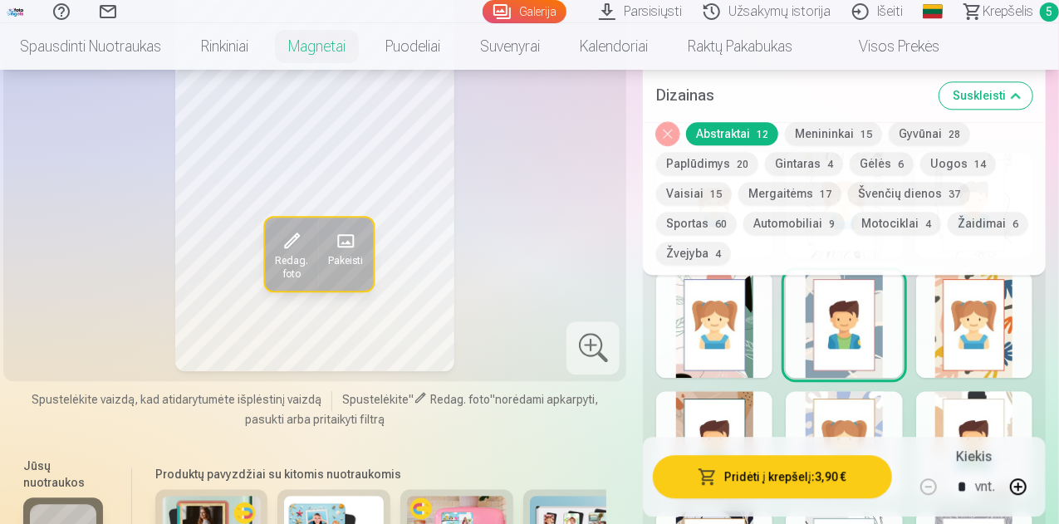
click at [1046, 346] on div "Rodyti mažiau dizainų" at bounding box center [844, 403] width 403 height 528
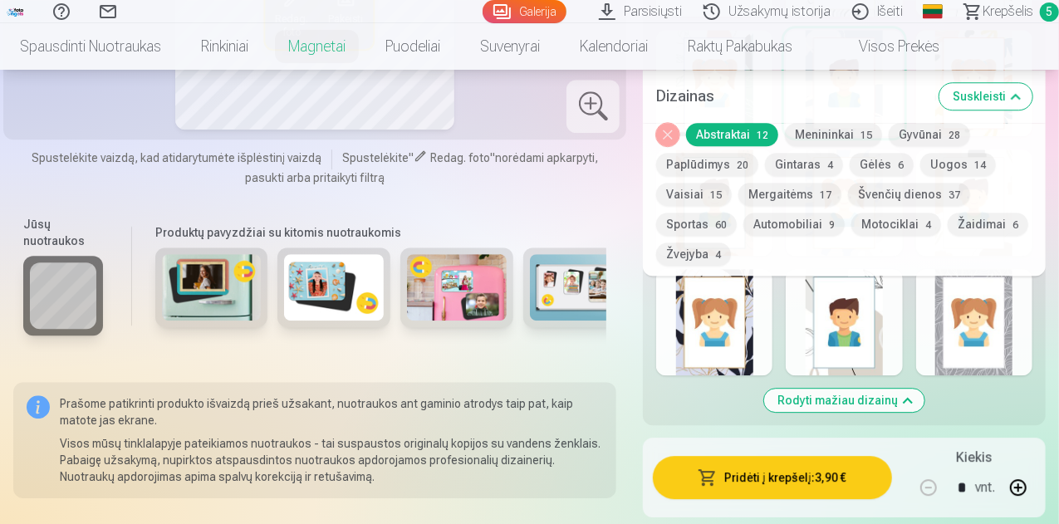
scroll to position [2286, 0]
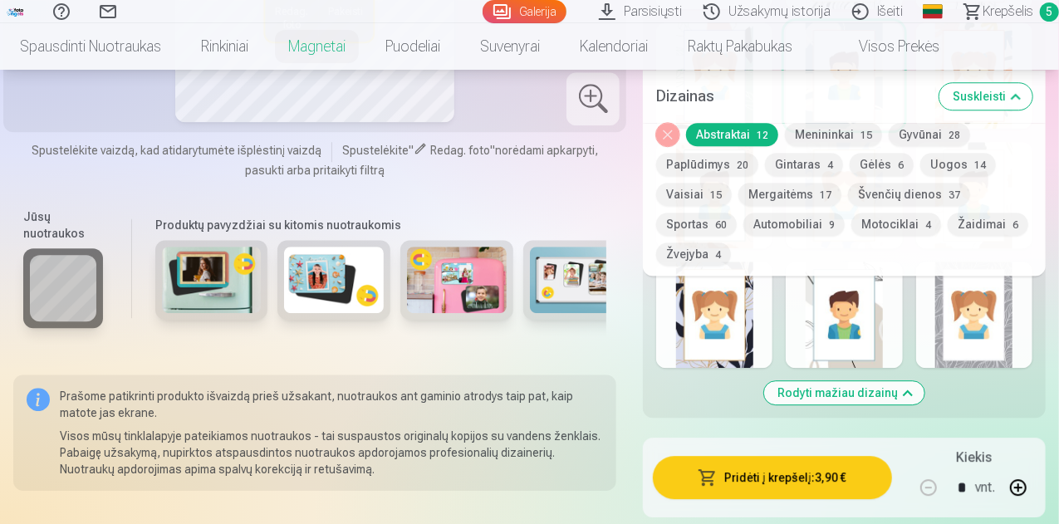
click at [874, 301] on div at bounding box center [844, 315] width 116 height 106
click at [970, 353] on div at bounding box center [974, 315] width 116 height 106
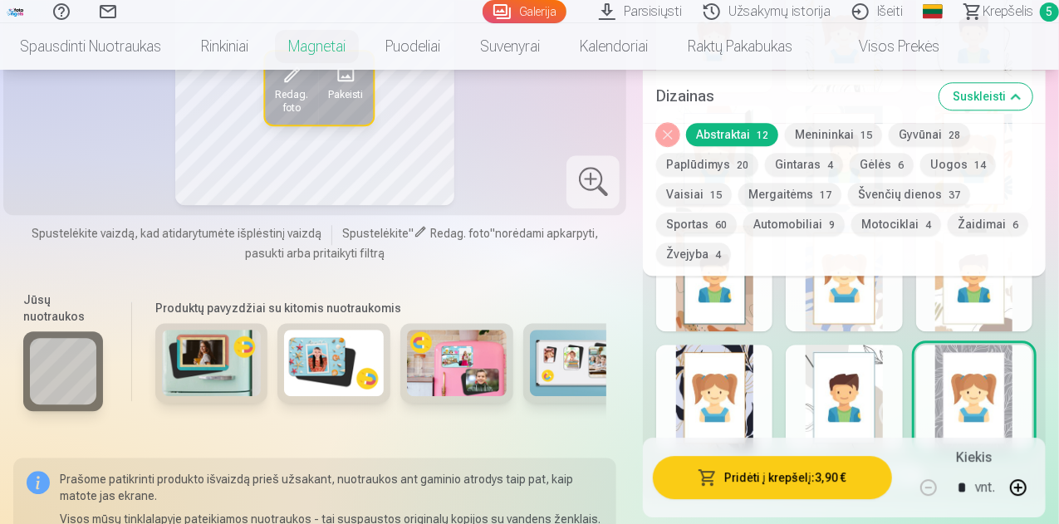
click at [715, 384] on div at bounding box center [714, 398] width 116 height 106
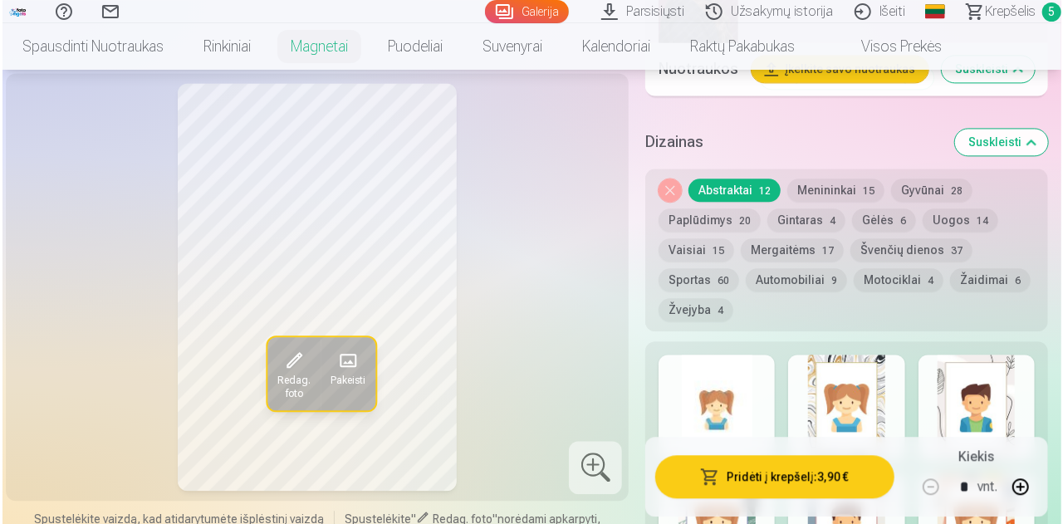
scroll to position [1871, 0]
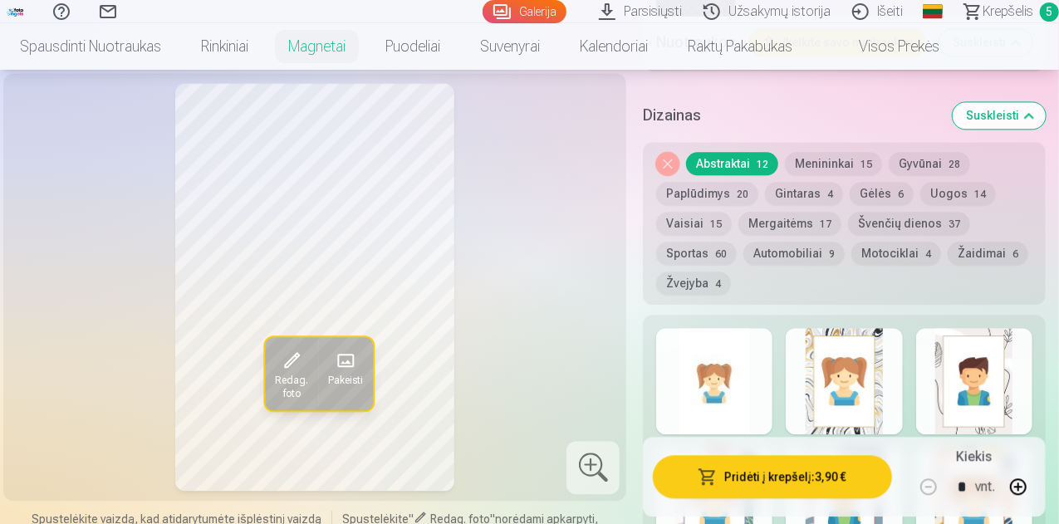
click at [289, 400] on span "Redag. foto" at bounding box center [291, 387] width 33 height 27
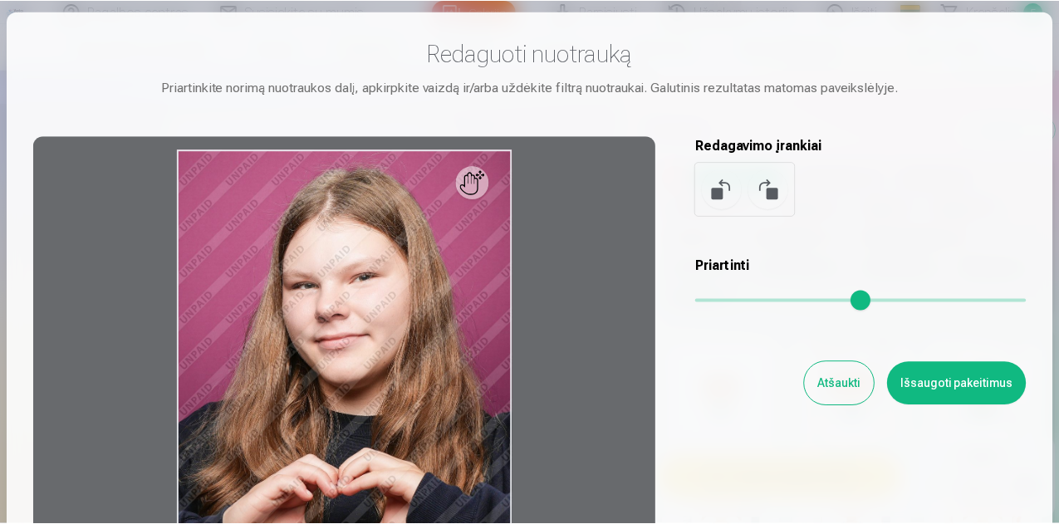
scroll to position [0, 0]
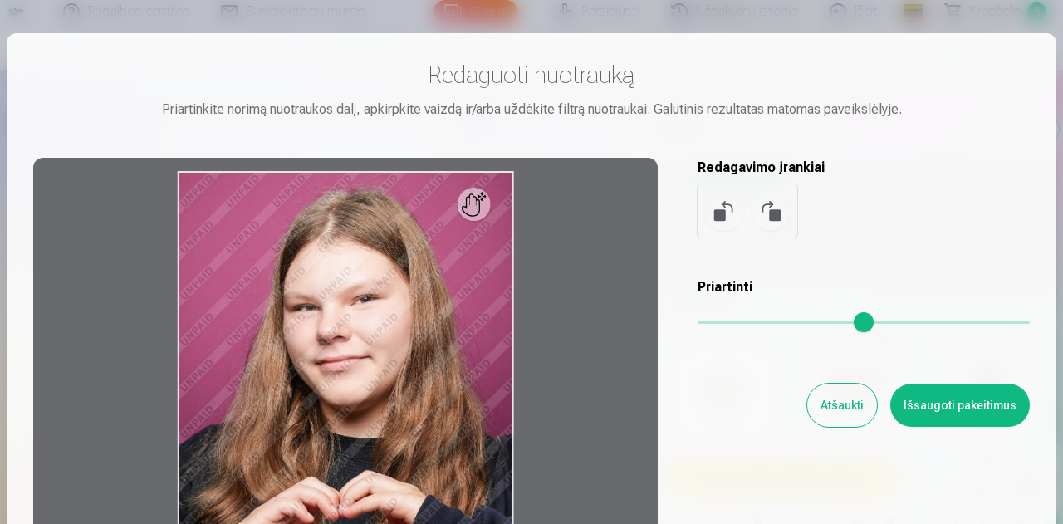
click at [970, 61] on h3 "Redaguoti nuotrauką" at bounding box center [531, 75] width 997 height 30
click at [827, 405] on button "Atšaukti" at bounding box center [843, 405] width 70 height 43
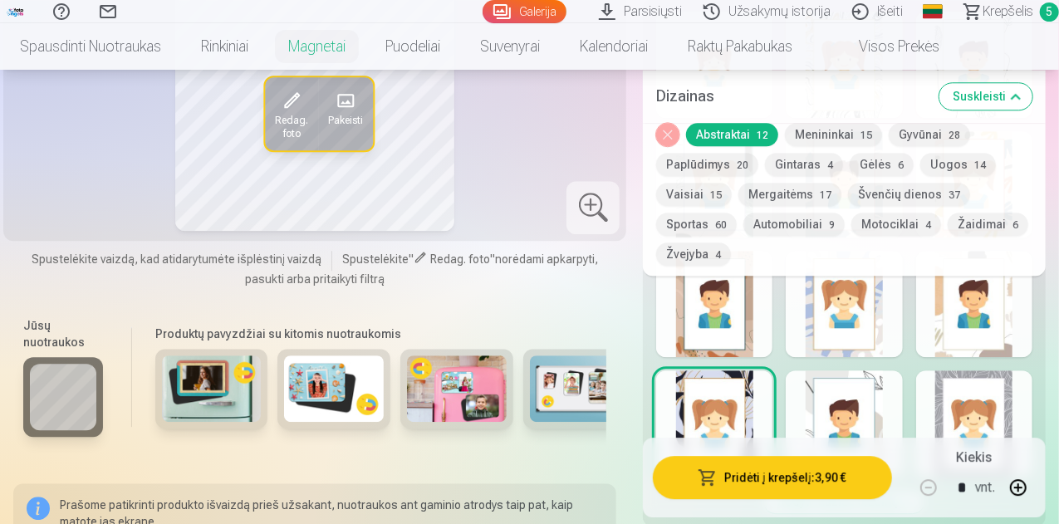
scroll to position [2203, 0]
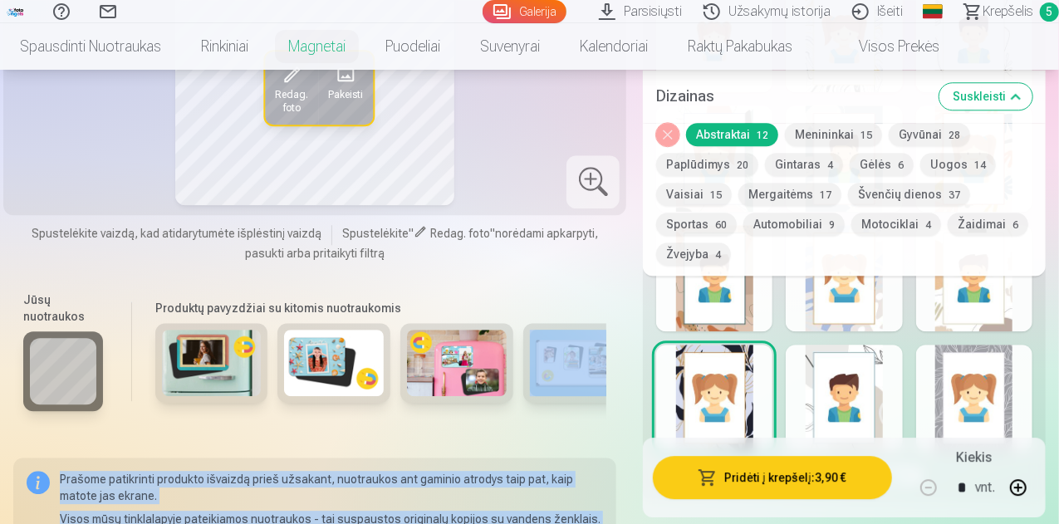
drag, startPoint x: 562, startPoint y: 431, endPoint x: 611, endPoint y: 407, distance: 55.4
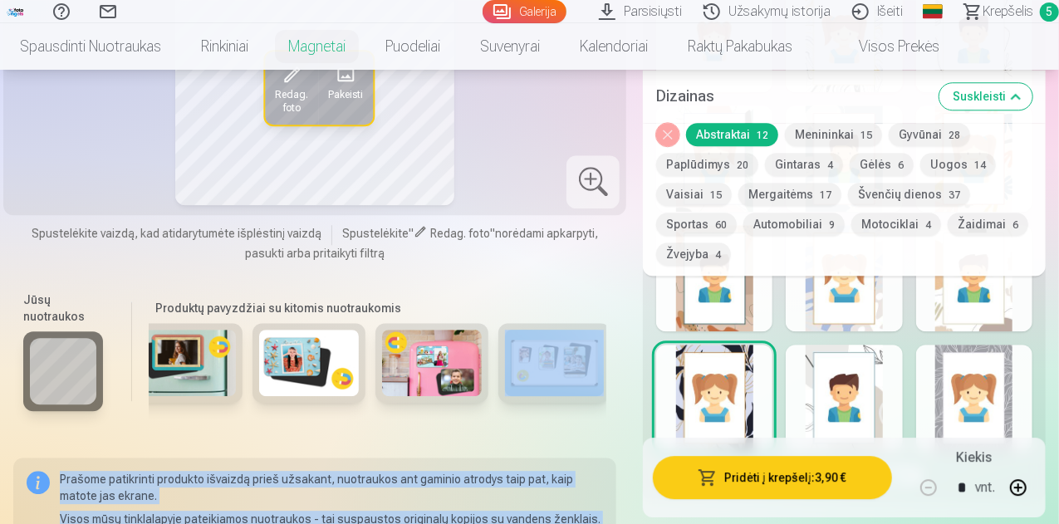
click at [770, 478] on button "Pridėti į krepšelį : 3,90 €" at bounding box center [772, 477] width 239 height 43
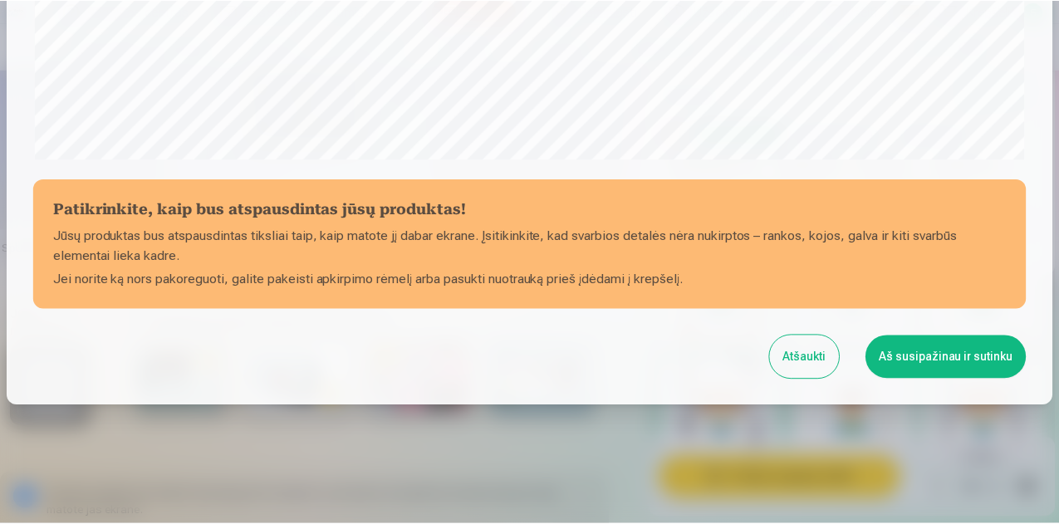
scroll to position [659, 0]
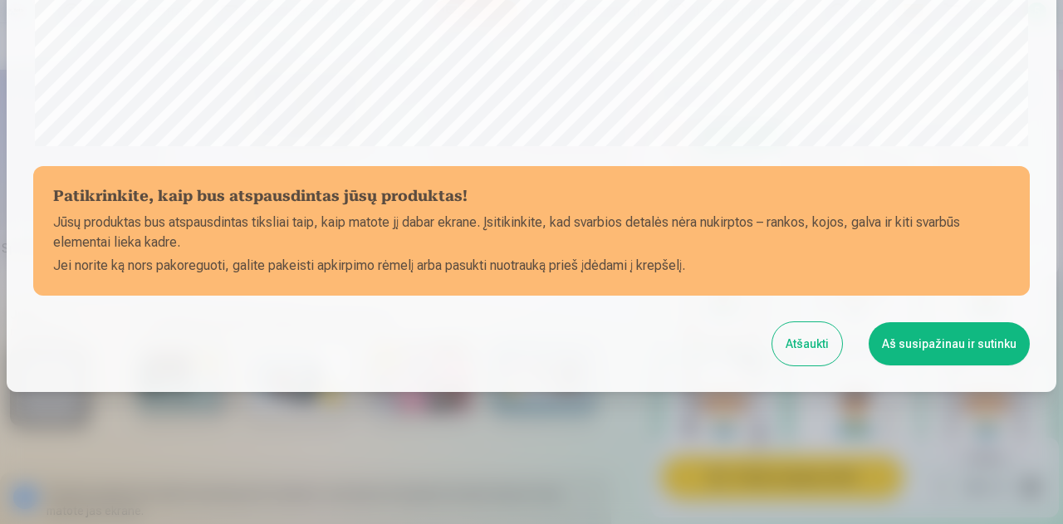
click at [970, 347] on button "Aš susipažinau ir sutinku" at bounding box center [949, 343] width 161 height 43
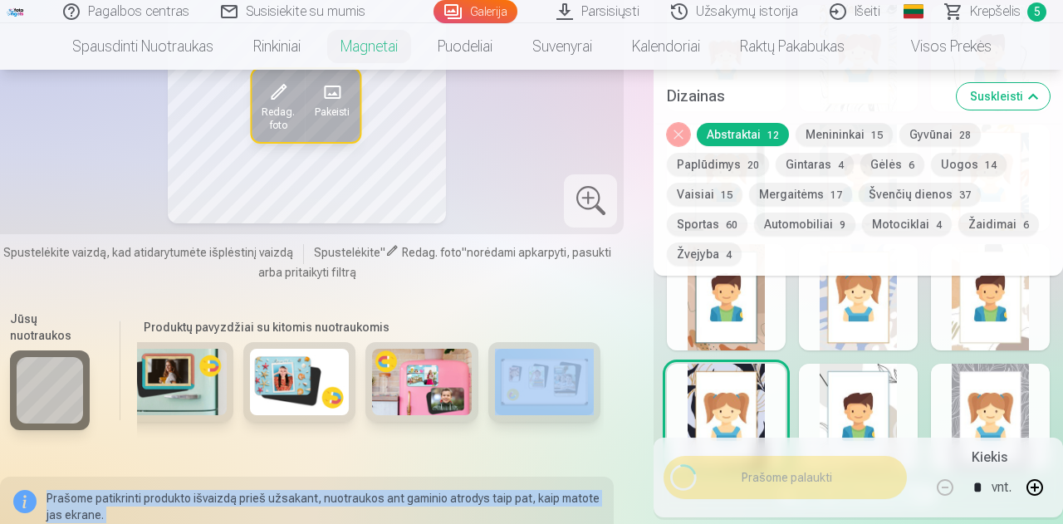
scroll to position [656, 0]
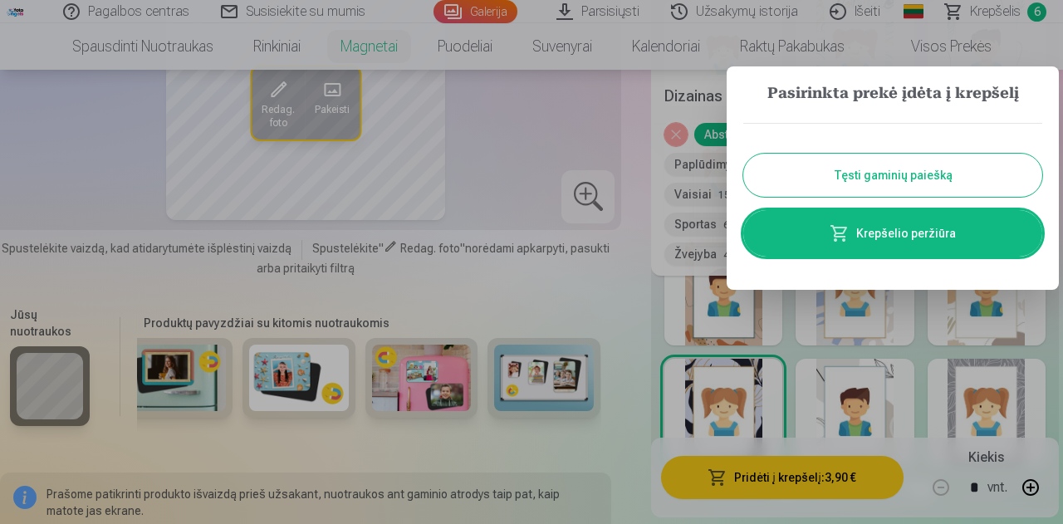
click at [950, 229] on link "Krepšelio peržiūra" at bounding box center [893, 233] width 299 height 47
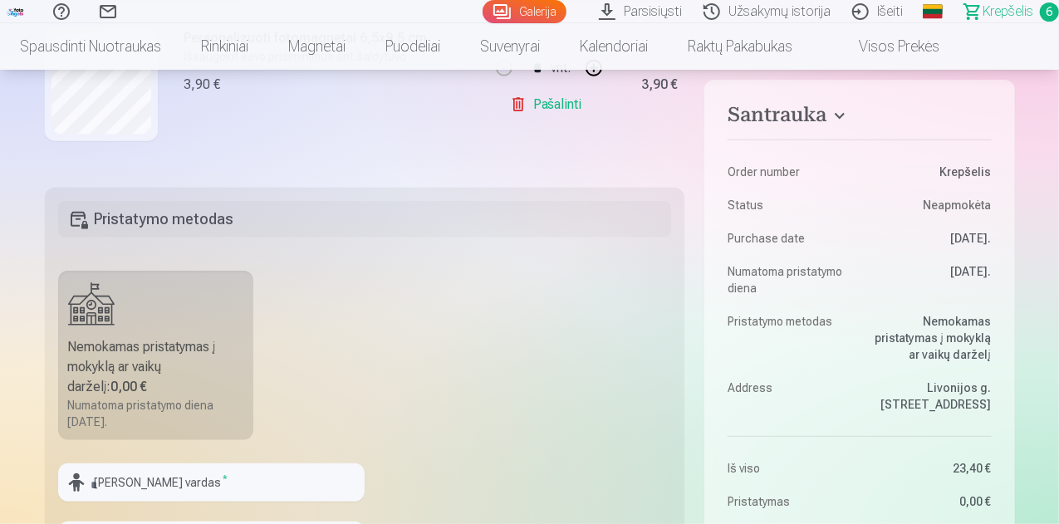
scroll to position [582, 0]
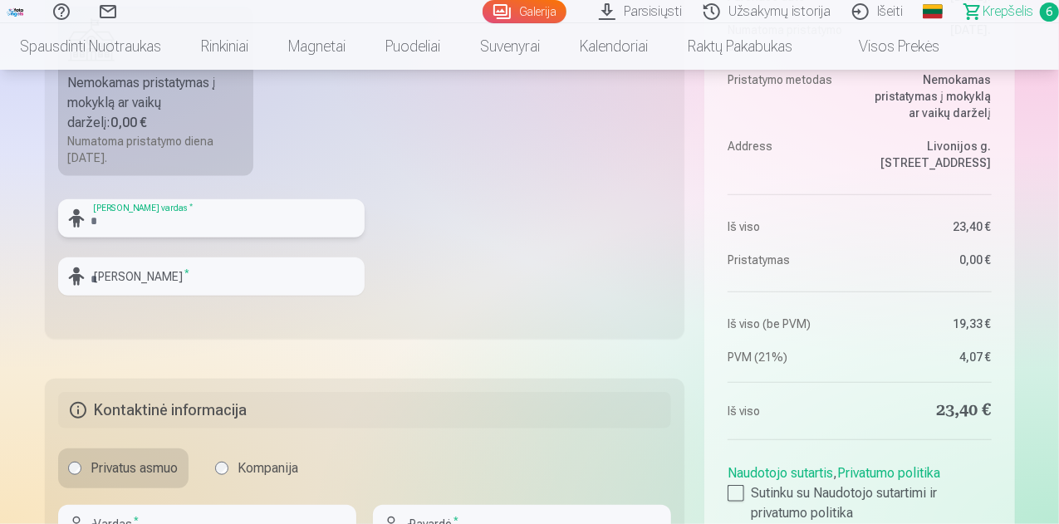
click at [162, 212] on input "text" at bounding box center [211, 218] width 307 height 38
type input "******"
click at [305, 277] on input "text" at bounding box center [211, 277] width 307 height 38
type input "**********"
click at [307, 347] on div "Santrauka Order number Krepšelis Status Neapmokėta Purchase date [DATE]. Numato…" at bounding box center [530, 141] width 970 height 1000
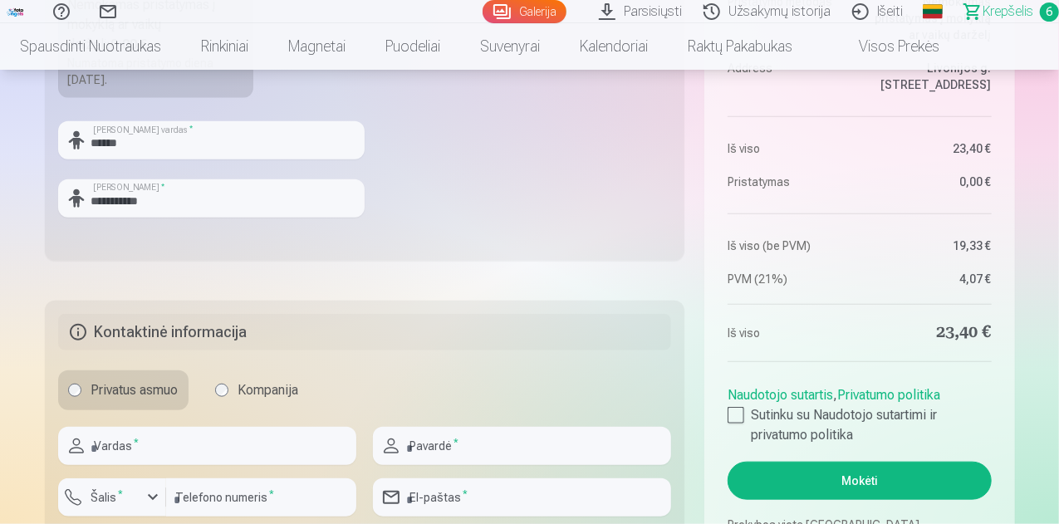
scroll to position [748, 0]
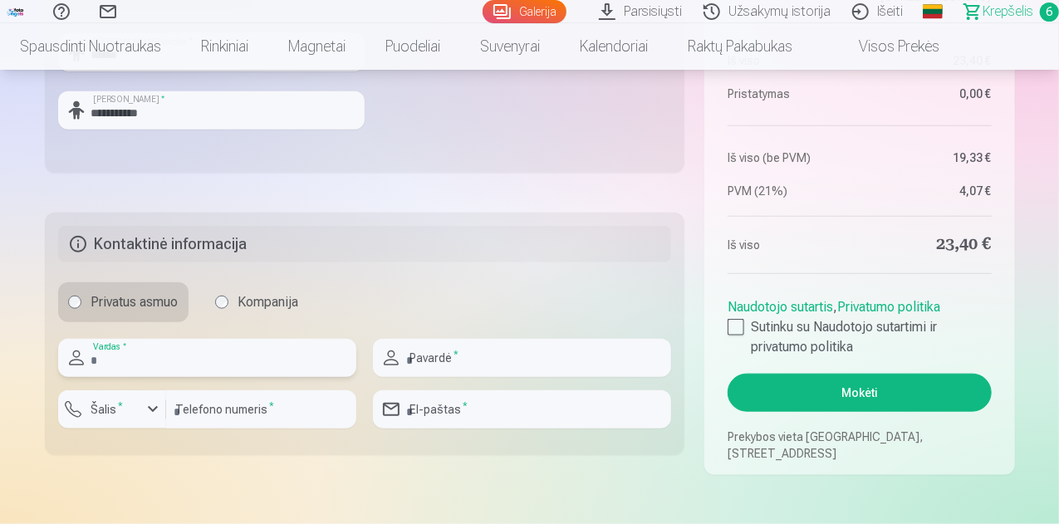
click at [315, 358] on input "text" at bounding box center [207, 358] width 298 height 38
type input "******"
click at [449, 353] on input "text" at bounding box center [522, 358] width 298 height 38
type input "**********"
click at [150, 404] on div "button" at bounding box center [153, 410] width 20 height 20
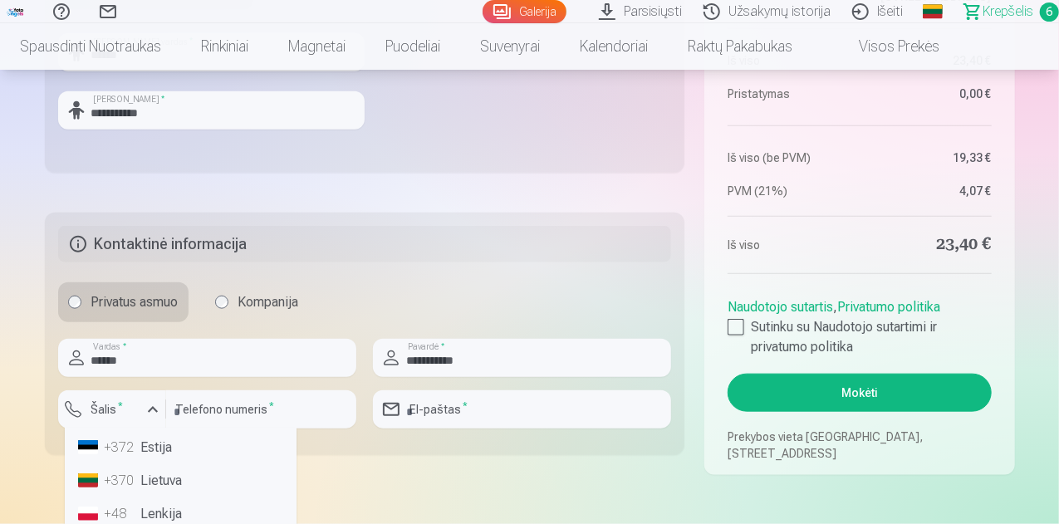
scroll to position [83, 0]
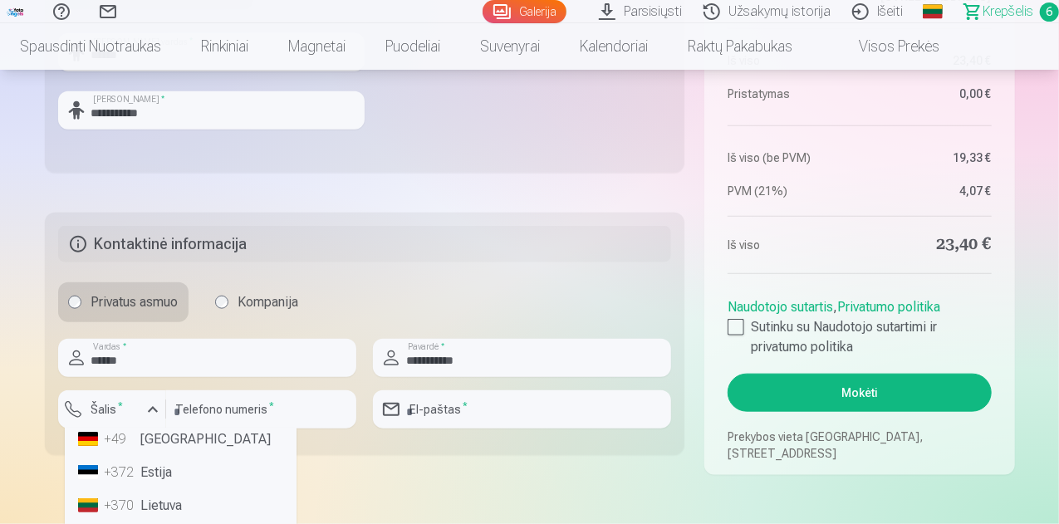
click at [121, 506] on div "+370" at bounding box center [121, 506] width 33 height 20
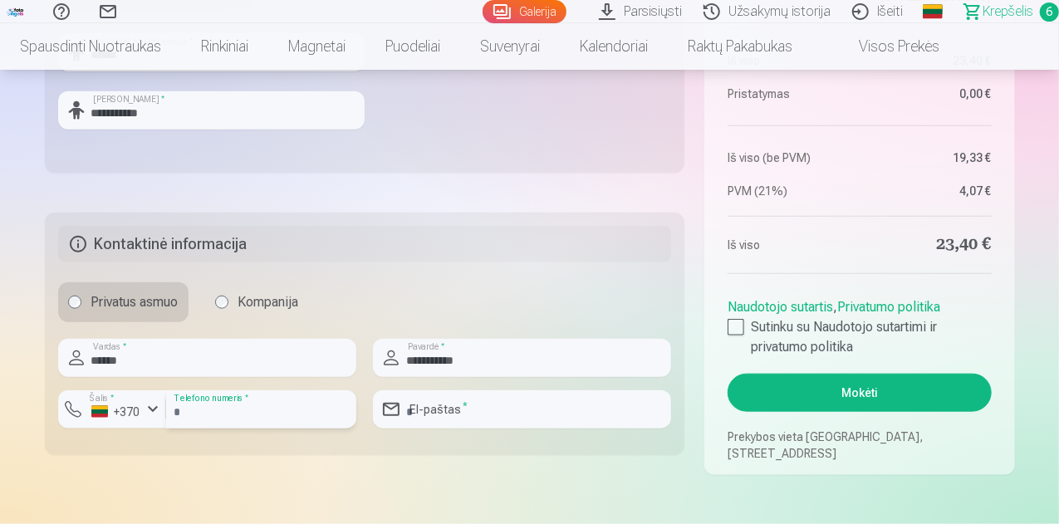
click at [211, 415] on input "number" at bounding box center [261, 409] width 190 height 38
type input "********"
click at [474, 405] on input "email" at bounding box center [522, 409] width 298 height 38
type input "**********"
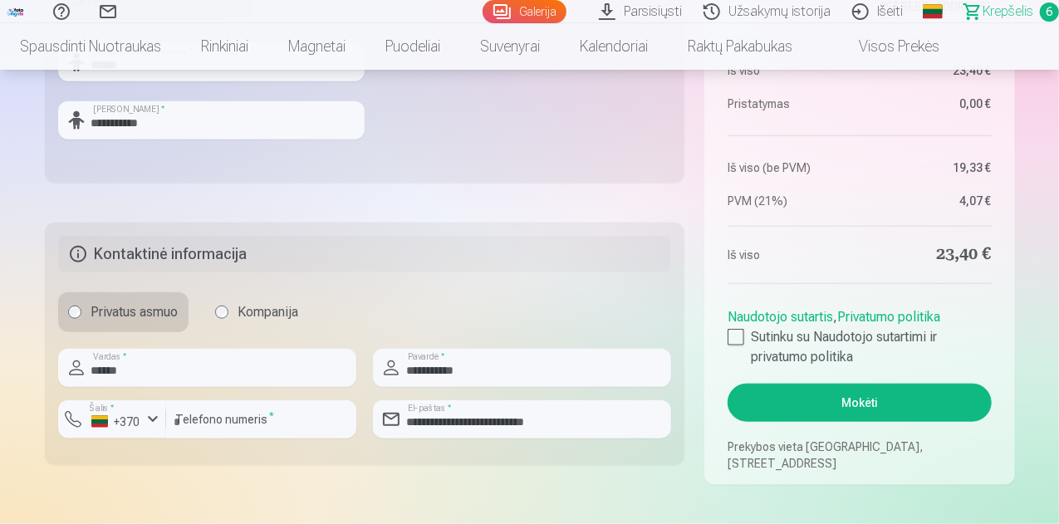
scroll to position [831, 0]
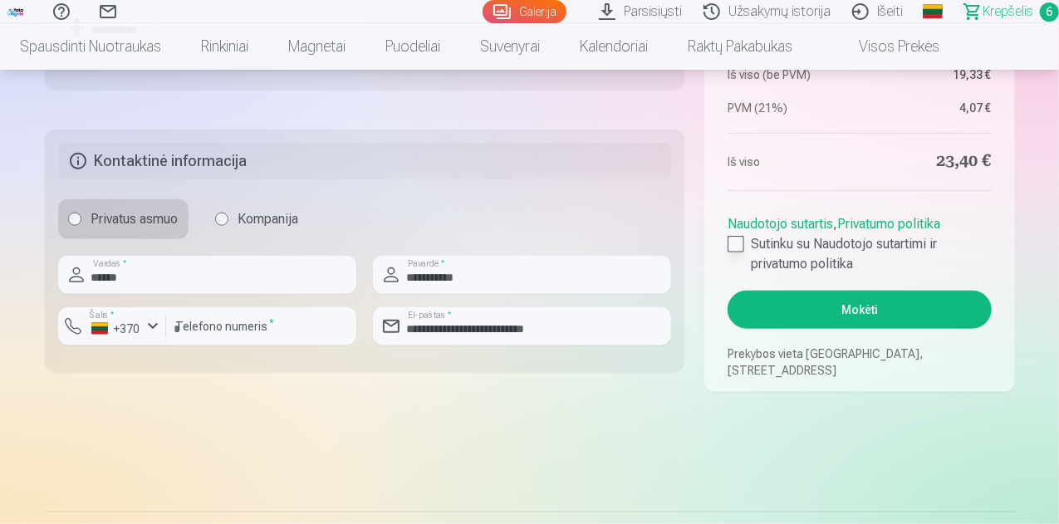
click at [743, 248] on div at bounding box center [736, 244] width 17 height 17
click at [884, 317] on button "Mokėti" at bounding box center [859, 310] width 263 height 38
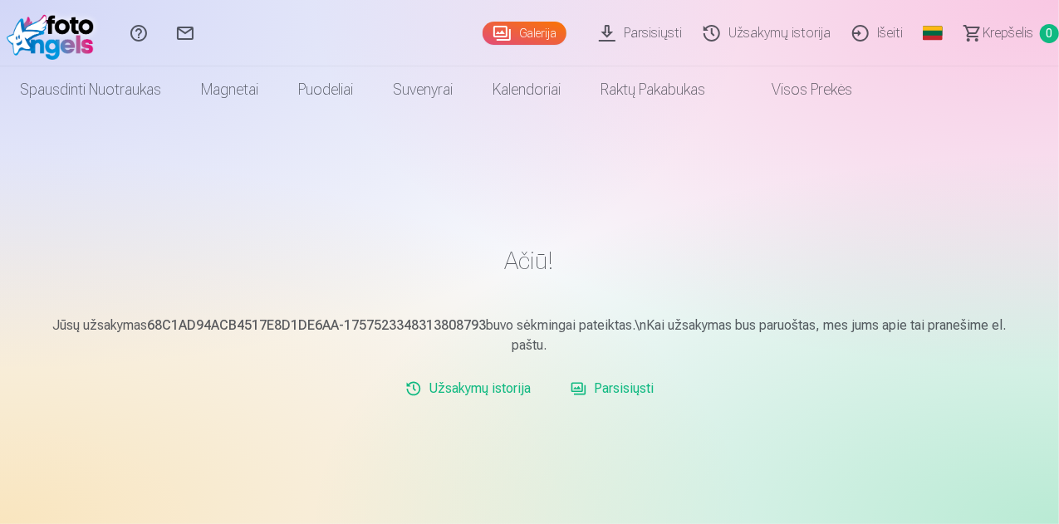
click at [616, 385] on link "Parsisiųsti" at bounding box center [612, 388] width 96 height 33
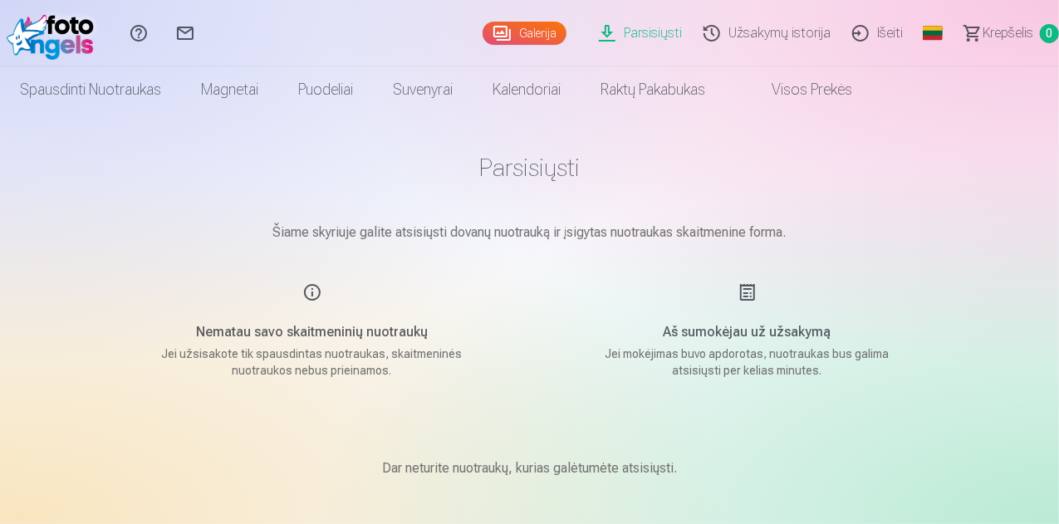
click at [752, 301] on div "Aš sumokėjau už užsakymą Jei mokėjimas buvo apdorotas, nuotraukas bus galima at…" at bounding box center [747, 330] width 395 height 96
click at [743, 380] on main "Parsisiųsti Šiame skyriuje galite atsisiųsti dovanų nuotrauką ir įsigytas nuotr…" at bounding box center [530, 335] width 831 height 445
click at [732, 371] on p "Jei mokėjimas buvo apdorotas, nuotraukas bus galima atsisiųsti per kelias minut…" at bounding box center [748, 362] width 316 height 33
click at [481, 336] on div "Nematau savo skaitmeninių nuotraukų Jei užsisakote tik spausdintas nuotraukas, …" at bounding box center [312, 330] width 395 height 96
click at [323, 326] on h5 "Nematau savo skaitmeninių nuotraukų" at bounding box center [313, 332] width 316 height 20
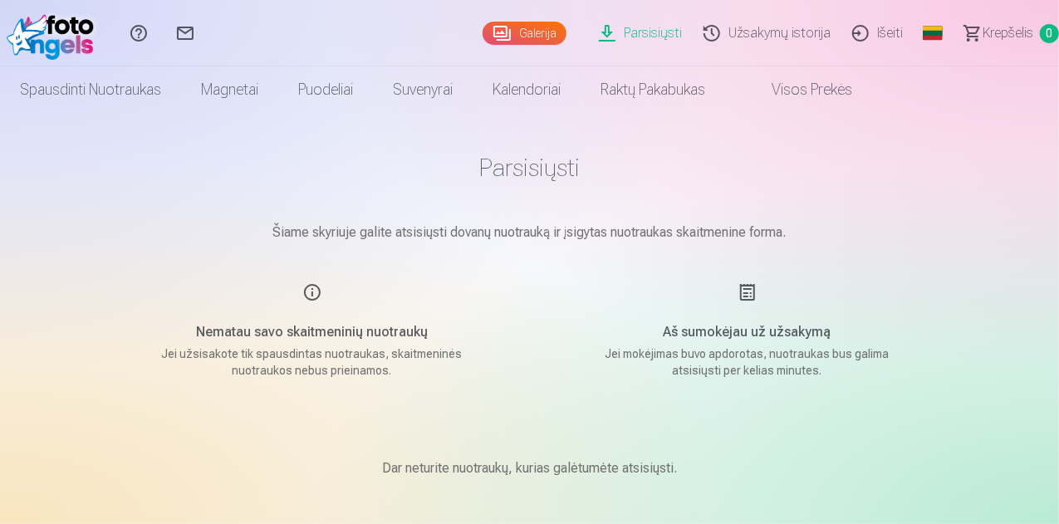
click at [284, 361] on p "Jei užsisakote tik spausdintas nuotraukas, skaitmeninės nuotraukos nebus priein…" at bounding box center [313, 362] width 316 height 33
